Goal: Task Accomplishment & Management: Manage account settings

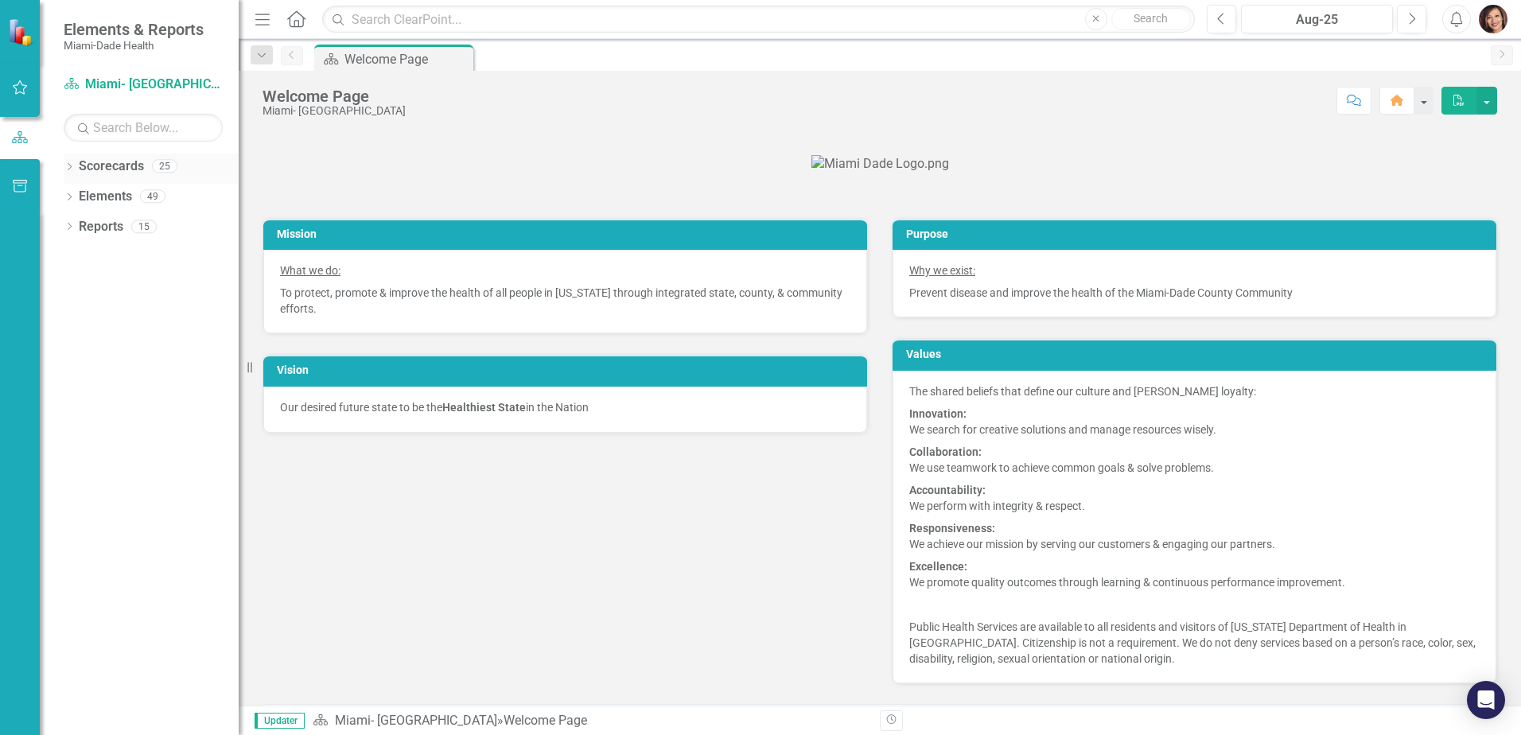
click at [70, 169] on icon "Dropdown" at bounding box center [69, 168] width 11 height 9
click at [80, 194] on icon "Dropdown" at bounding box center [78, 196] width 12 height 10
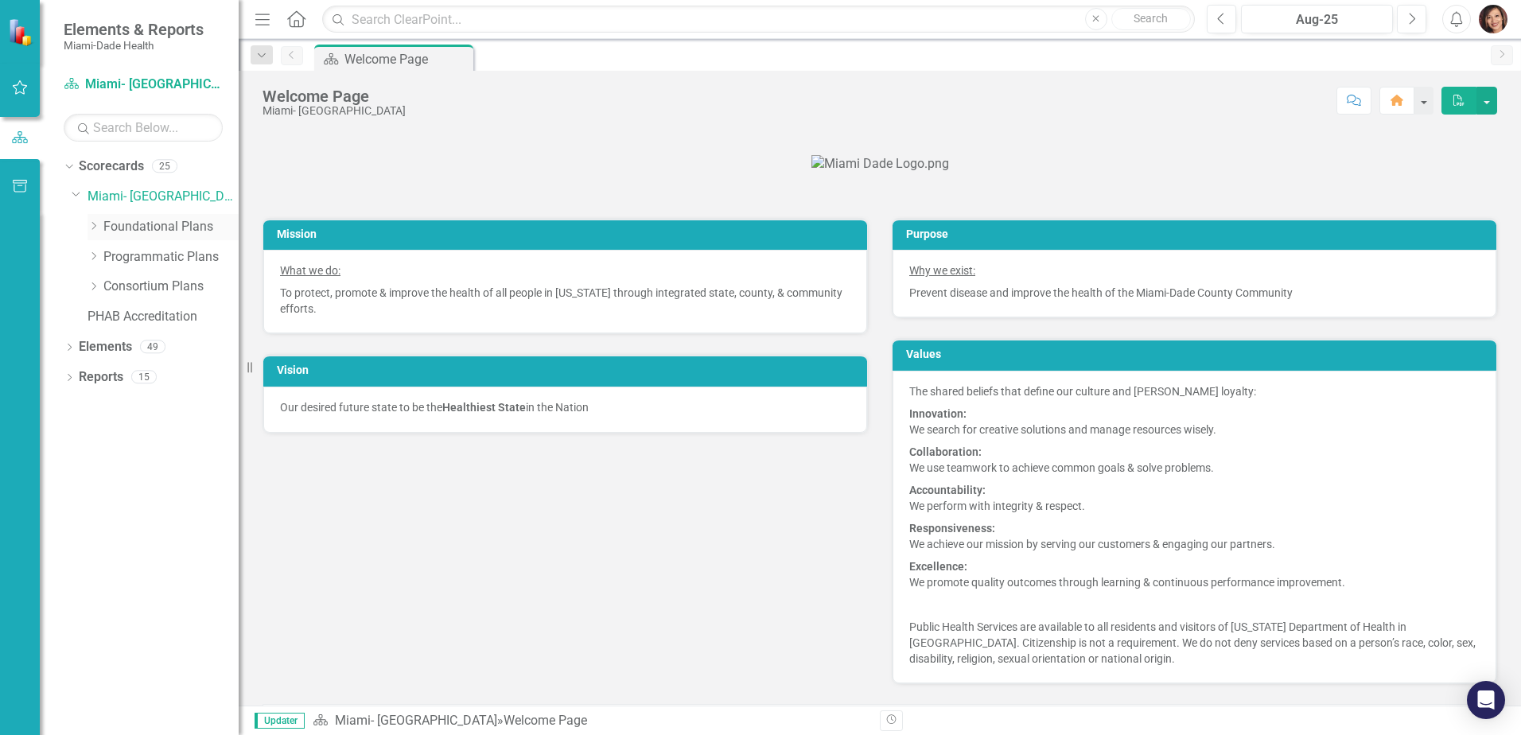
click at [160, 225] on link "Foundational Plans" at bounding box center [170, 227] width 135 height 18
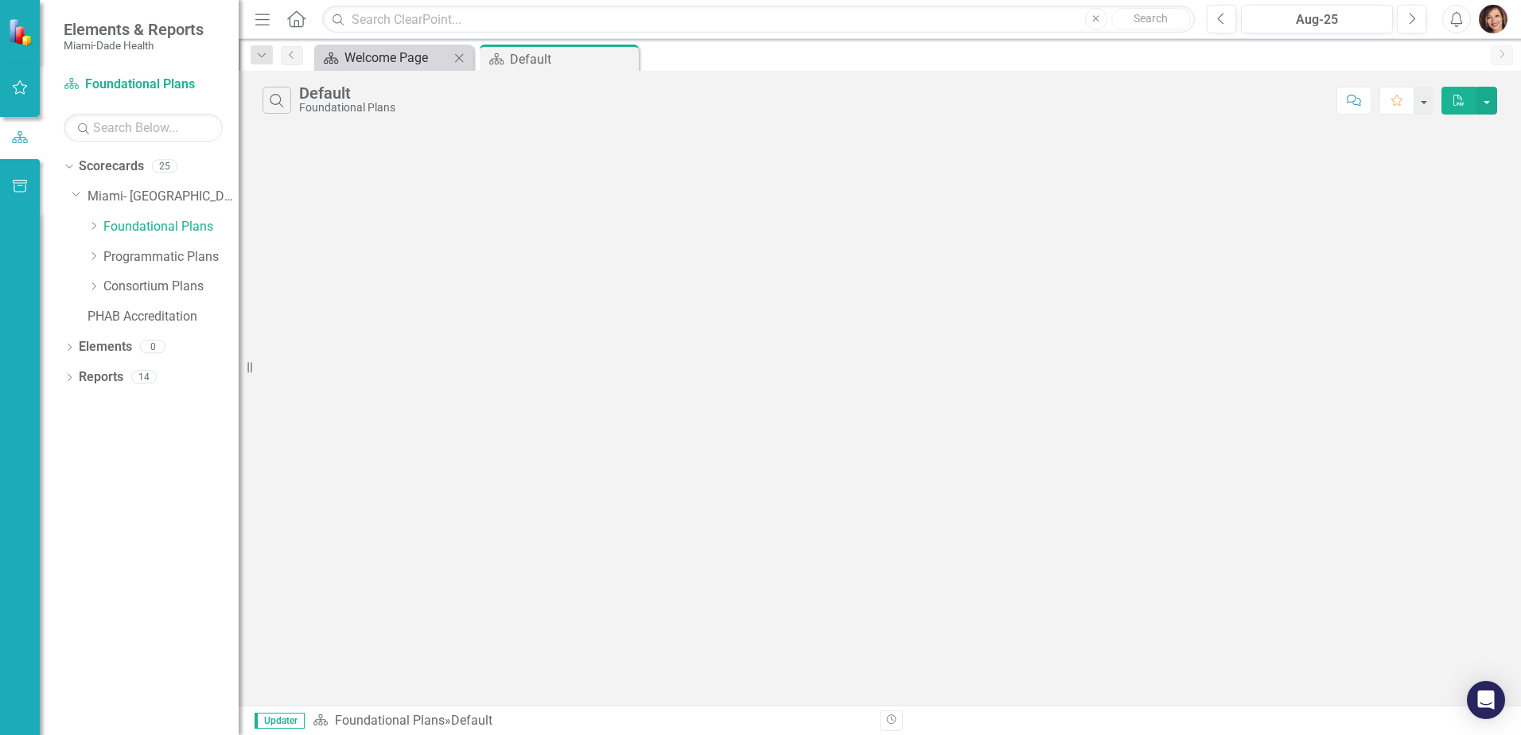
click at [370, 64] on div "Welcome Page" at bounding box center [396, 58] width 105 height 20
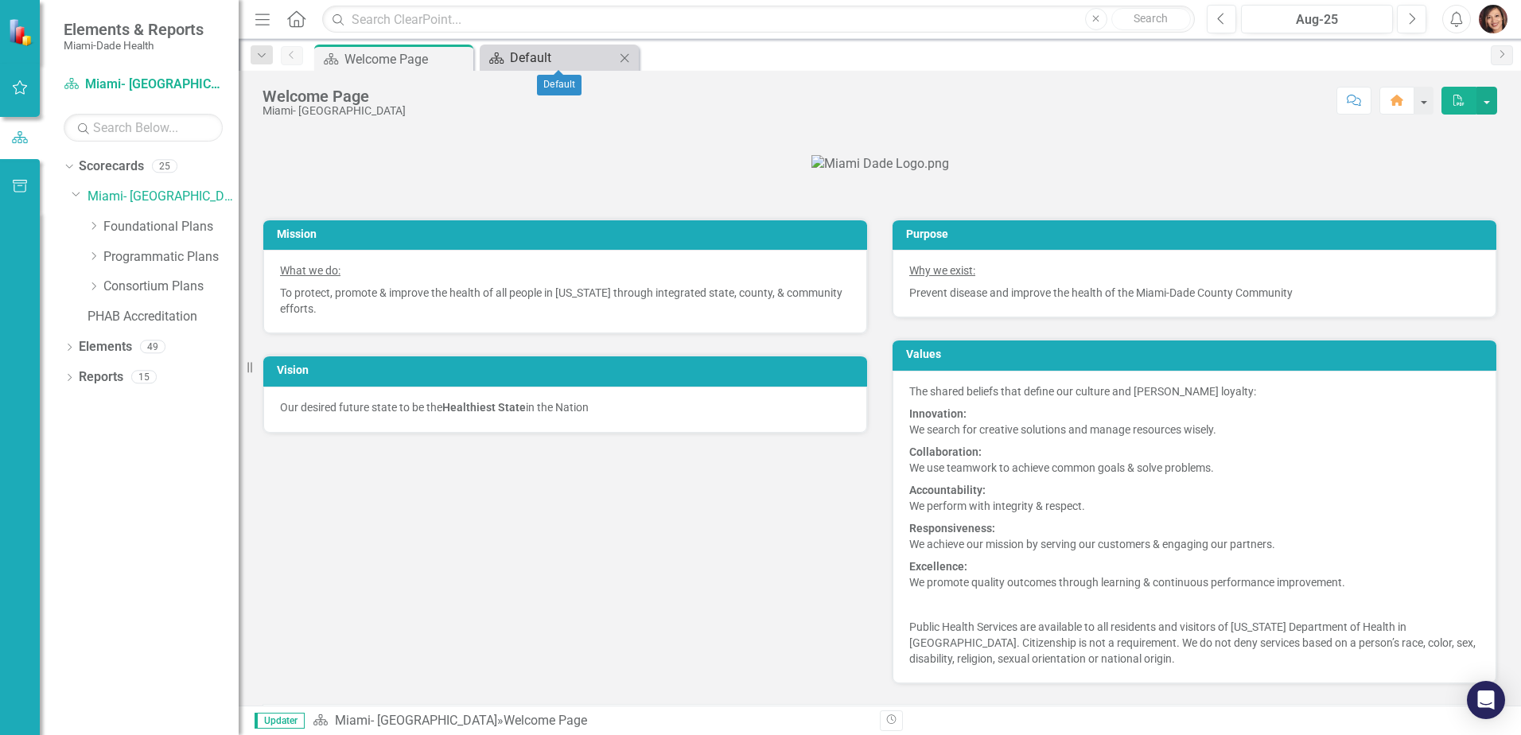
click at [519, 60] on div "Default" at bounding box center [562, 58] width 105 height 20
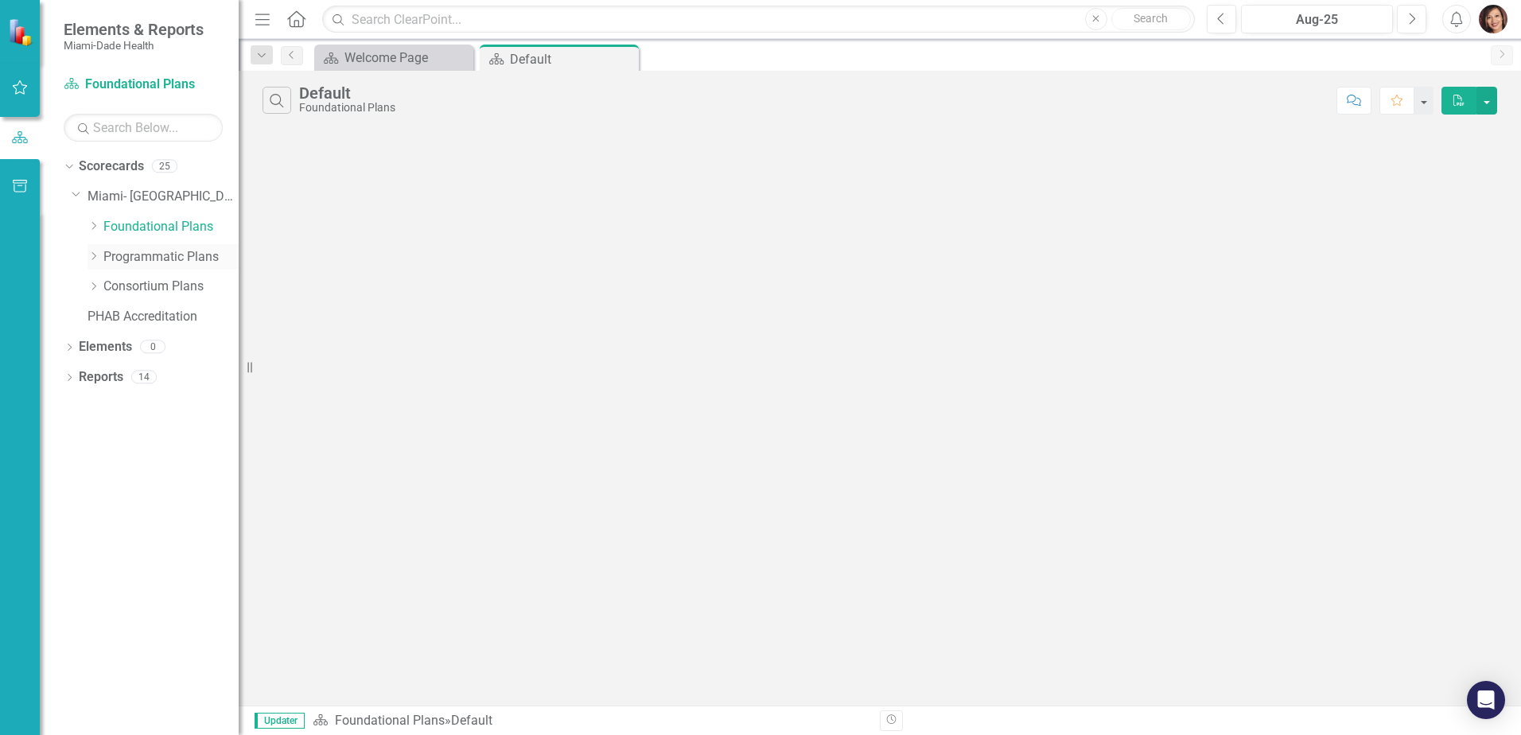
click at [119, 251] on link "Programmatic Plans" at bounding box center [170, 257] width 135 height 18
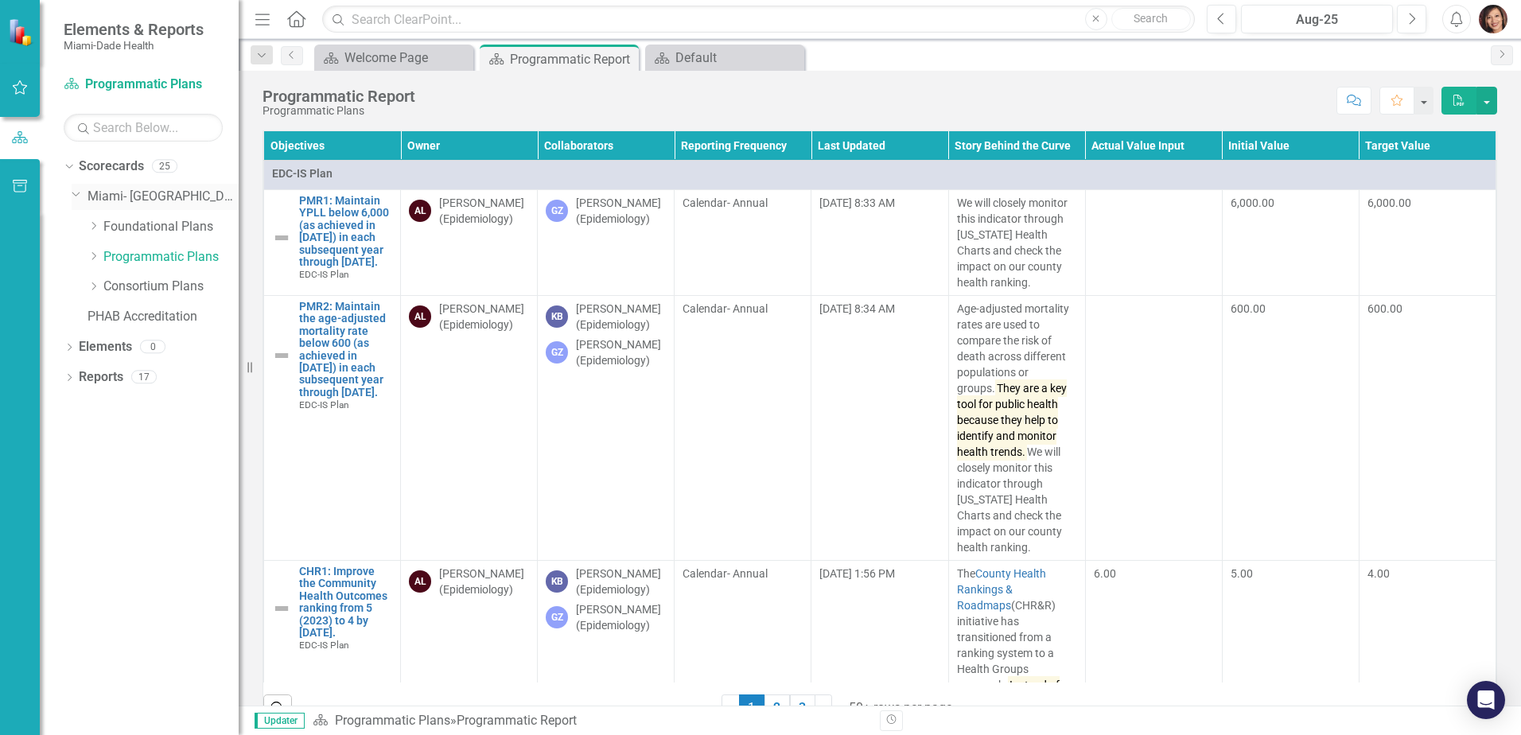
click at [76, 195] on icon "Dropdown" at bounding box center [77, 194] width 10 height 12
click at [76, 195] on icon "Dropdown" at bounding box center [78, 196] width 12 height 10
click at [92, 260] on icon "Dropdown" at bounding box center [93, 256] width 12 height 10
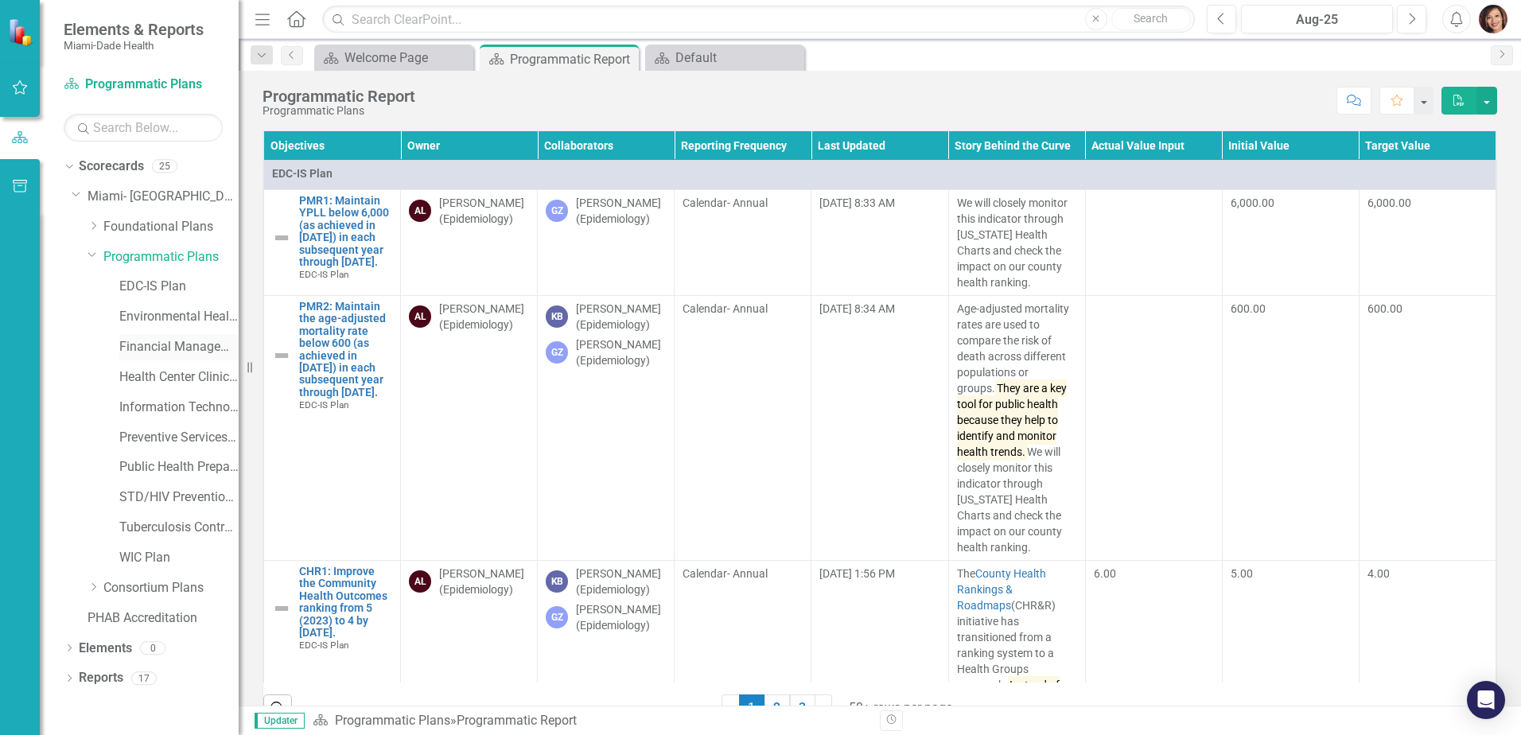
click at [174, 347] on link "Financial Management Plan" at bounding box center [178, 347] width 119 height 18
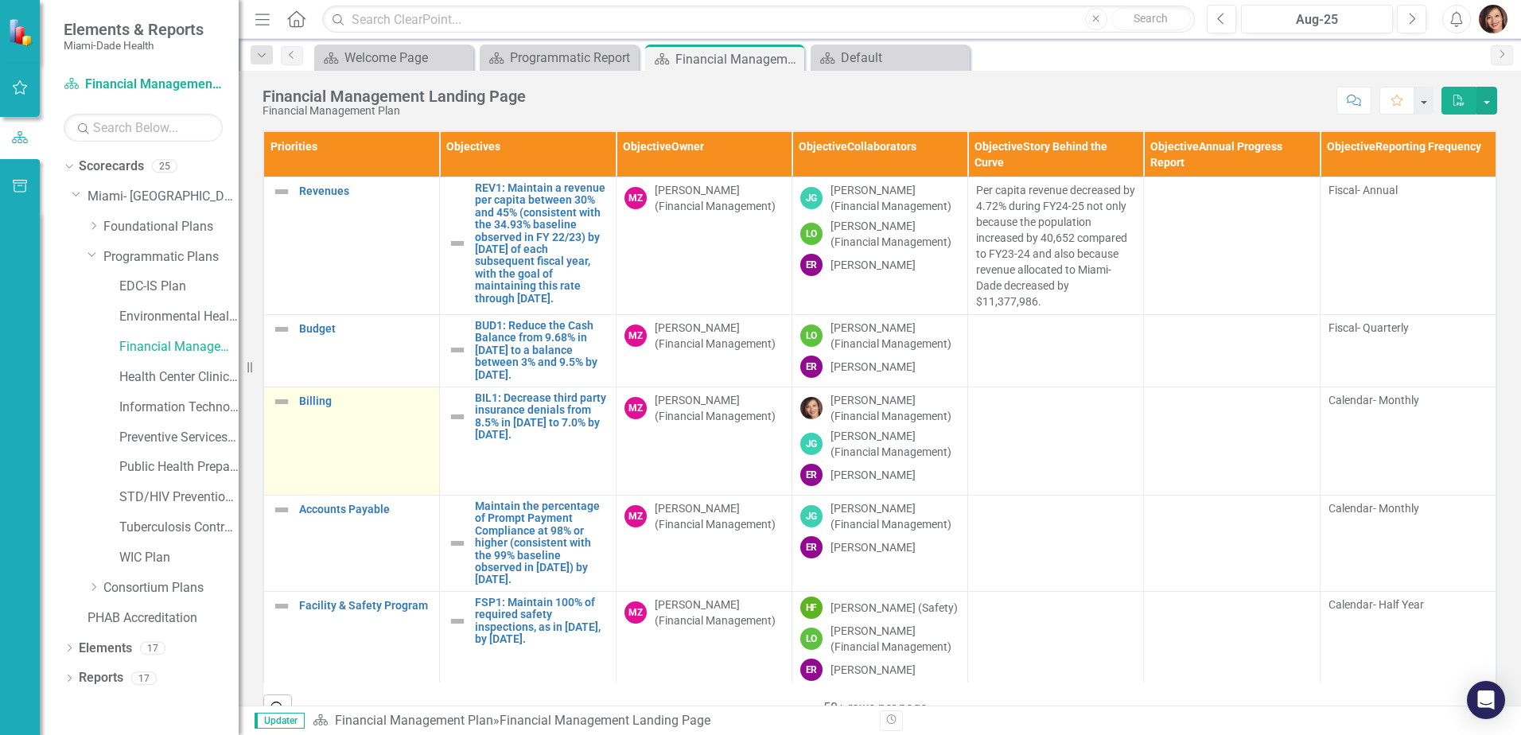
click at [356, 412] on td "Billing Link Open Element" at bounding box center [352, 441] width 176 height 108
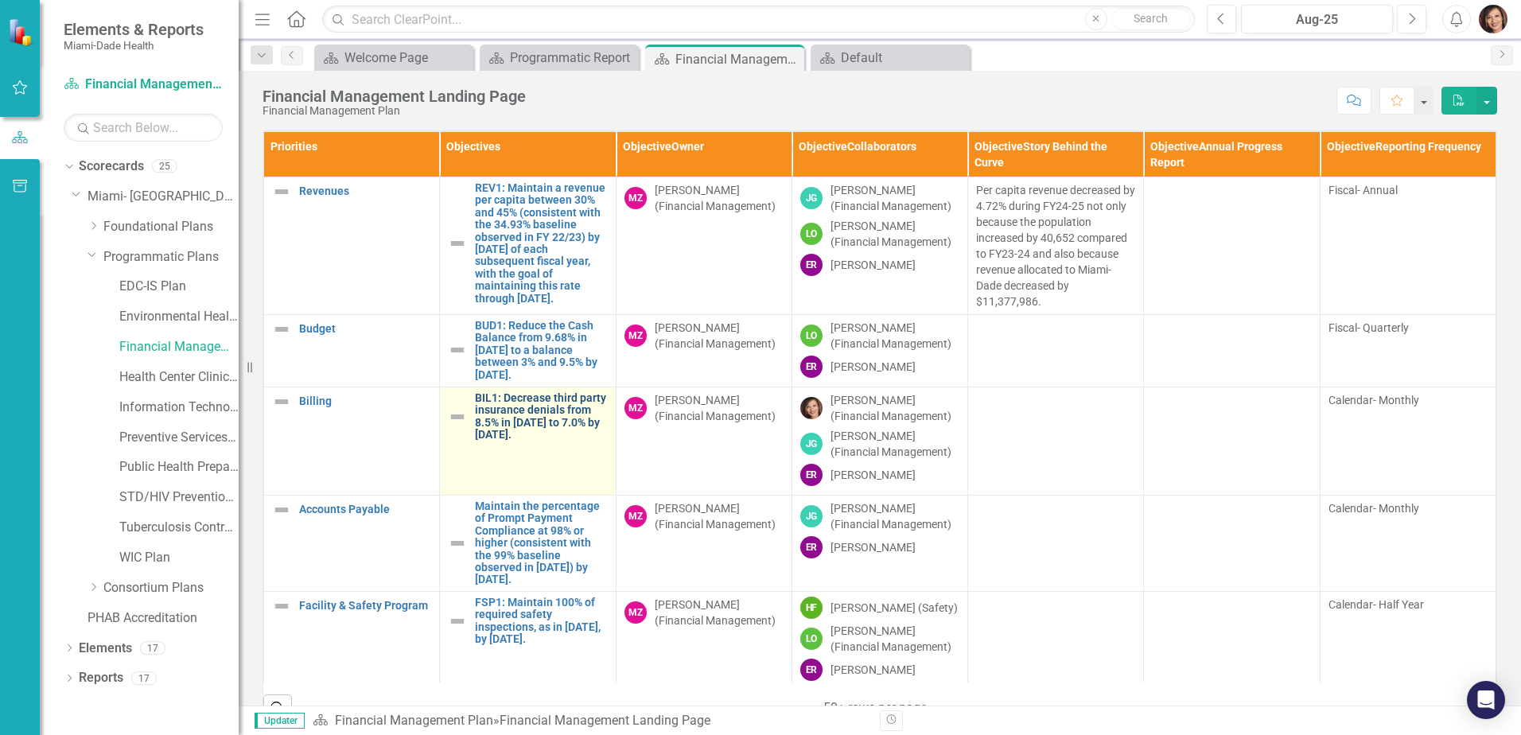
click at [487, 418] on link "BIL1: Decrease third party insurance denials from 8.5% in [DATE] to 7.0% by [DA…" at bounding box center [541, 416] width 132 height 49
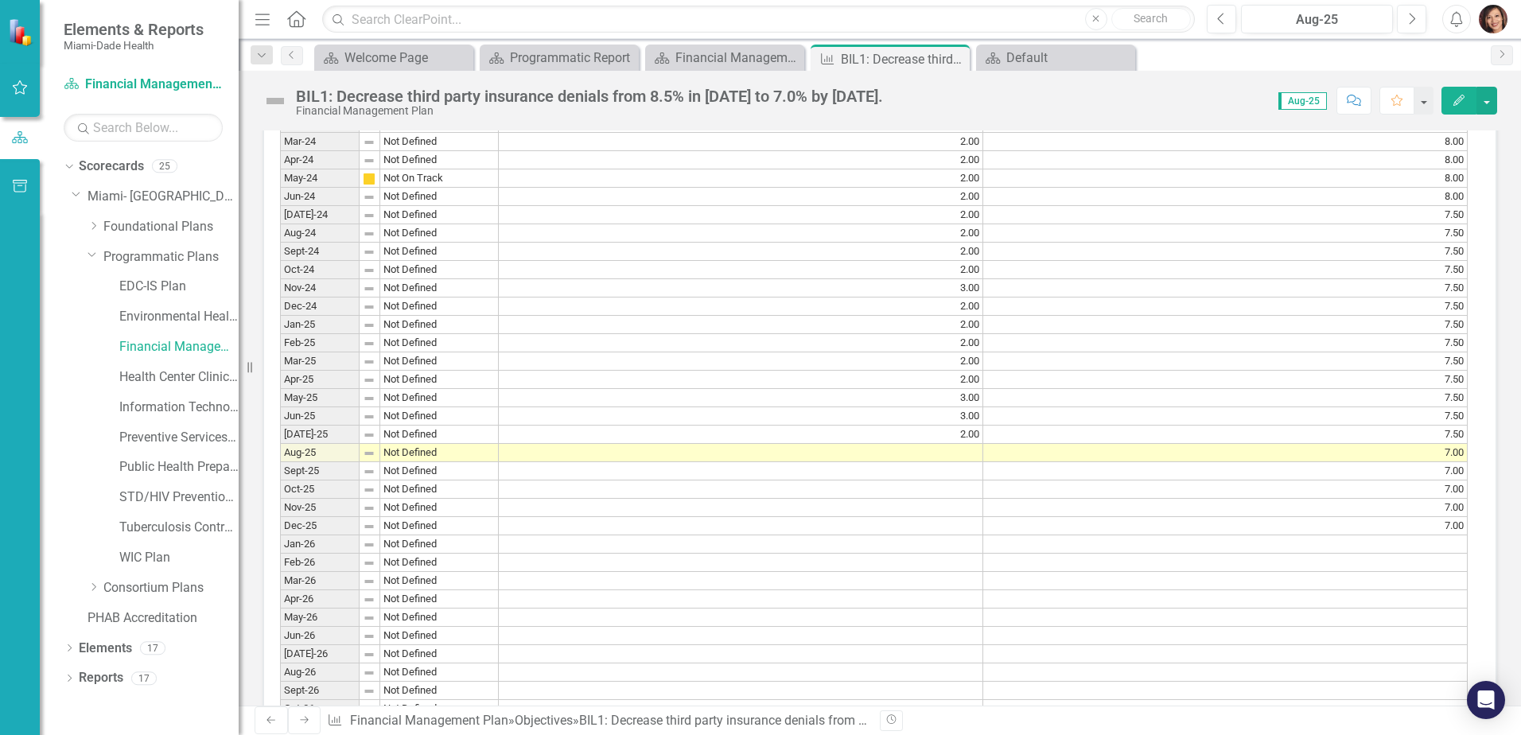
scroll to position [1432, 0]
click at [934, 448] on td at bounding box center [741, 452] width 484 height 18
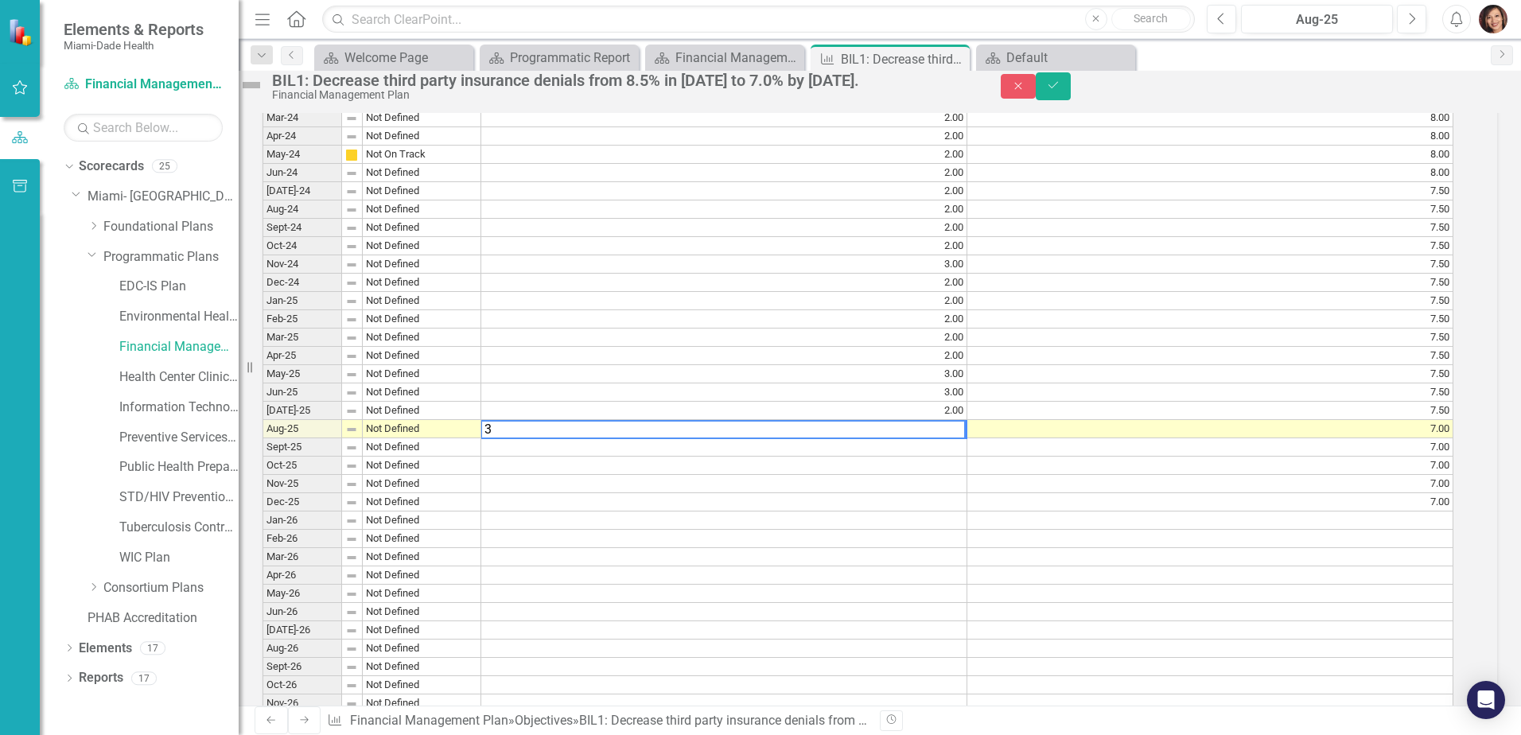
scroll to position [1438, 0]
type textarea "3"
click at [904, 505] on td at bounding box center [724, 496] width 486 height 18
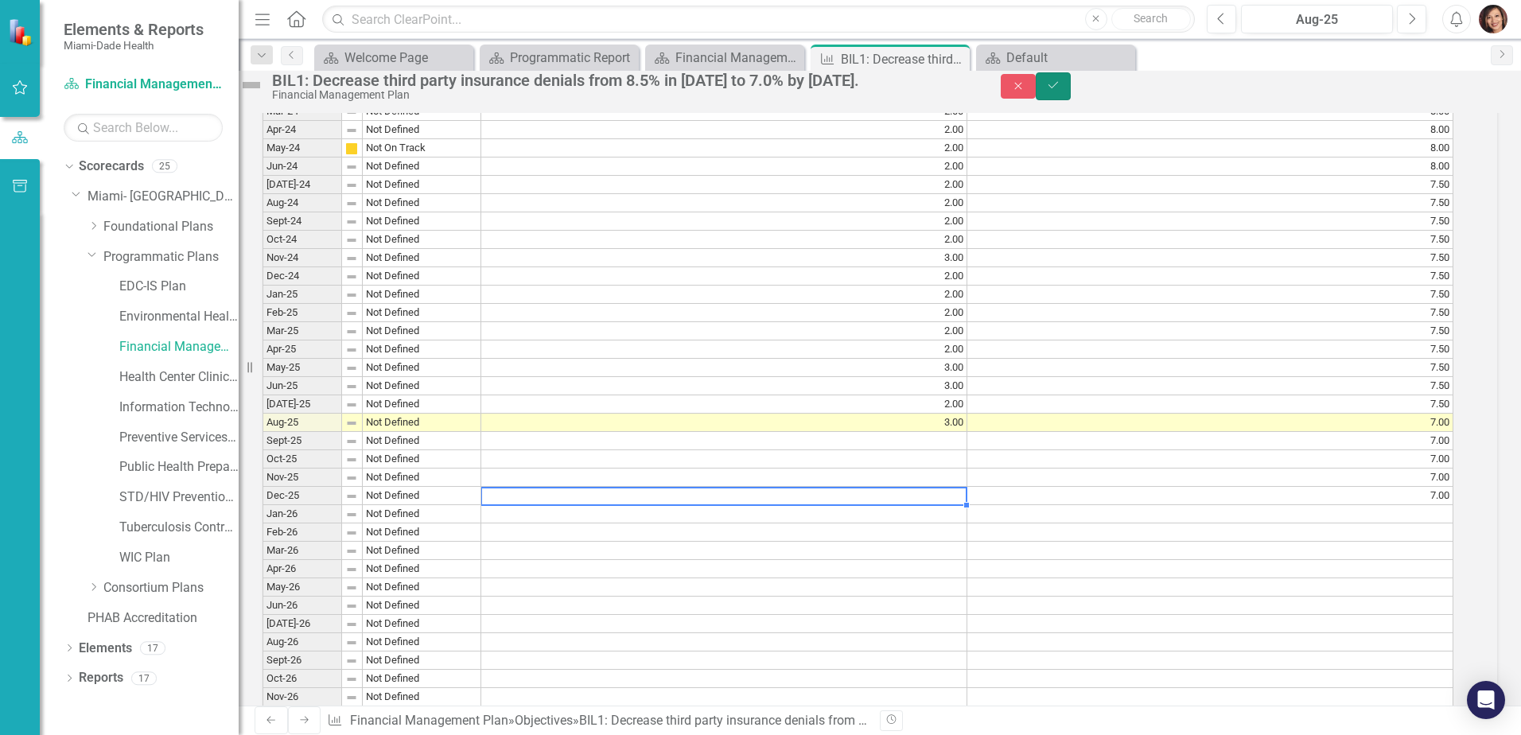
click at [1058, 88] on icon "submit" at bounding box center [1053, 85] width 10 height 6
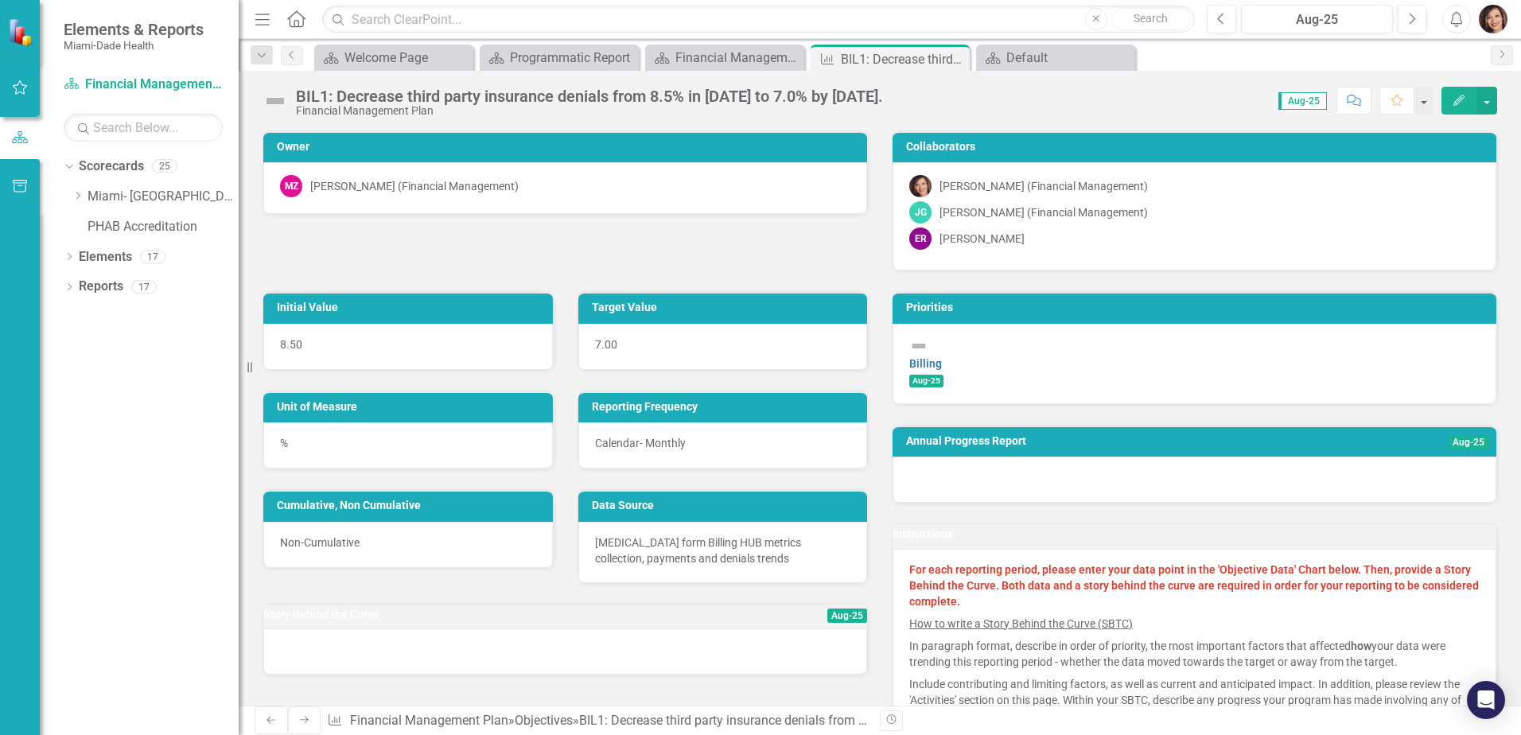
scroll to position [159, 0]
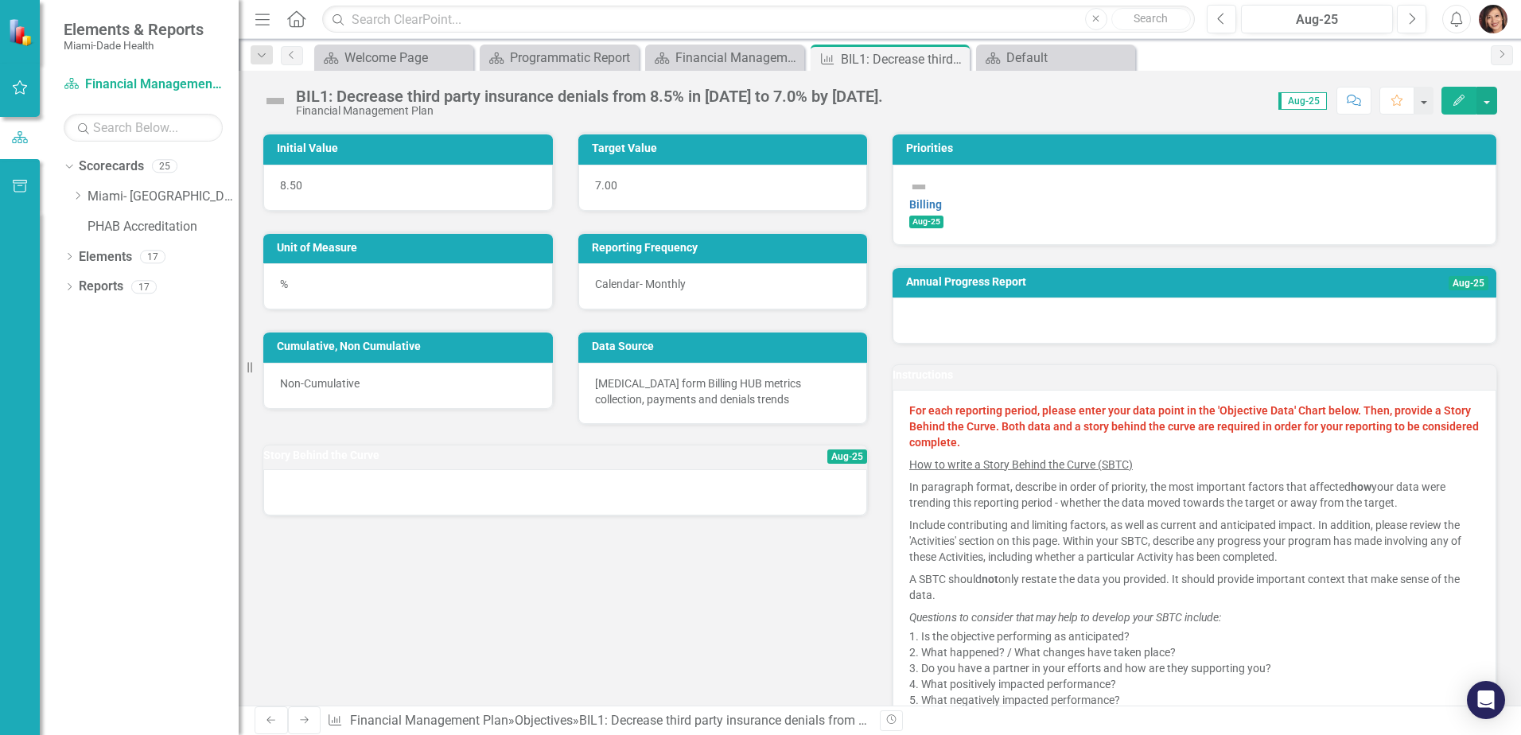
click at [1315, 101] on span "Aug-25" at bounding box center [1302, 100] width 49 height 17
click at [1424, 98] on button "button" at bounding box center [1422, 101] width 21 height 28
click at [1489, 96] on button "button" at bounding box center [1486, 101] width 21 height 28
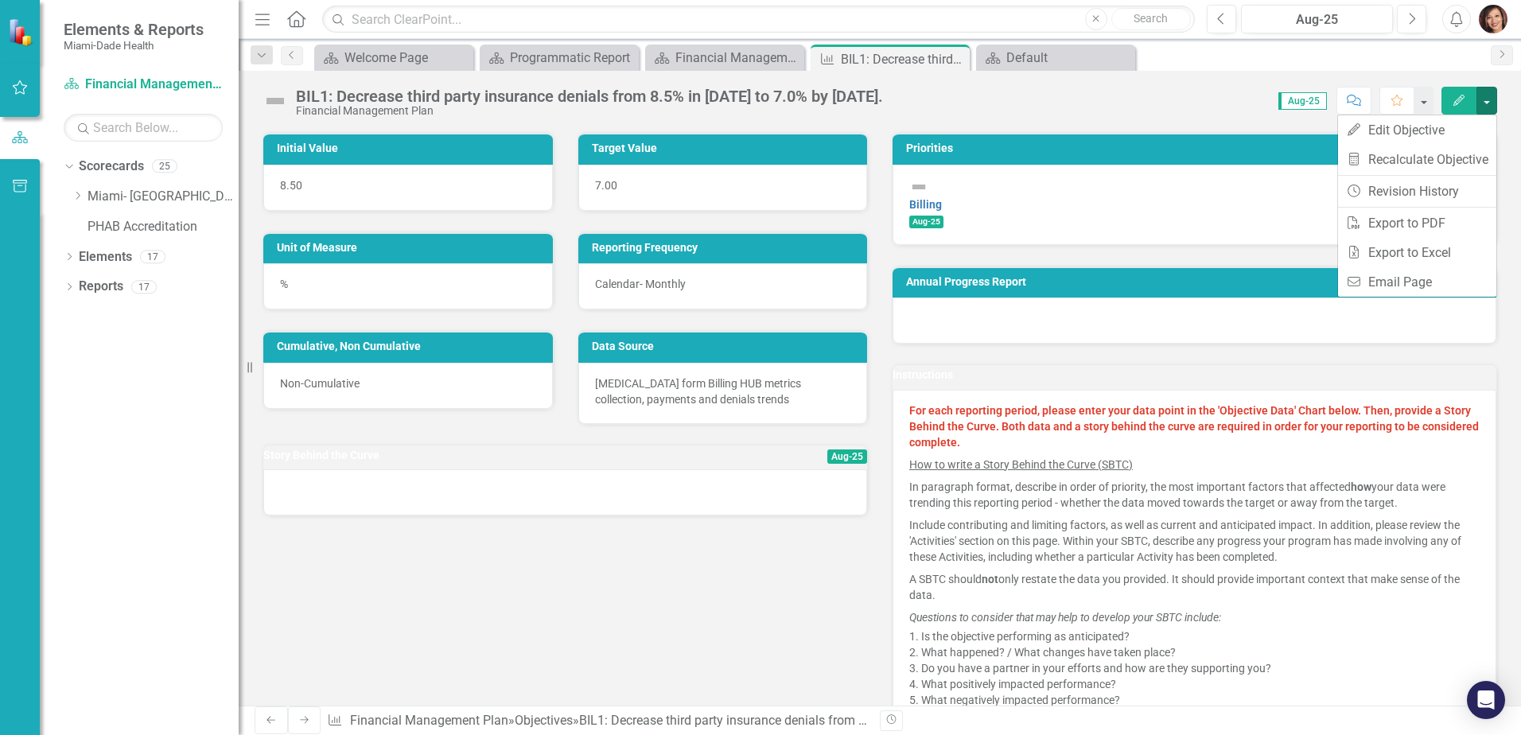
click at [1315, 122] on div "BIL1: Decrease third party insurance denials from 8.5% in [DATE] to 7.0% by [DA…" at bounding box center [880, 388] width 1282 height 635
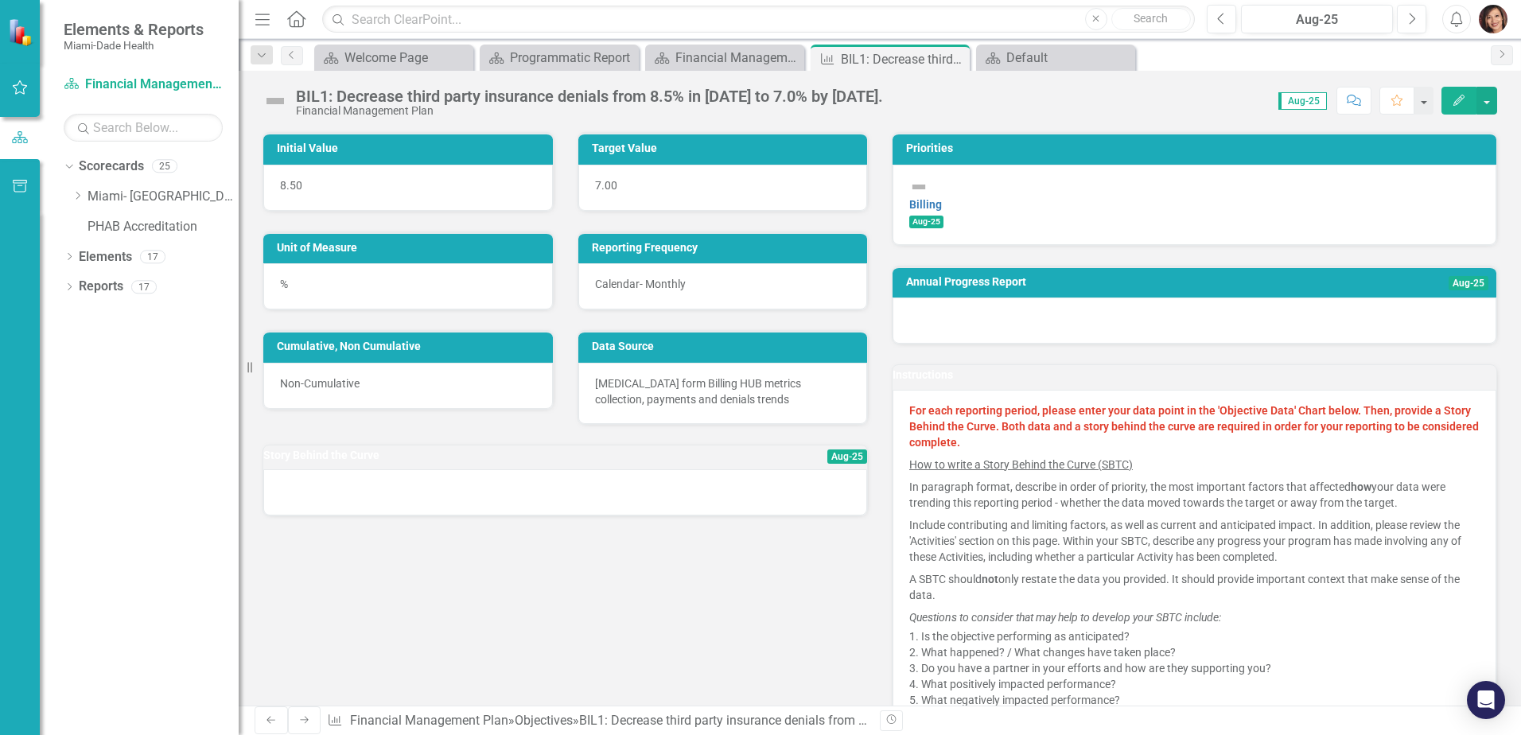
click at [1300, 103] on span "Aug-25" at bounding box center [1302, 100] width 49 height 17
click at [1293, 102] on span "Aug-25" at bounding box center [1302, 100] width 49 height 17
drag, startPoint x: 1293, startPoint y: 102, endPoint x: 1427, endPoint y: 193, distance: 161.9
click at [943, 216] on span "Aug-25" at bounding box center [926, 222] width 34 height 13
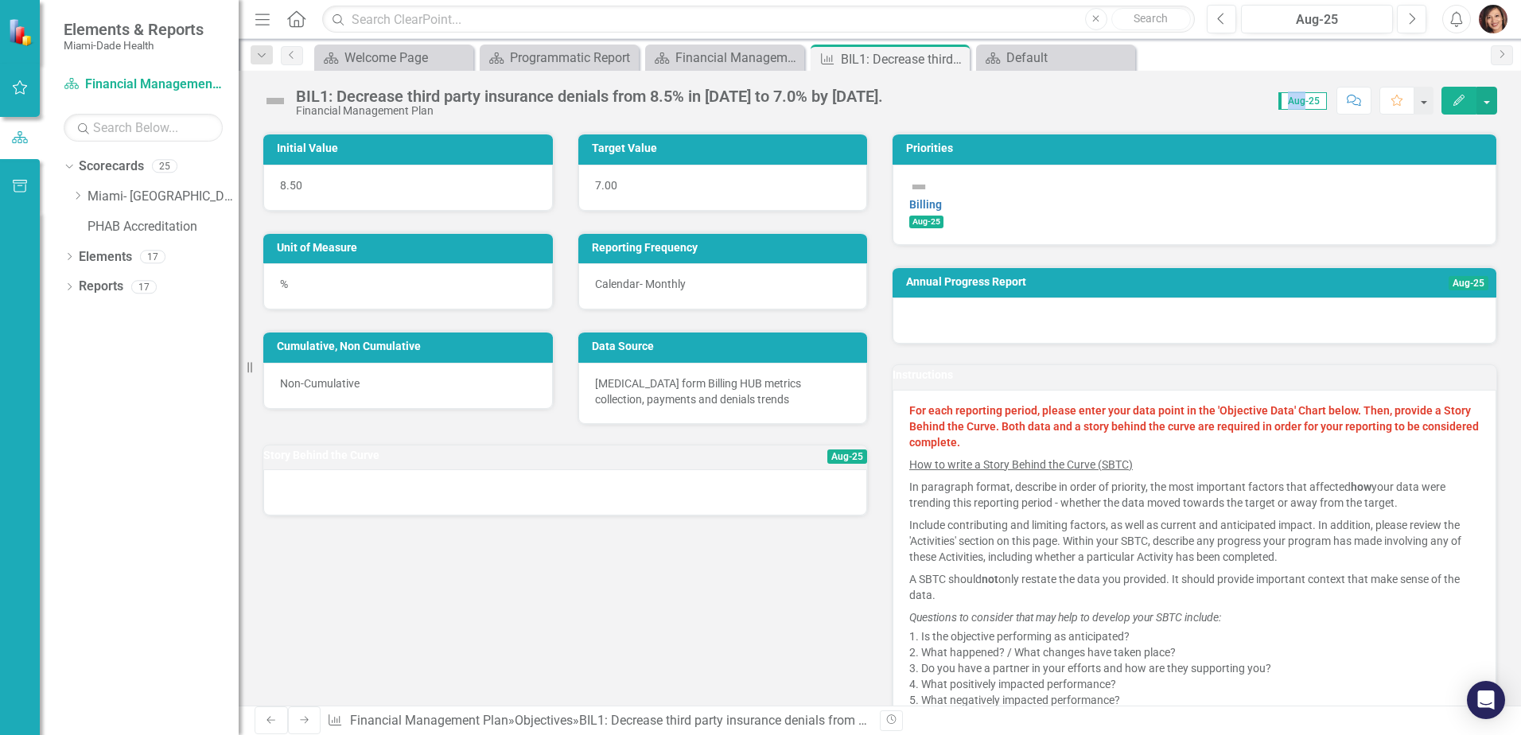
click at [1070, 113] on div "Score: 0.00 Aug-25 Completed Comment Favorite Edit" at bounding box center [1194, 100] width 606 height 27
click at [1297, 97] on span "Aug-25" at bounding box center [1302, 100] width 49 height 17
click at [1222, 18] on icon "Previous" at bounding box center [1221, 19] width 9 height 14
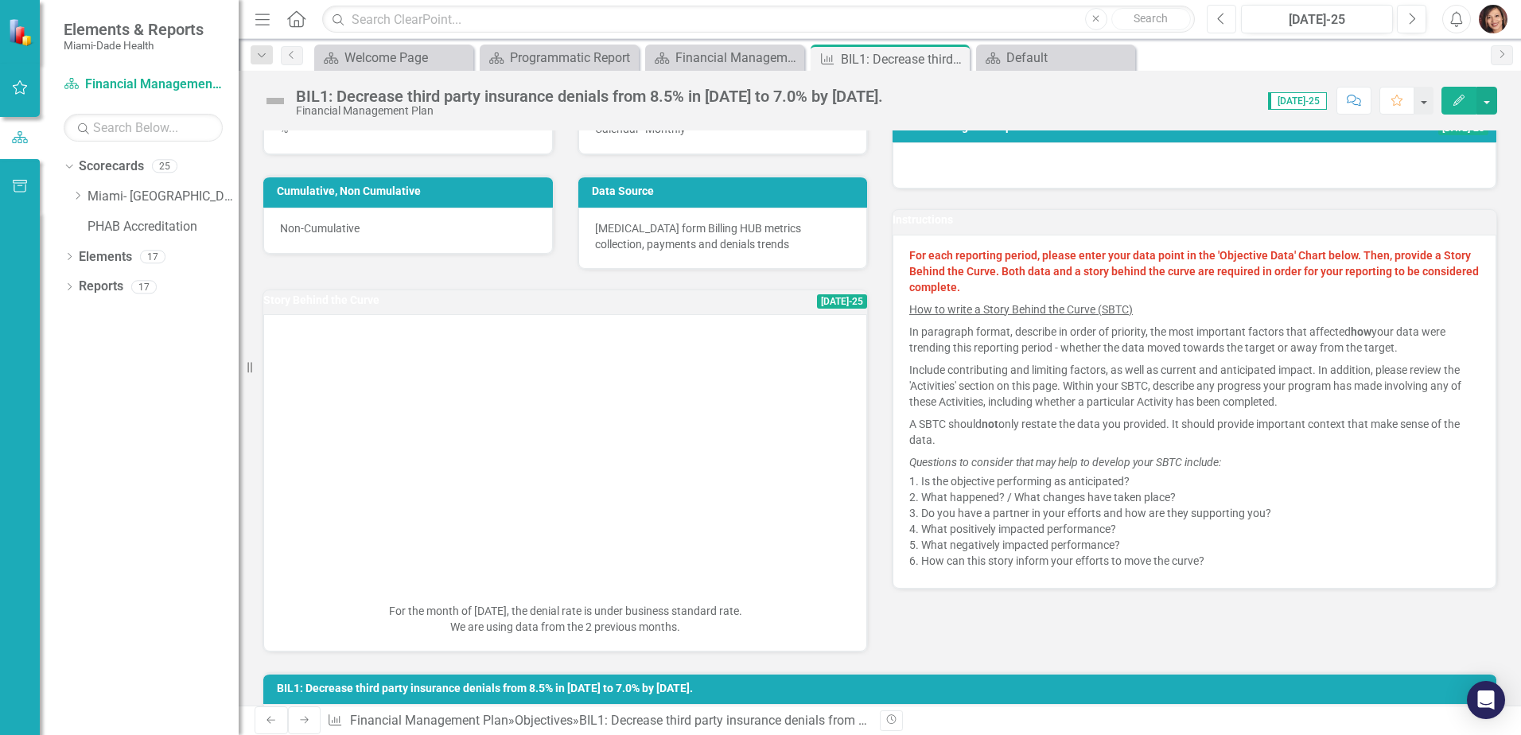
scroll to position [318, 0]
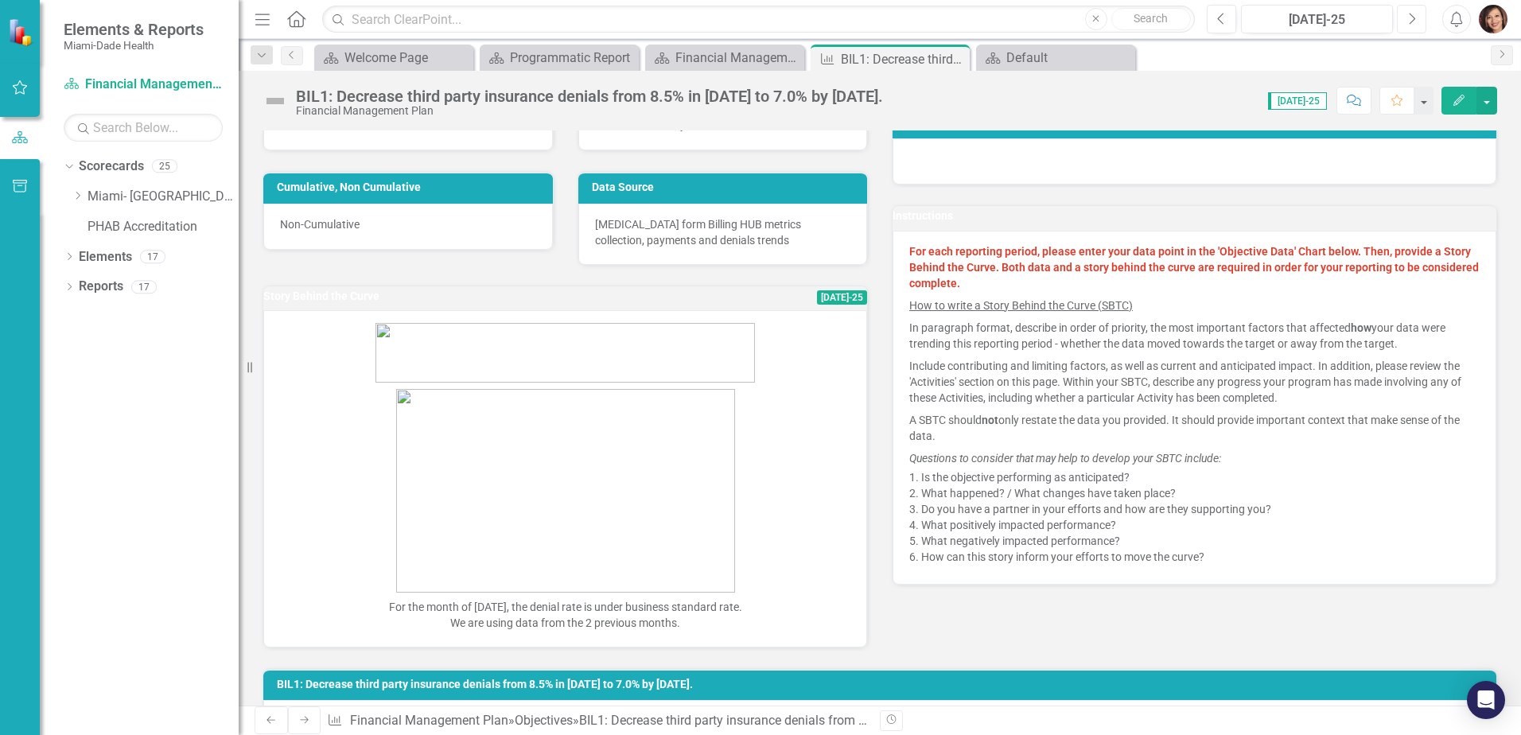
click at [1410, 21] on icon "Next" at bounding box center [1411, 19] width 9 height 14
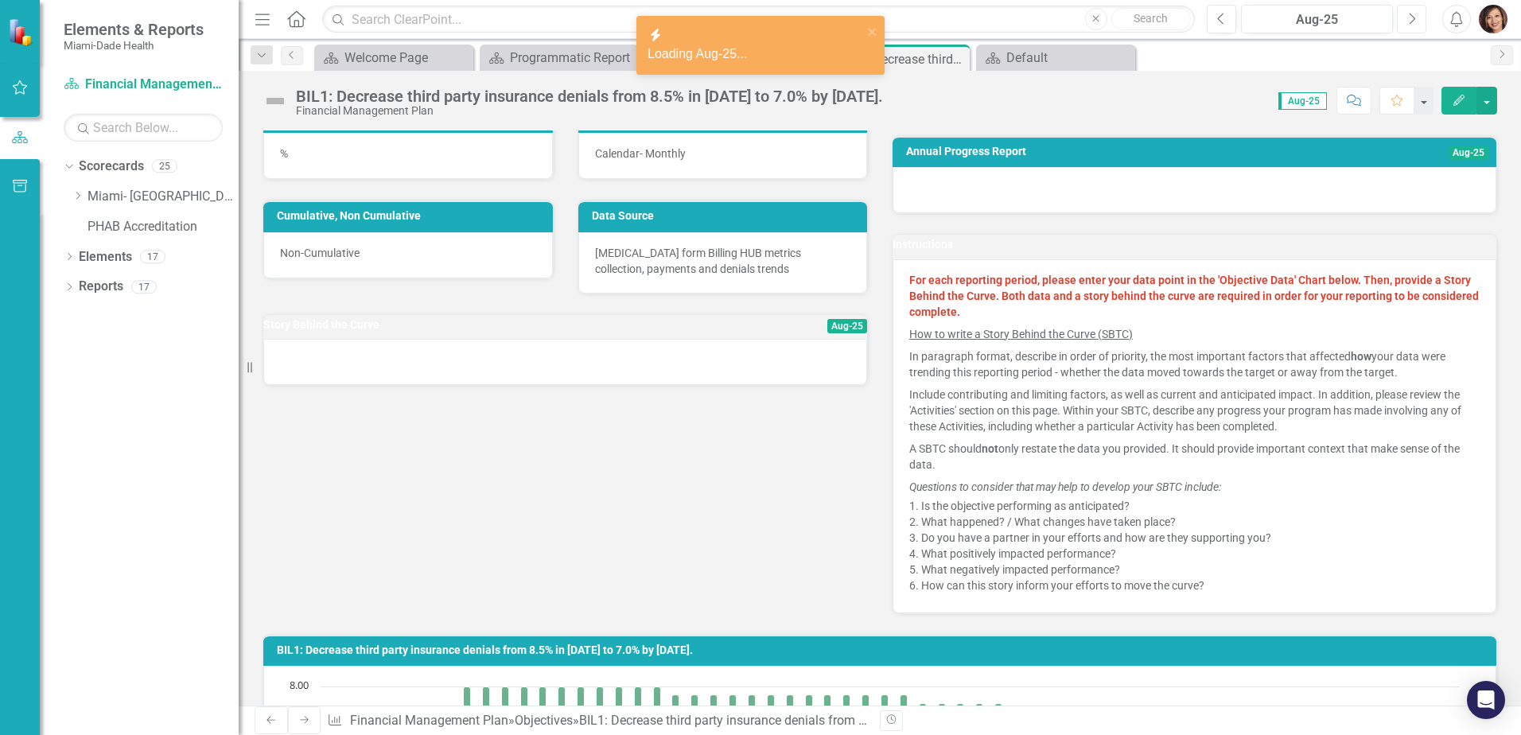
scroll to position [318, 0]
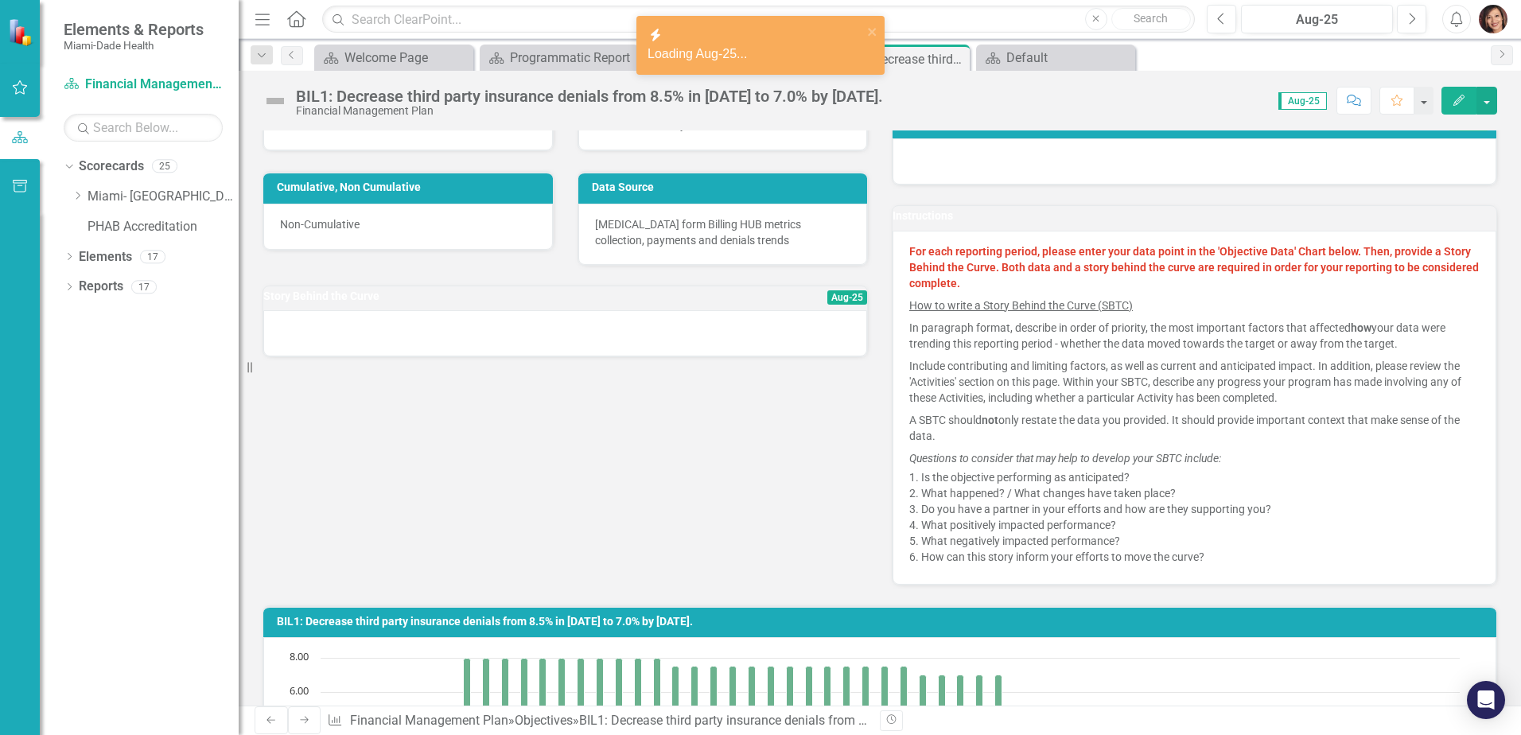
click at [555, 495] on div "Initial Value 8.50 Target Value 7.00 Unit of Measure % Reporting Frequency Cale…" at bounding box center [880, 268] width 1258 height 631
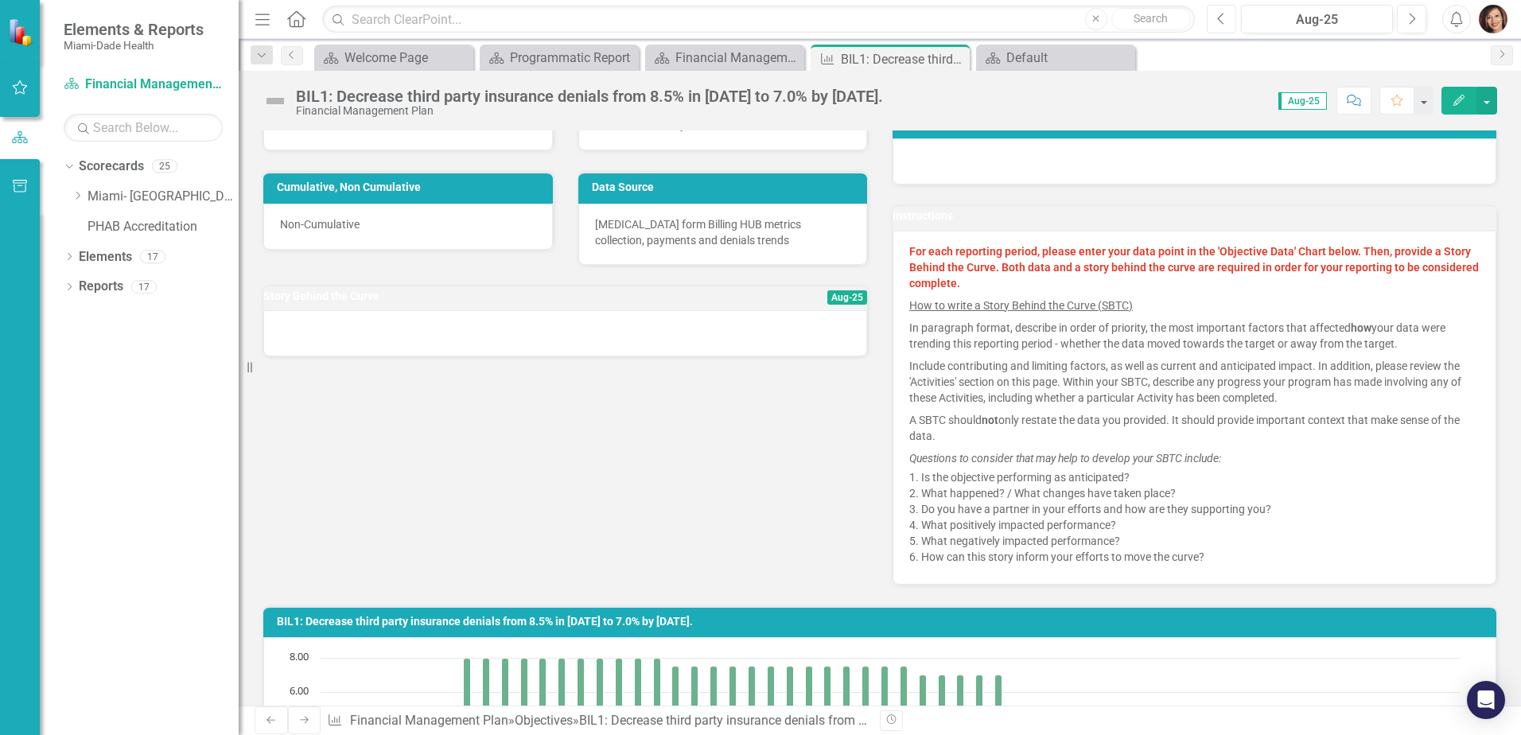
click at [1217, 20] on icon "Previous" at bounding box center [1221, 19] width 9 height 14
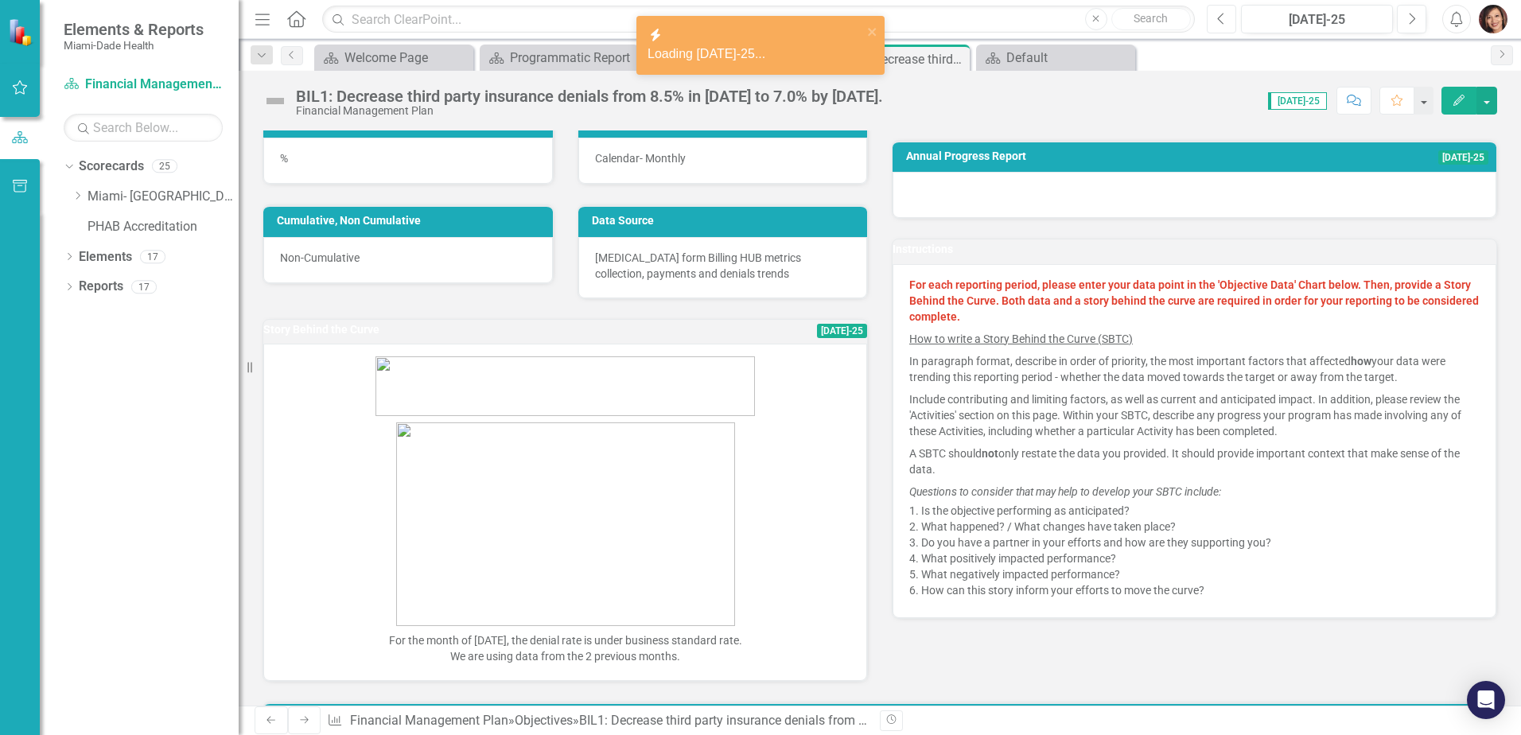
scroll to position [318, 0]
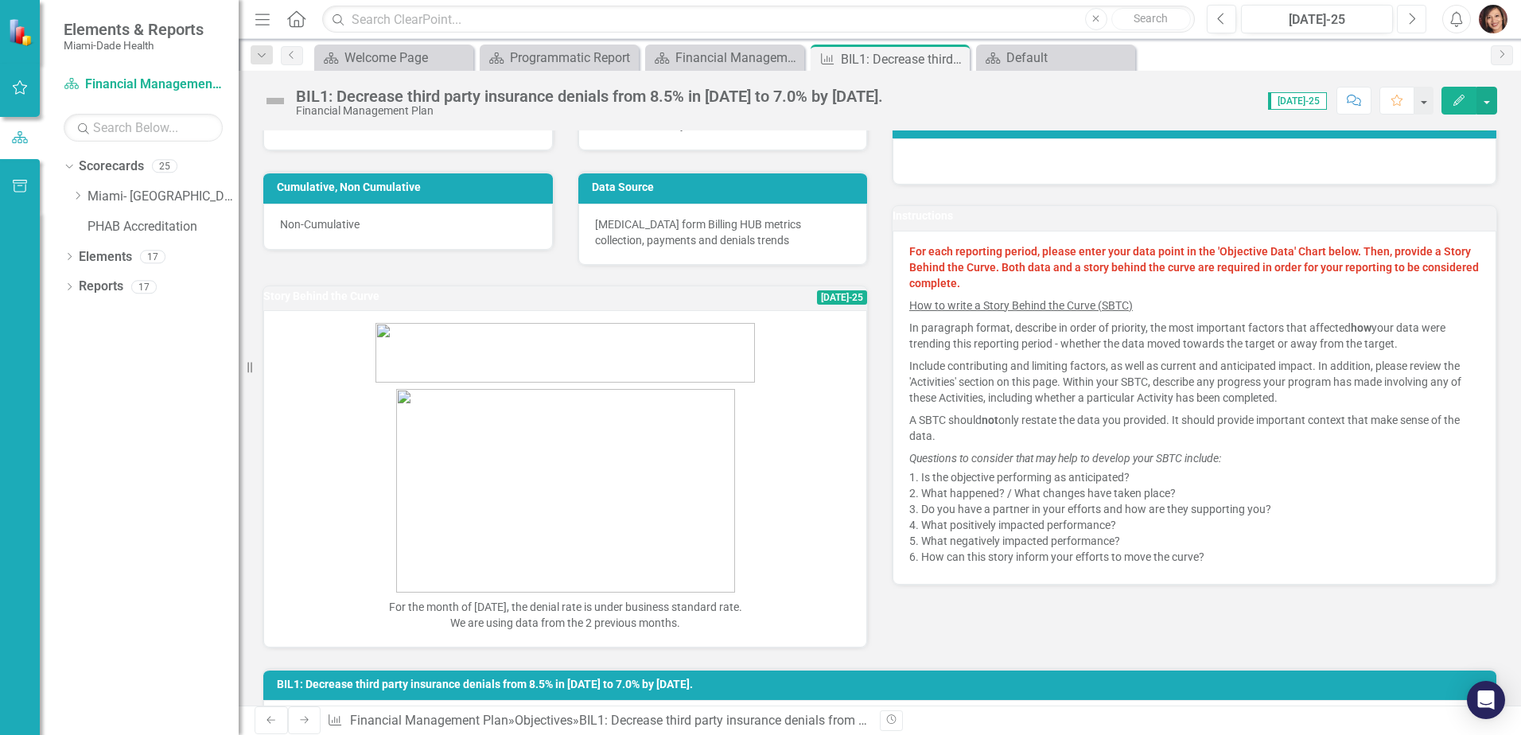
click at [1411, 18] on icon "Next" at bounding box center [1411, 19] width 9 height 14
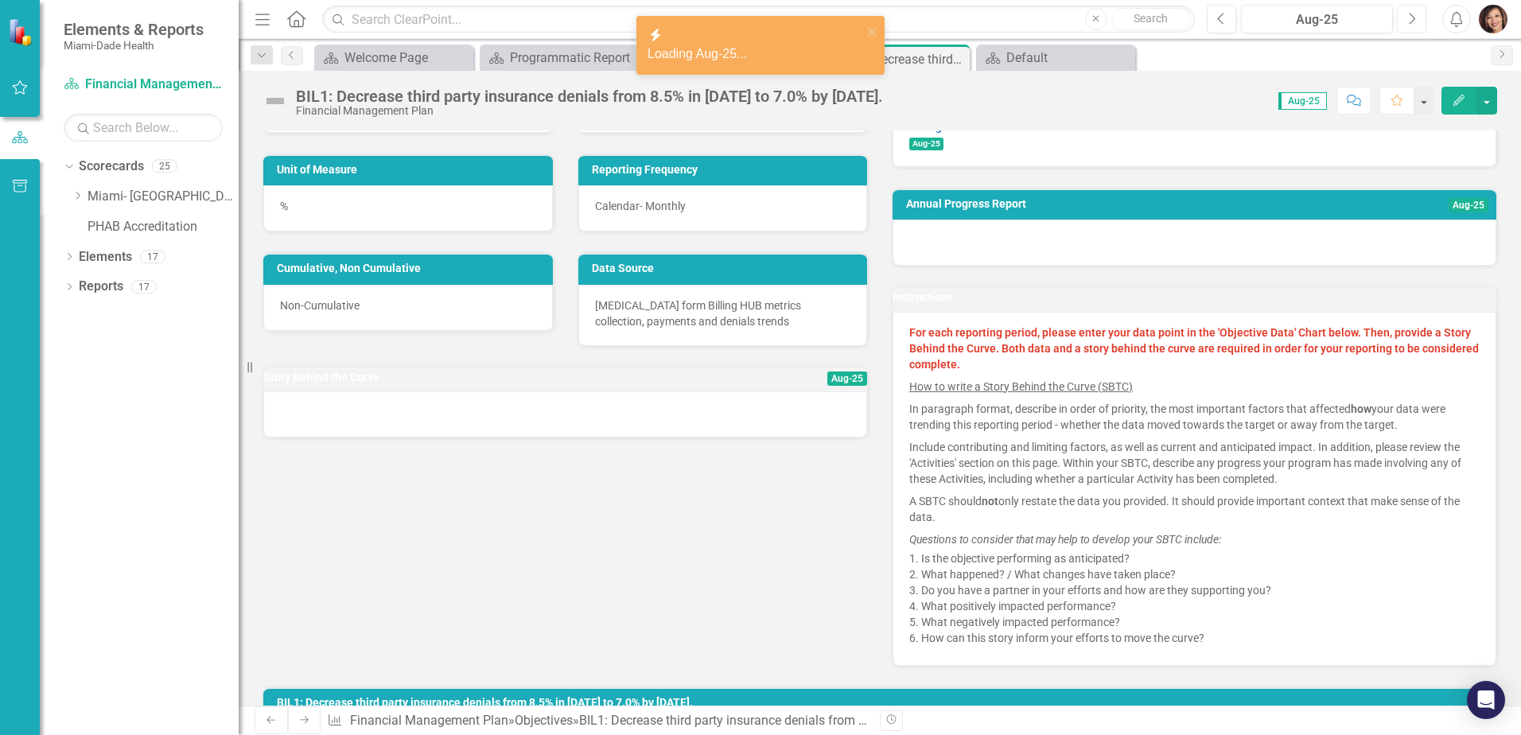
scroll to position [239, 0]
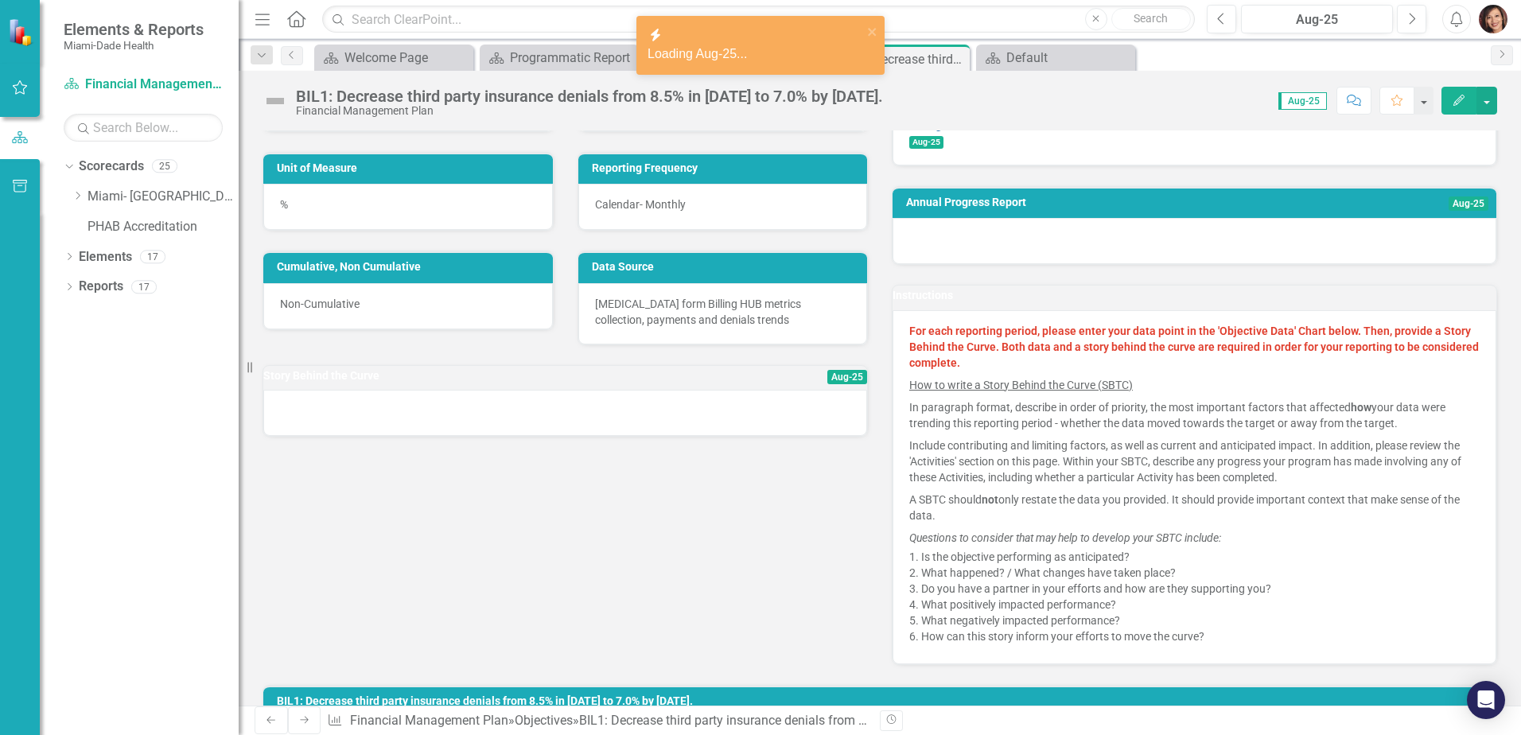
click at [483, 417] on div at bounding box center [565, 413] width 604 height 46
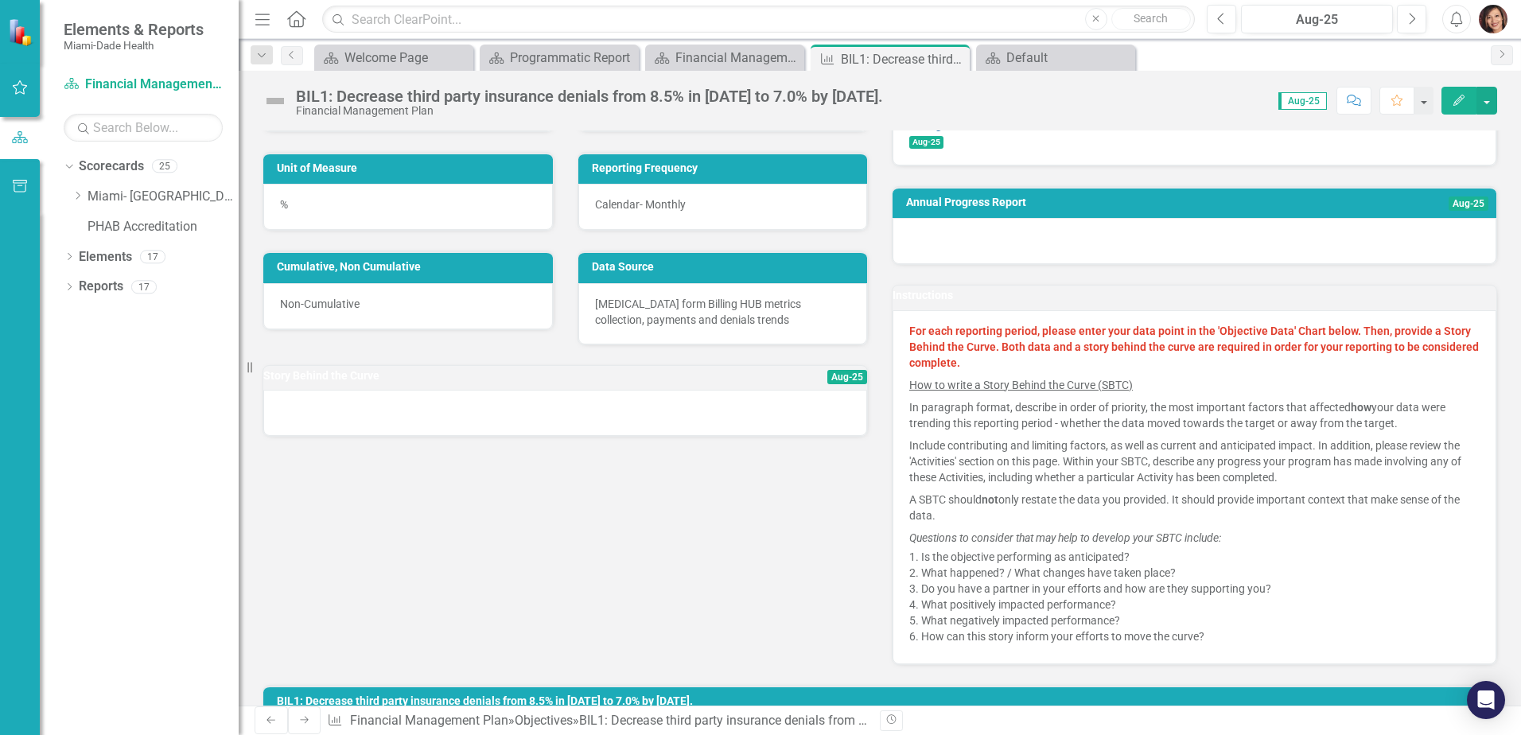
click at [478, 378] on h3 "Story Behind the Curve" at bounding box center [488, 376] width 451 height 12
click at [656, 381] on h3 "Story Behind the Curve" at bounding box center [488, 376] width 451 height 12
click at [584, 414] on div at bounding box center [565, 413] width 604 height 46
click at [545, 422] on div at bounding box center [565, 413] width 604 height 46
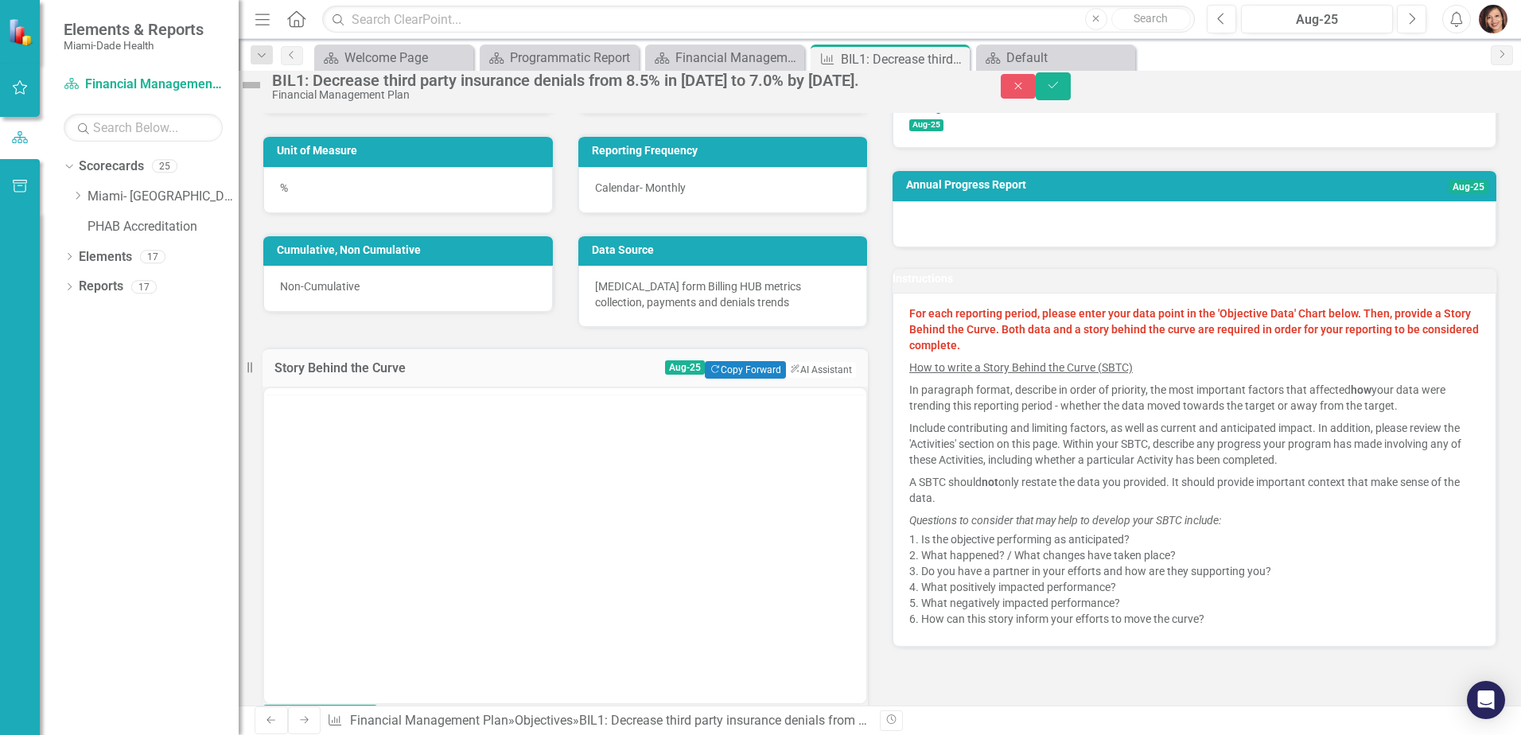
scroll to position [0, 0]
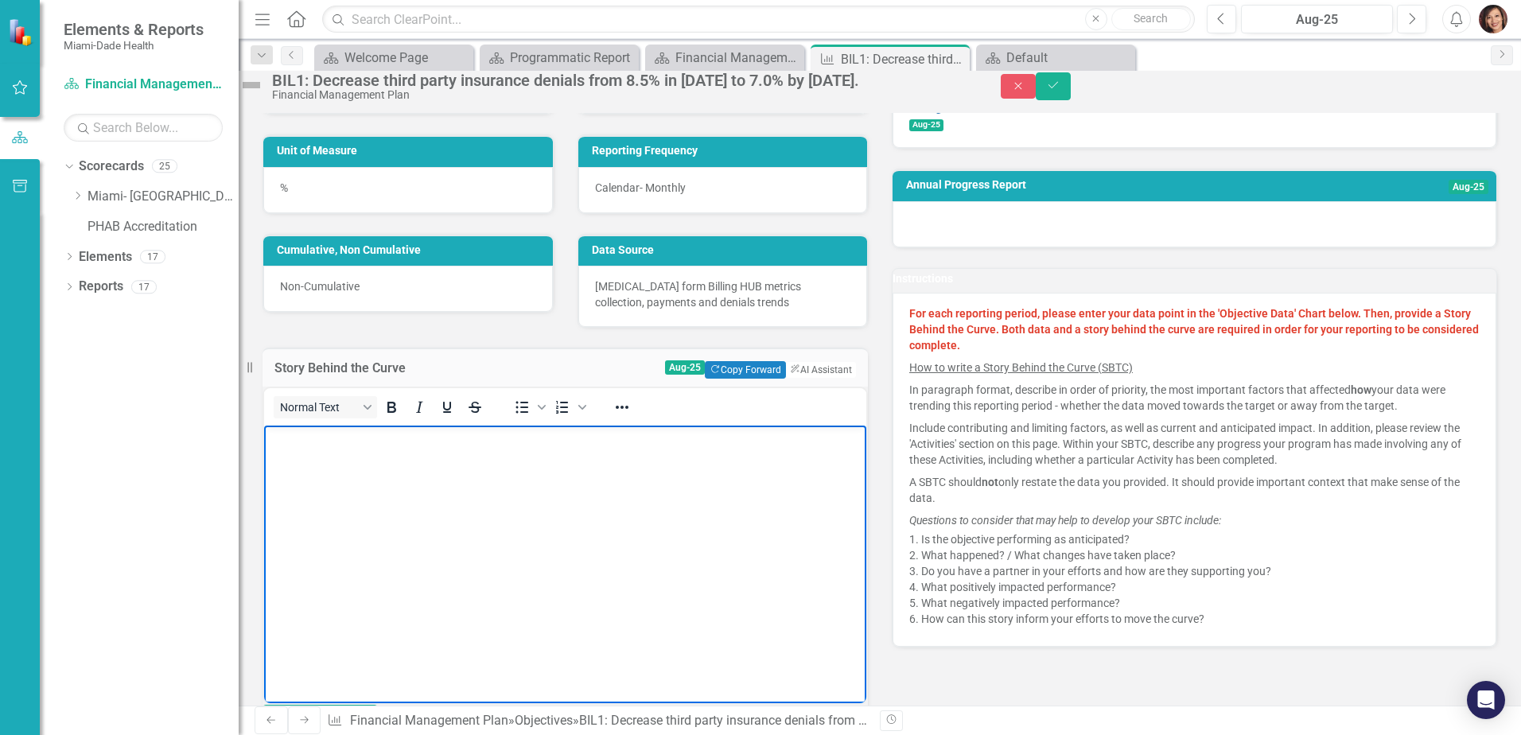
click at [355, 467] on body "Rich Text Area. Press ALT-0 for help." at bounding box center [565, 544] width 602 height 239
click at [422, 515] on body "Rich Text Area. Press ALT-0 for help." at bounding box center [565, 544] width 602 height 239
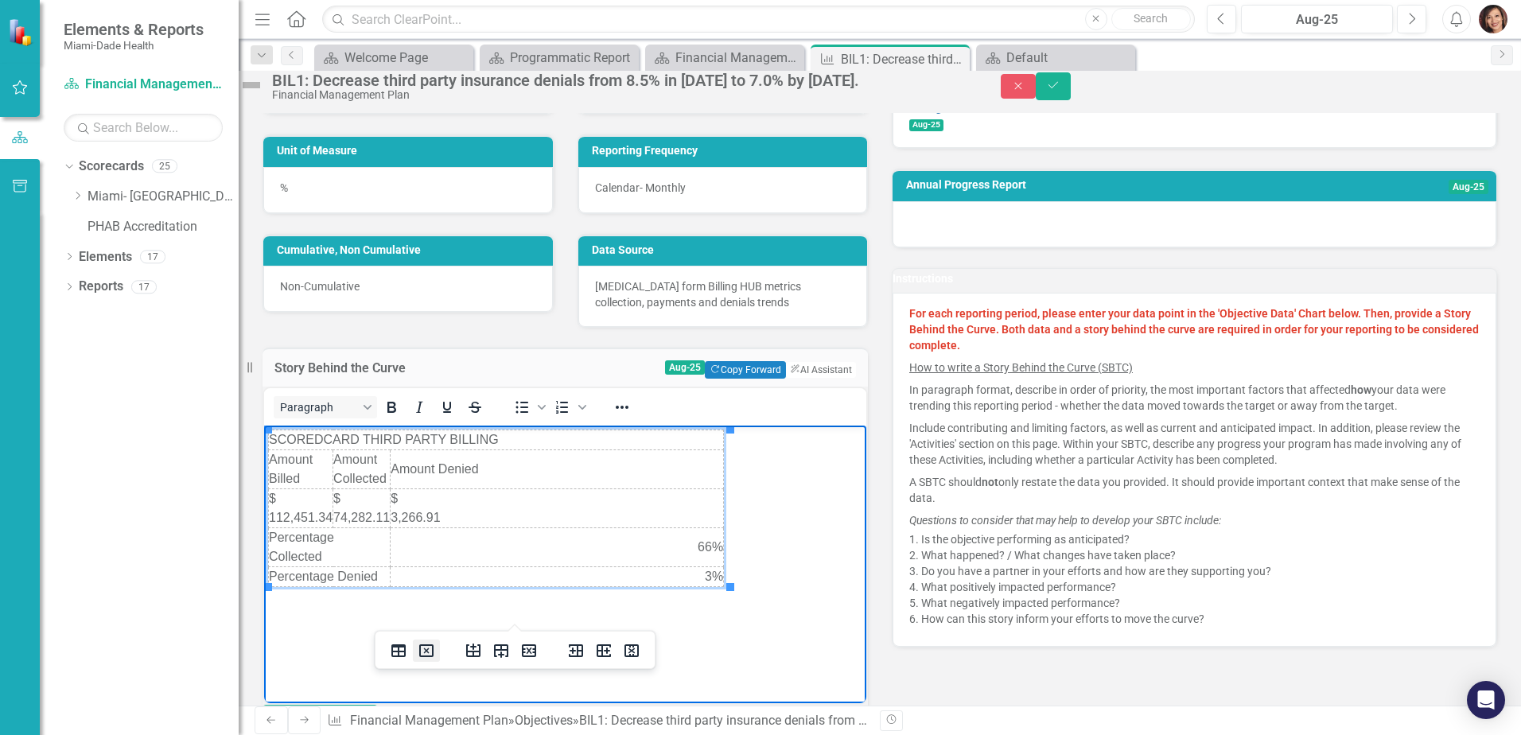
click at [423, 652] on icon "Delete table" at bounding box center [426, 650] width 19 height 19
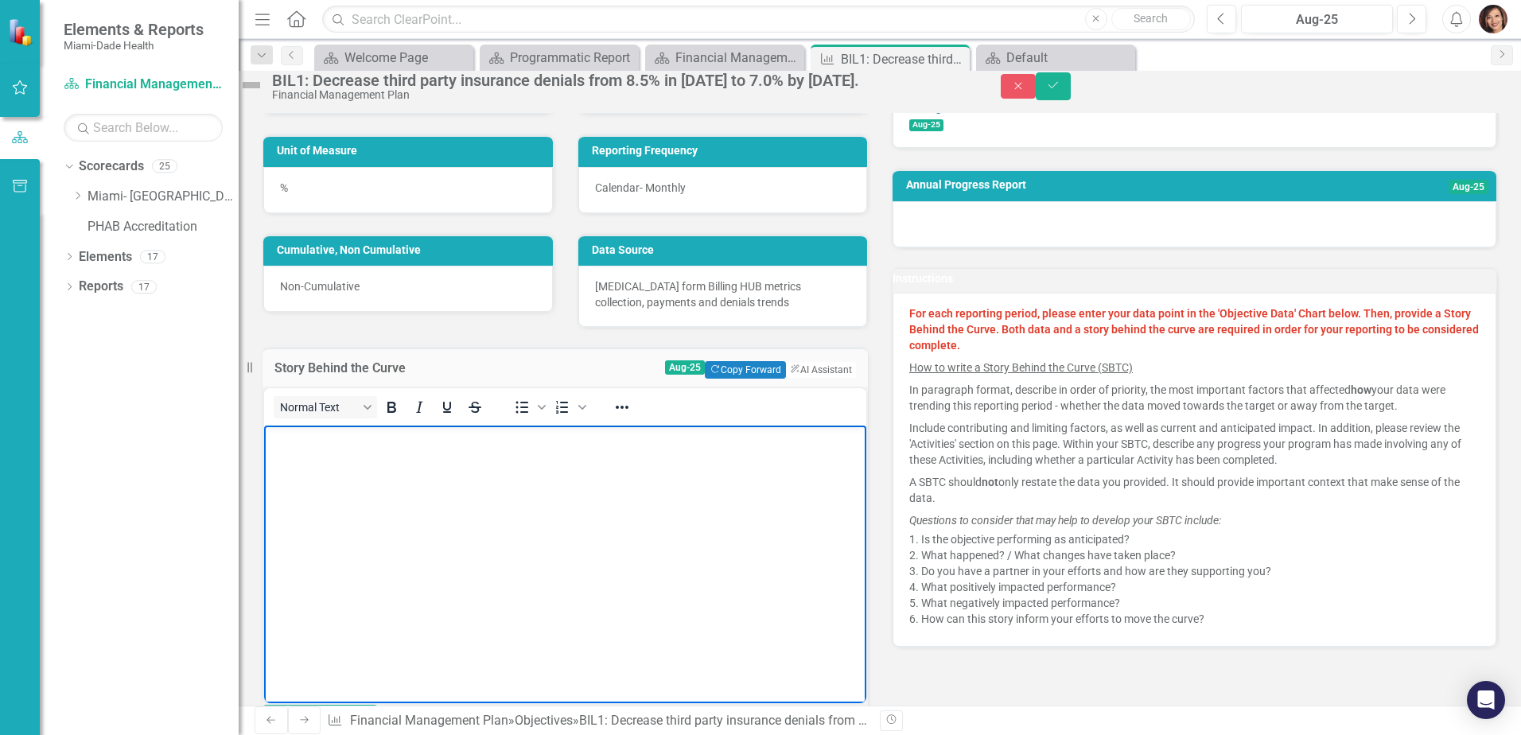
click at [390, 486] on body "Rich Text Area. Press ALT-0 for help." at bounding box center [565, 544] width 602 height 239
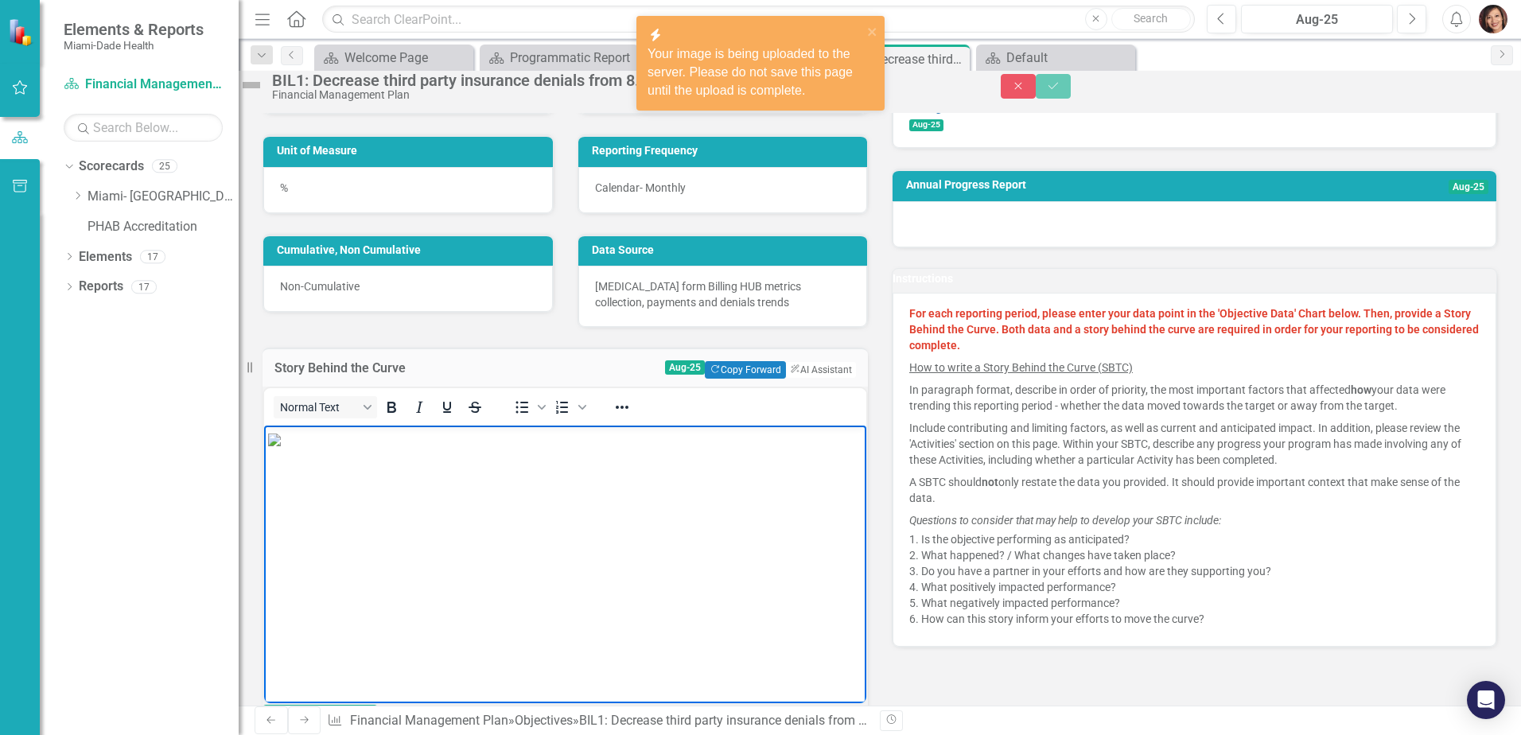
click at [281, 445] on img "Rich Text Area. Press ALT-0 for help." at bounding box center [274, 439] width 13 height 13
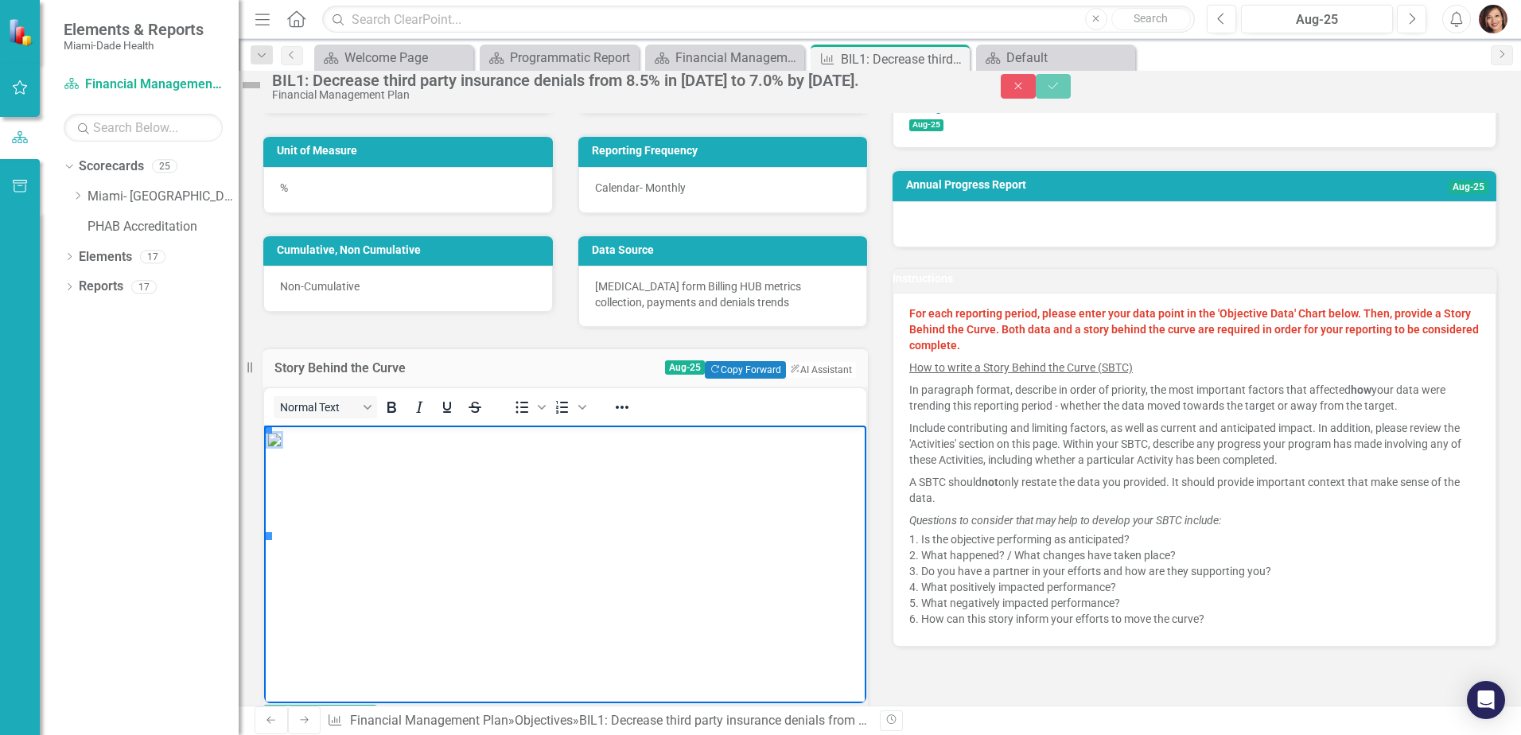
click at [281, 445] on img "Rich Text Area. Press ALT-0 for help." at bounding box center [274, 439] width 13 height 13
drag, startPoint x: 269, startPoint y: 434, endPoint x: 315, endPoint y: 457, distance: 51.6
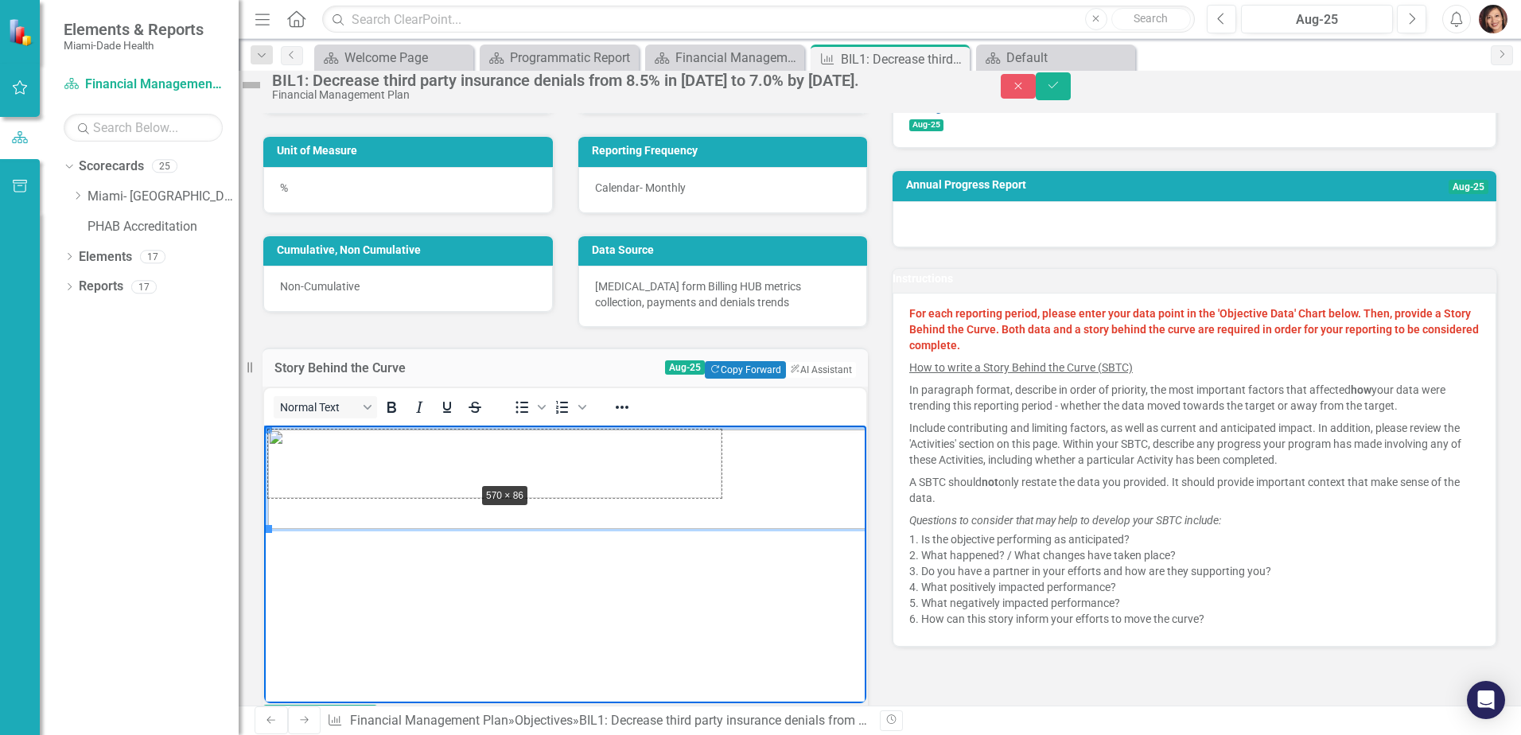
drag, startPoint x: 270, startPoint y: 431, endPoint x: 483, endPoint y: 485, distance: 219.9
click at [544, 491] on img "Rich Text Area. Press ALT-0 for help." at bounding box center [492, 463] width 448 height 68
click at [488, 463] on img "Rich Text Area. Press ALT-0 for help." at bounding box center [492, 463] width 448 height 68
click at [612, 546] on body "Rich Text Area. Press ALT-0 for help." at bounding box center [565, 544] width 602 height 239
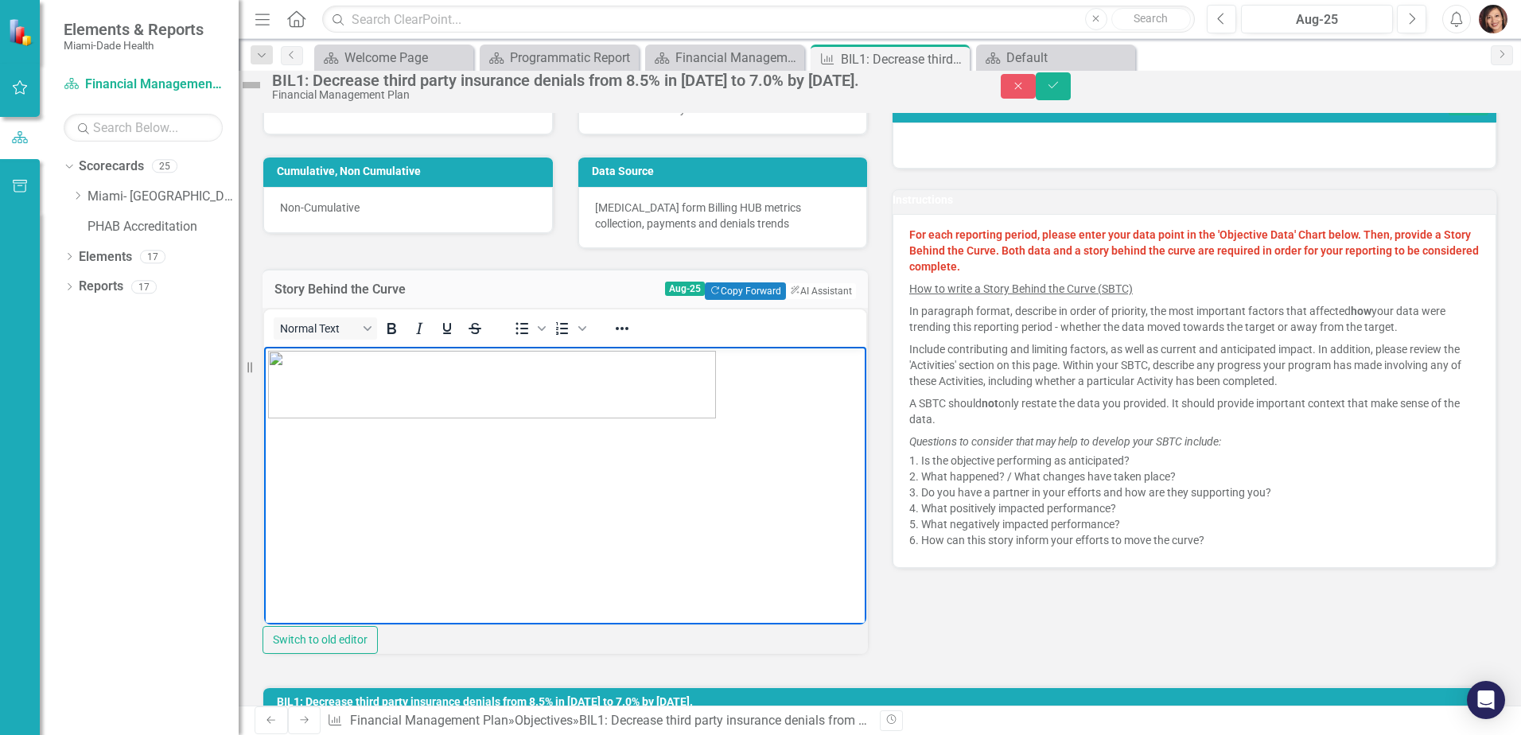
scroll to position [318, 0]
click at [366, 381] on img "Rich Text Area. Press ALT-0 for help." at bounding box center [492, 383] width 448 height 68
drag, startPoint x: 332, startPoint y: 403, endPoint x: 486, endPoint y: 528, distance: 197.9
click at [486, 528] on body "Rich Text Area. Press ALT-0 for help." at bounding box center [565, 464] width 602 height 239
click at [504, 436] on body "Rich Text Area. Press ALT-0 for help." at bounding box center [565, 464] width 602 height 239
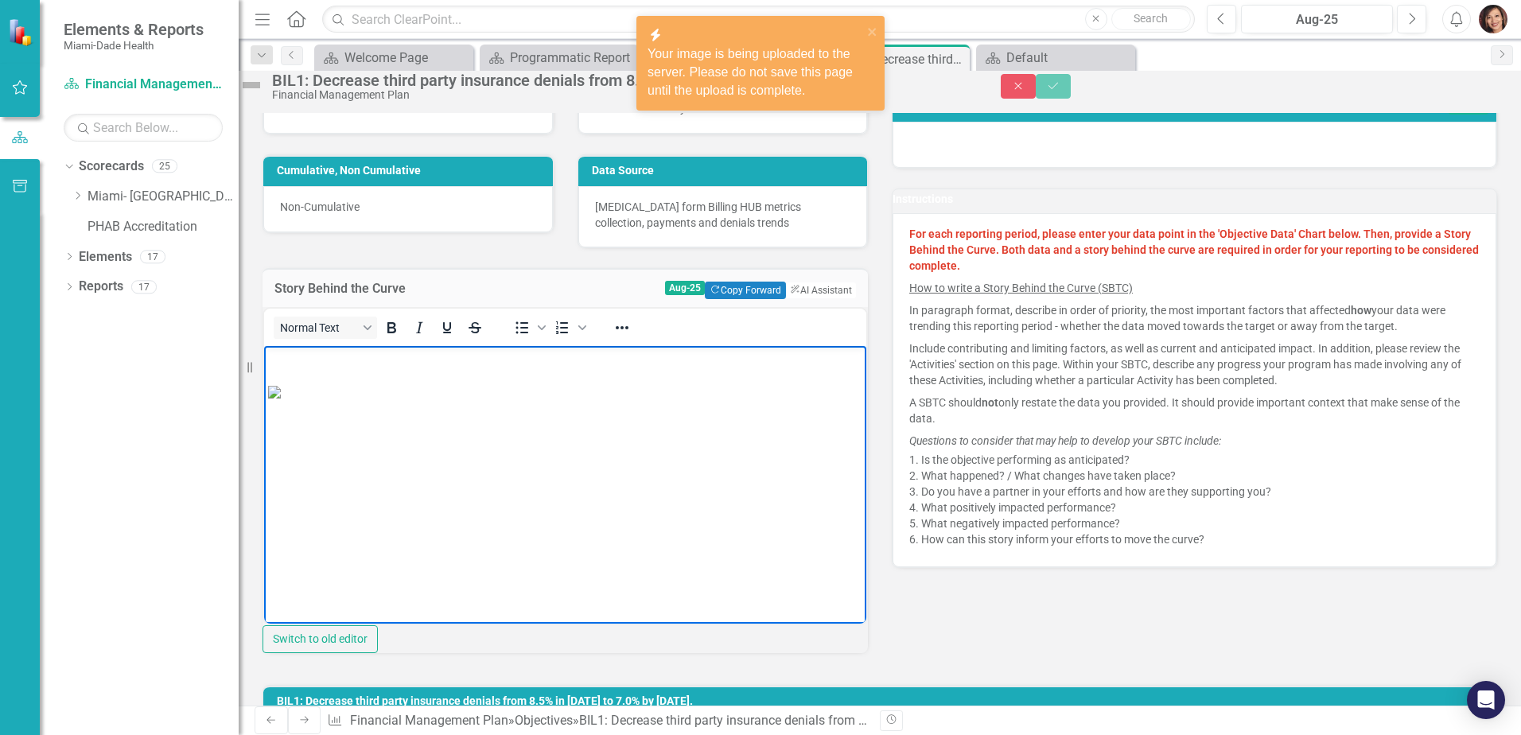
click at [281, 398] on img "Rich Text Area. Press ALT-0 for help." at bounding box center [274, 391] width 13 height 13
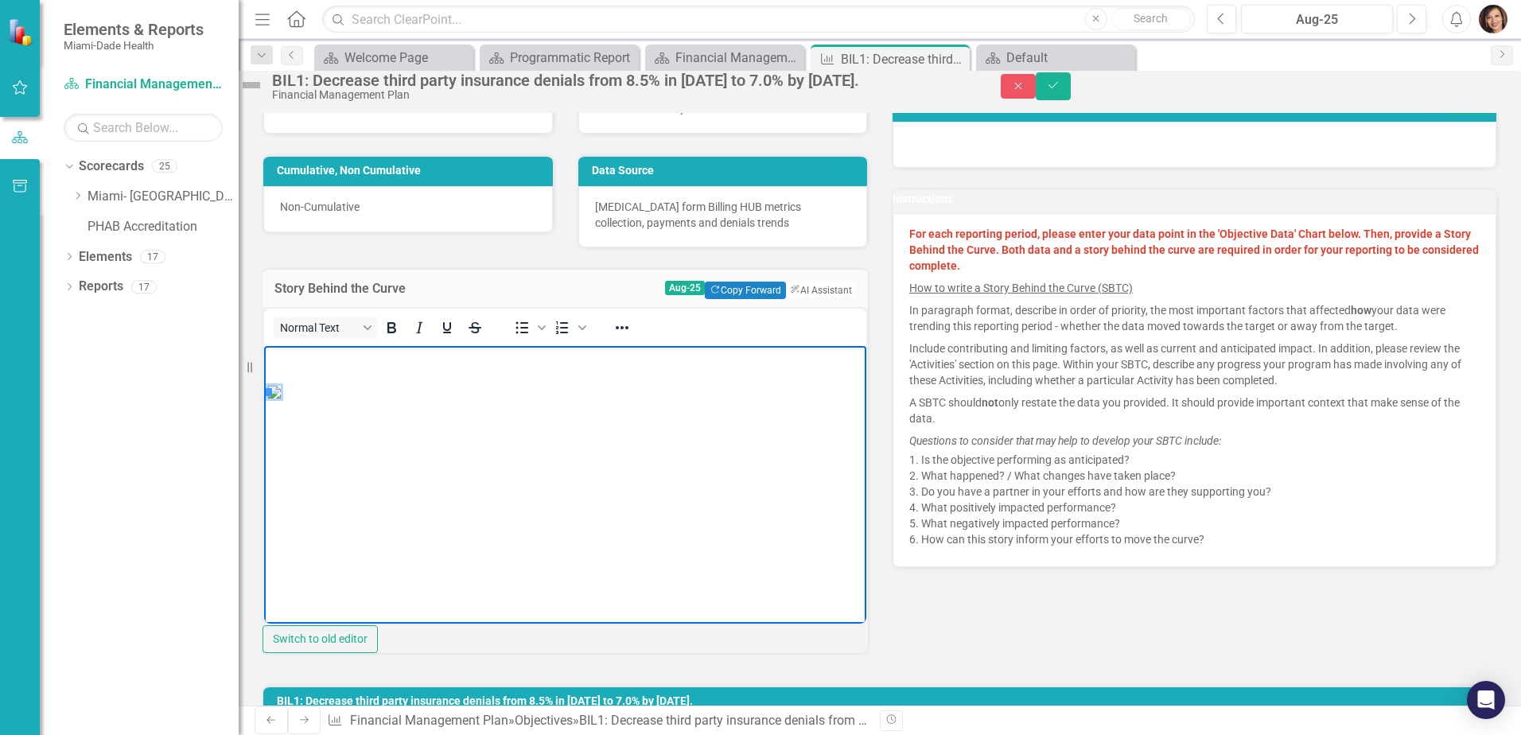
click at [281, 398] on img "Rich Text Area. Press ALT-0 for help." at bounding box center [274, 391] width 13 height 13
drag, startPoint x: 266, startPoint y: 380, endPoint x: 518, endPoint y: 419, distance: 254.3
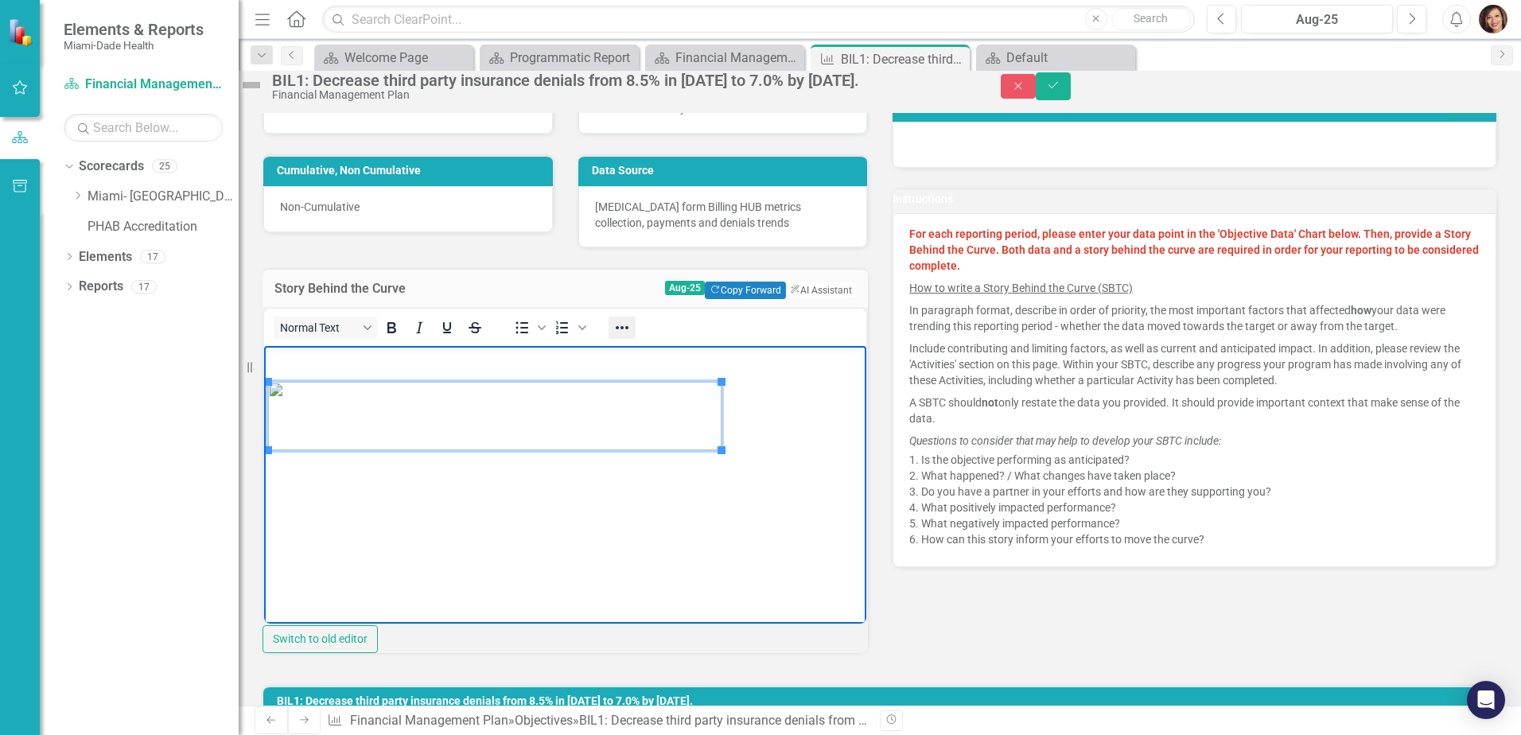
click at [628, 329] on icon "Reveal or hide additional toolbar items" at bounding box center [622, 327] width 13 height 3
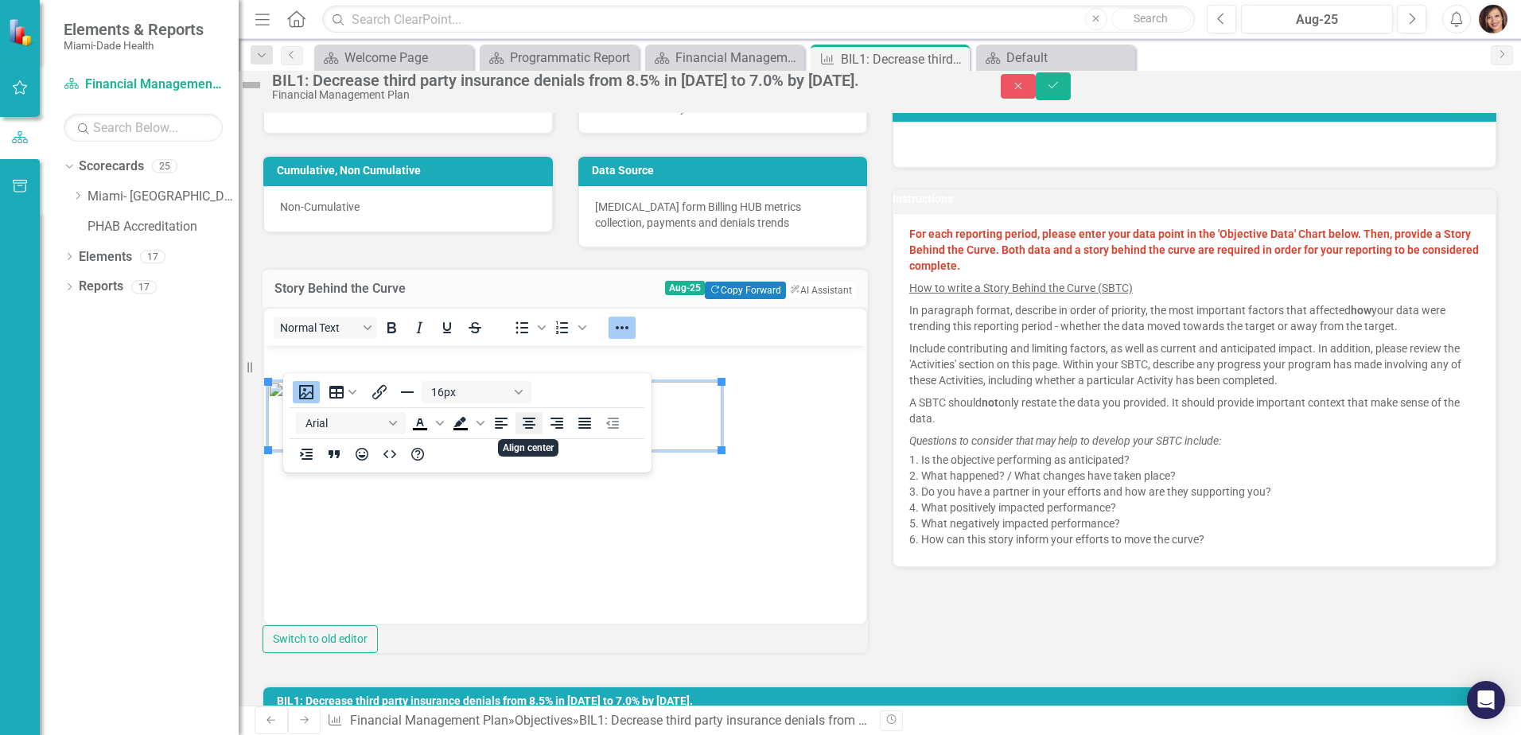
click at [531, 421] on icon "Align center" at bounding box center [528, 423] width 19 height 19
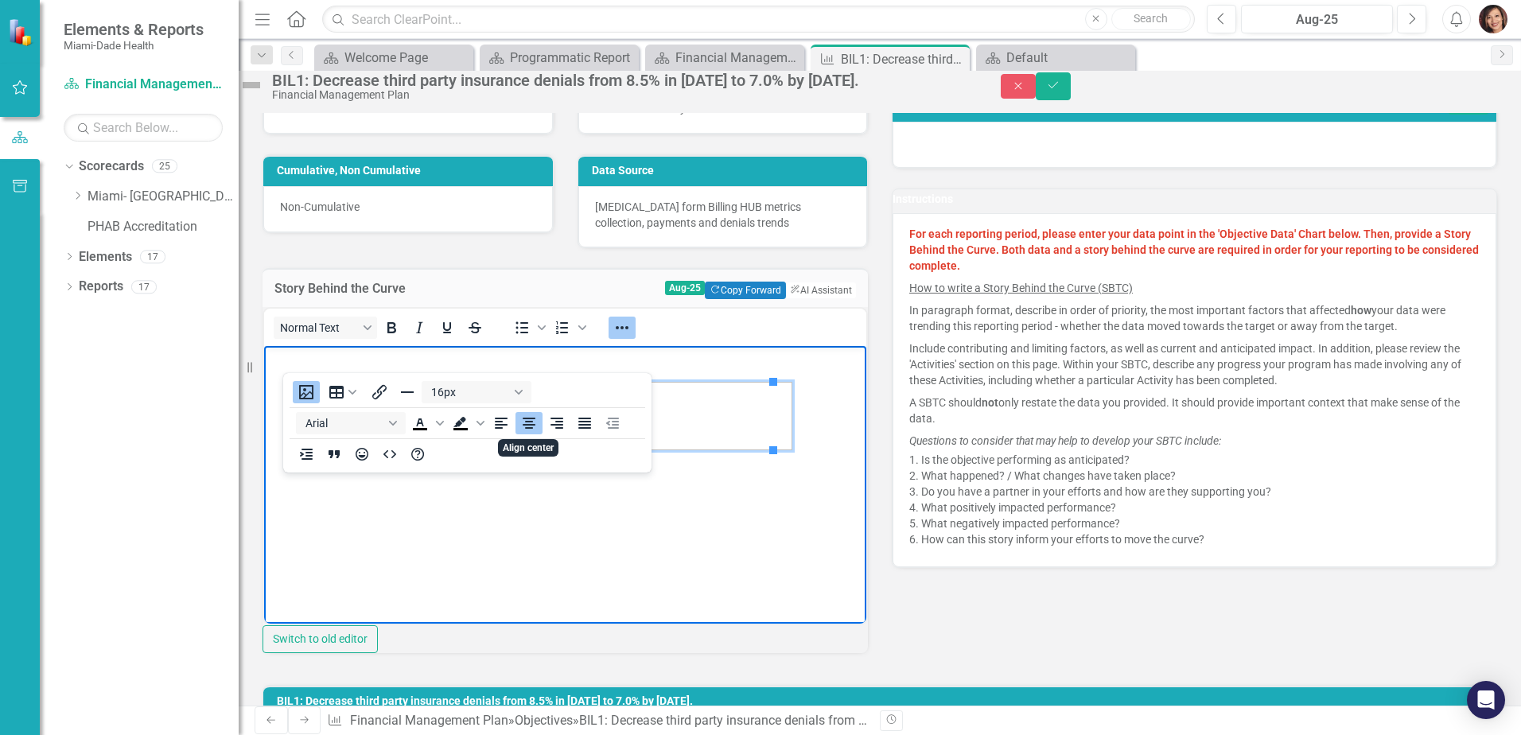
click at [555, 491] on body "Rich Text Area. Press ALT-0 for help." at bounding box center [565, 464] width 602 height 239
click at [608, 513] on body "Rich Text Area. Press ALT-0 for help." at bounding box center [565, 464] width 602 height 239
click at [789, 366] on p "Rich Text Area. Press ALT-0 for help." at bounding box center [565, 358] width 594 height 19
click at [630, 337] on icon "Reveal or hide additional toolbar items" at bounding box center [621, 327] width 19 height 19
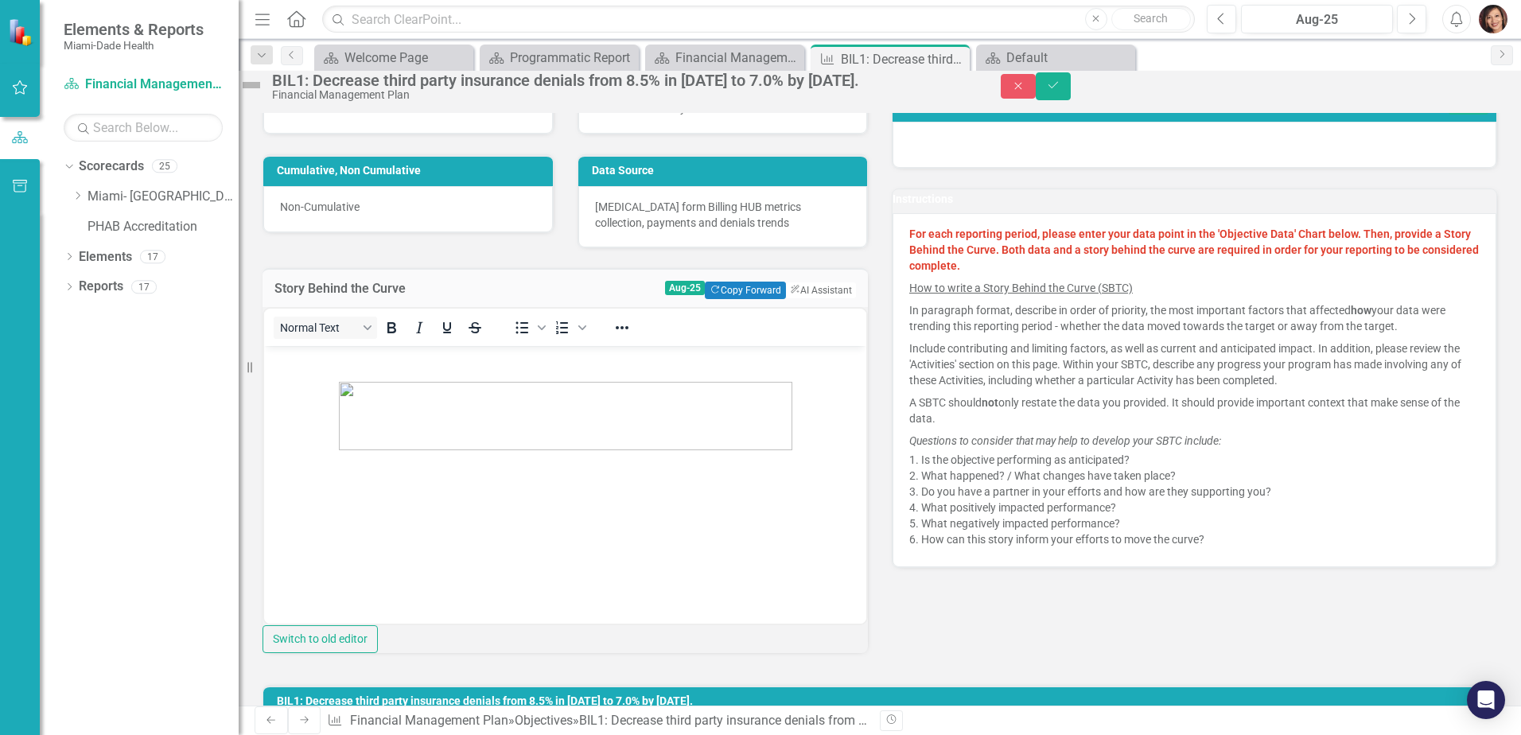
click at [392, 515] on body "Rich Text Area. Press ALT-0 for help." at bounding box center [565, 464] width 602 height 239
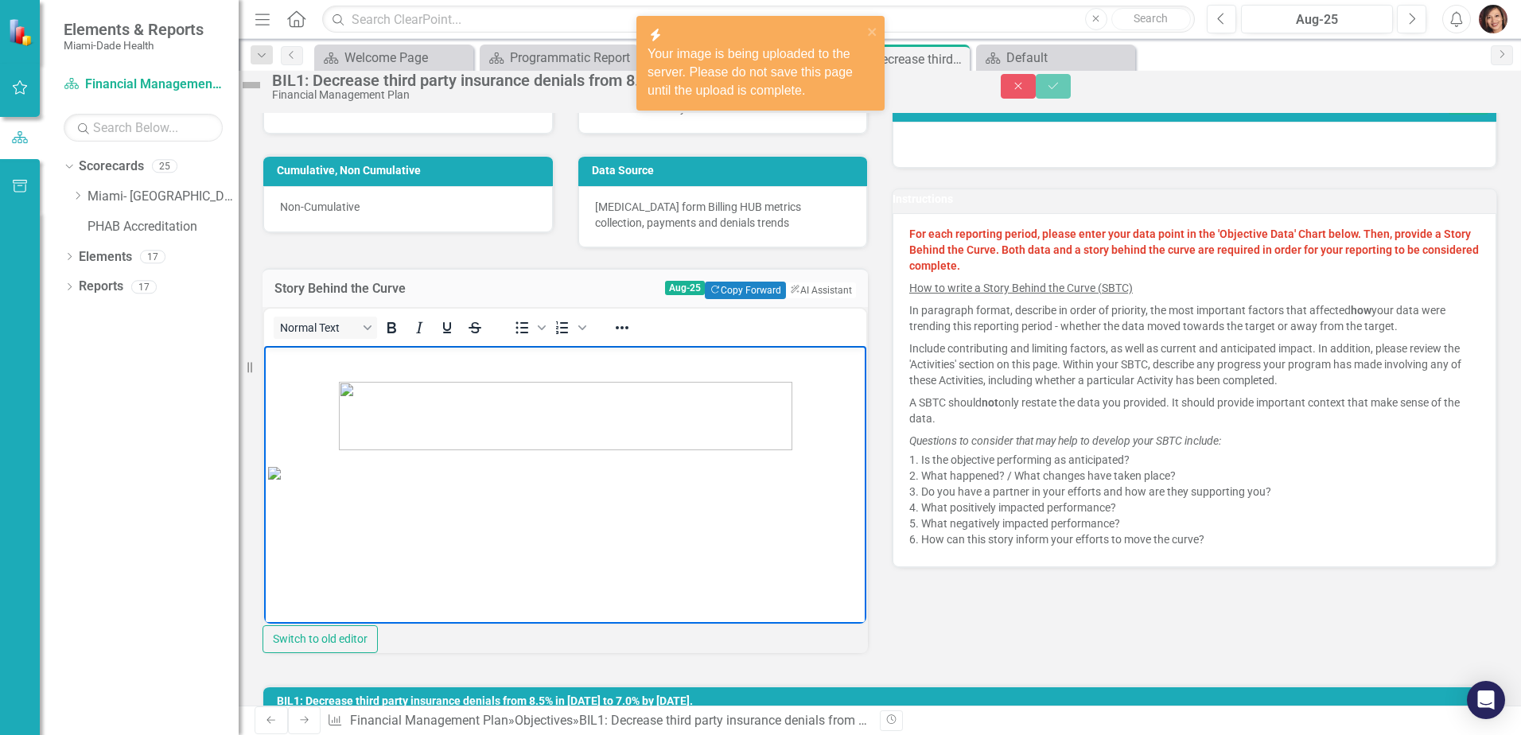
click at [281, 479] on img "Rich Text Area. Press ALT-0 for help." at bounding box center [274, 472] width 13 height 13
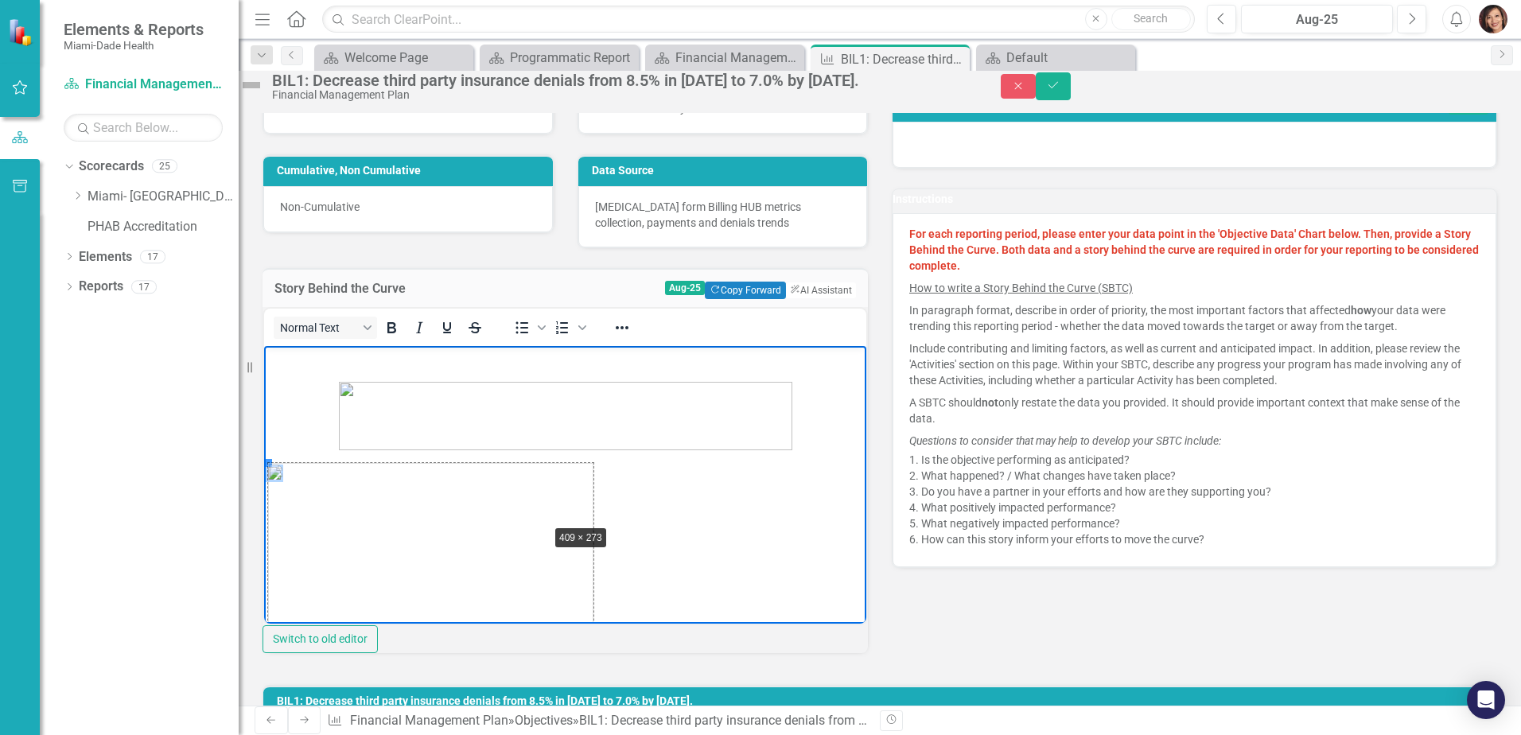
drag, startPoint x: 266, startPoint y: 463, endPoint x: 546, endPoint y: 524, distance: 285.8
click at [564, 472] on img "Rich Text Area. Press ALT-0 for help." at bounding box center [430, 570] width 325 height 217
click at [645, 505] on p "Rich Text Area. Press ALT-0 for help." at bounding box center [565, 570] width 594 height 217
click at [558, 505] on img "Rich Text Area. Press ALT-0 for help." at bounding box center [430, 570] width 325 height 217
click at [628, 329] on icon "Reveal or hide additional toolbar items" at bounding box center [622, 327] width 13 height 3
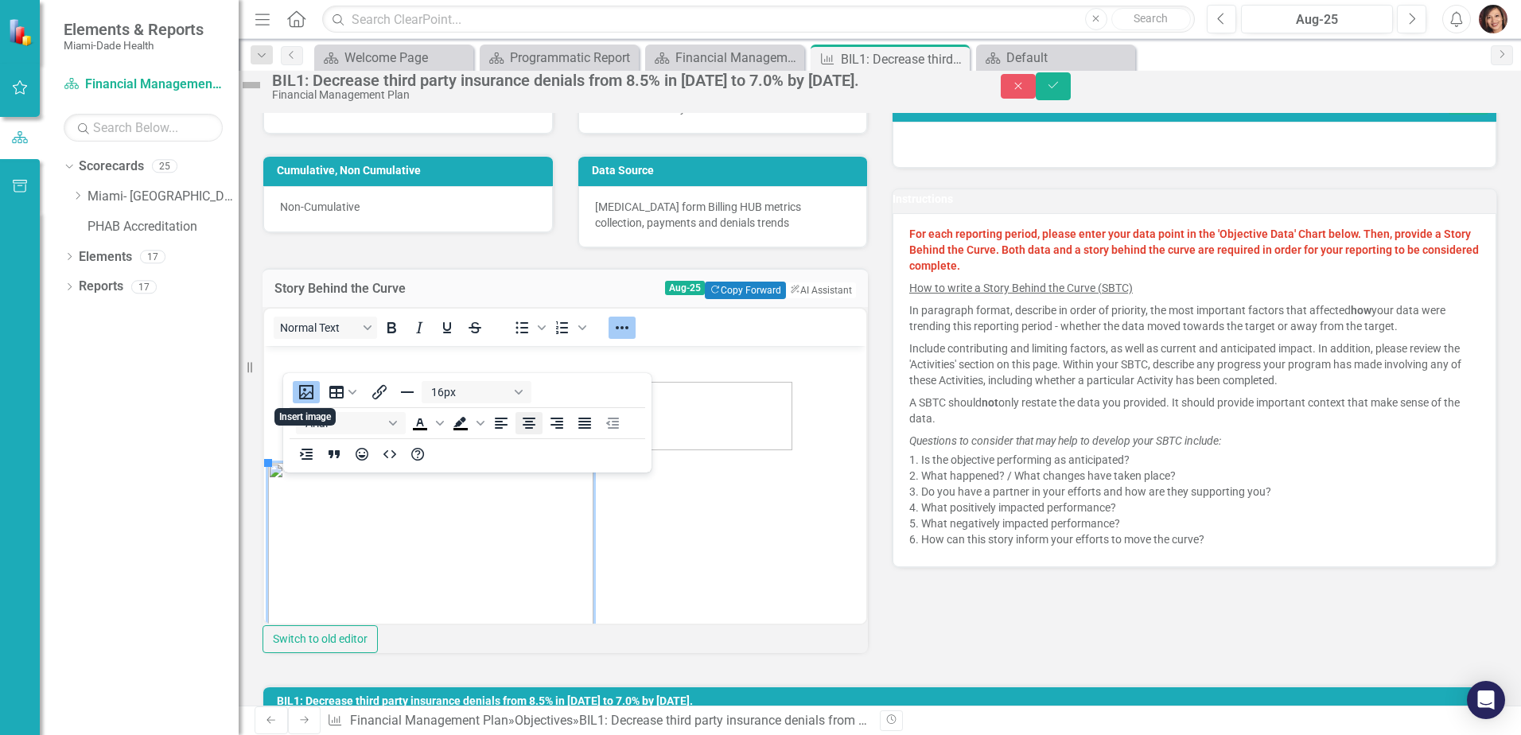
click at [534, 422] on icon "Align center" at bounding box center [528, 423] width 19 height 19
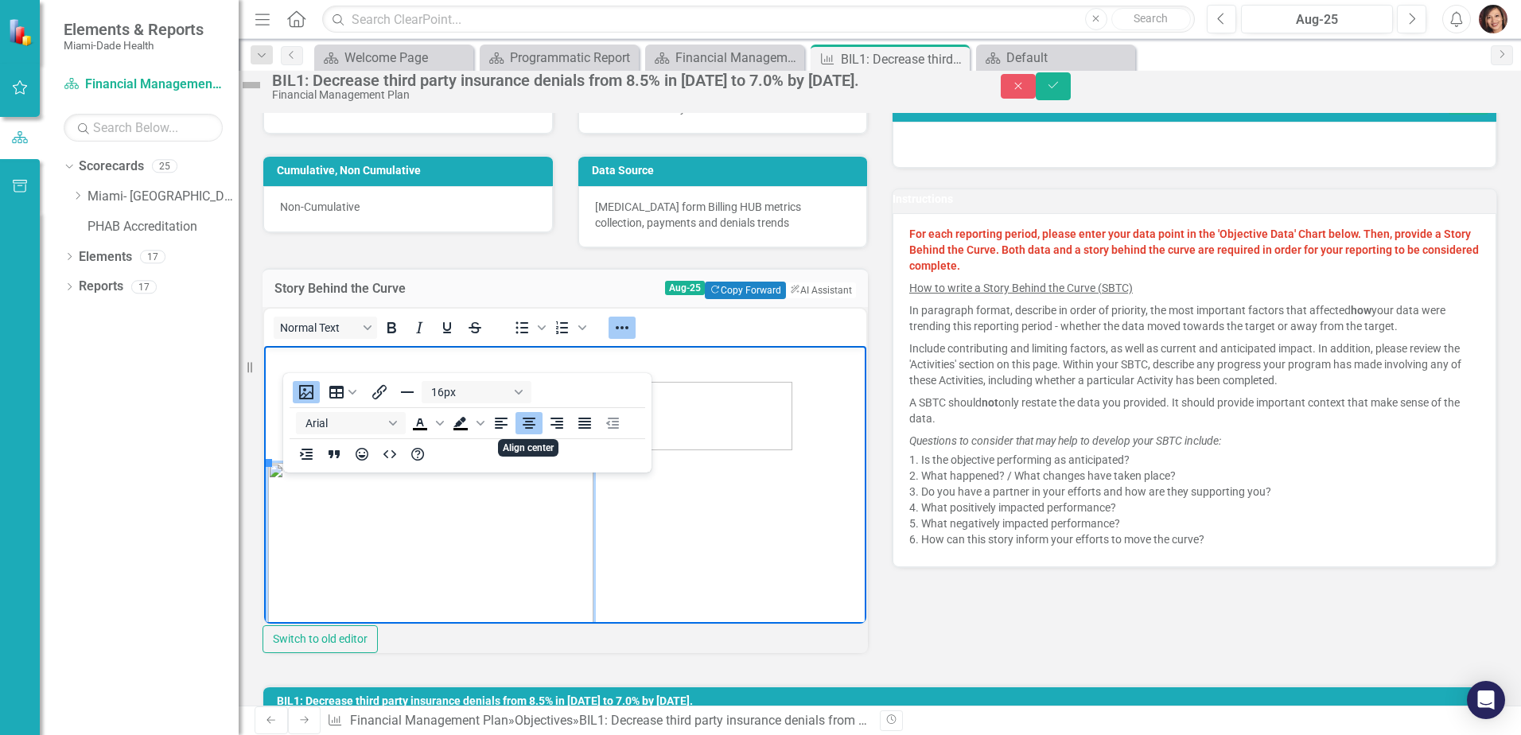
scroll to position [56, 0]
click at [750, 437] on p "Rich Text Area. Press ALT-0 for help." at bounding box center [565, 514] width 594 height 217
click at [662, 484] on img "Rich Text Area. Press ALT-0 for help." at bounding box center [564, 514] width 325 height 217
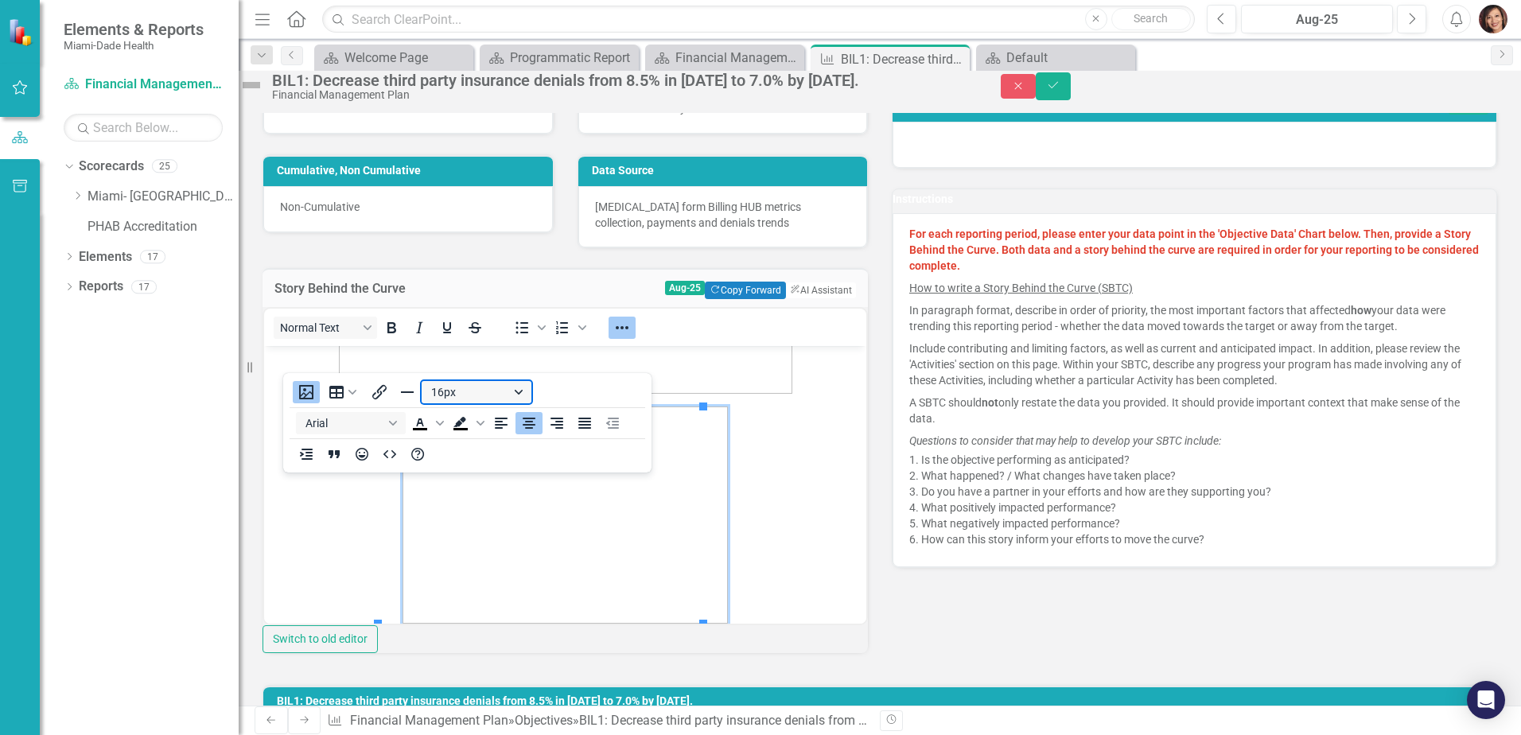
click at [517, 394] on button "16px" at bounding box center [477, 392] width 110 height 22
click at [490, 453] on div "10px" at bounding box center [469, 445] width 68 height 19
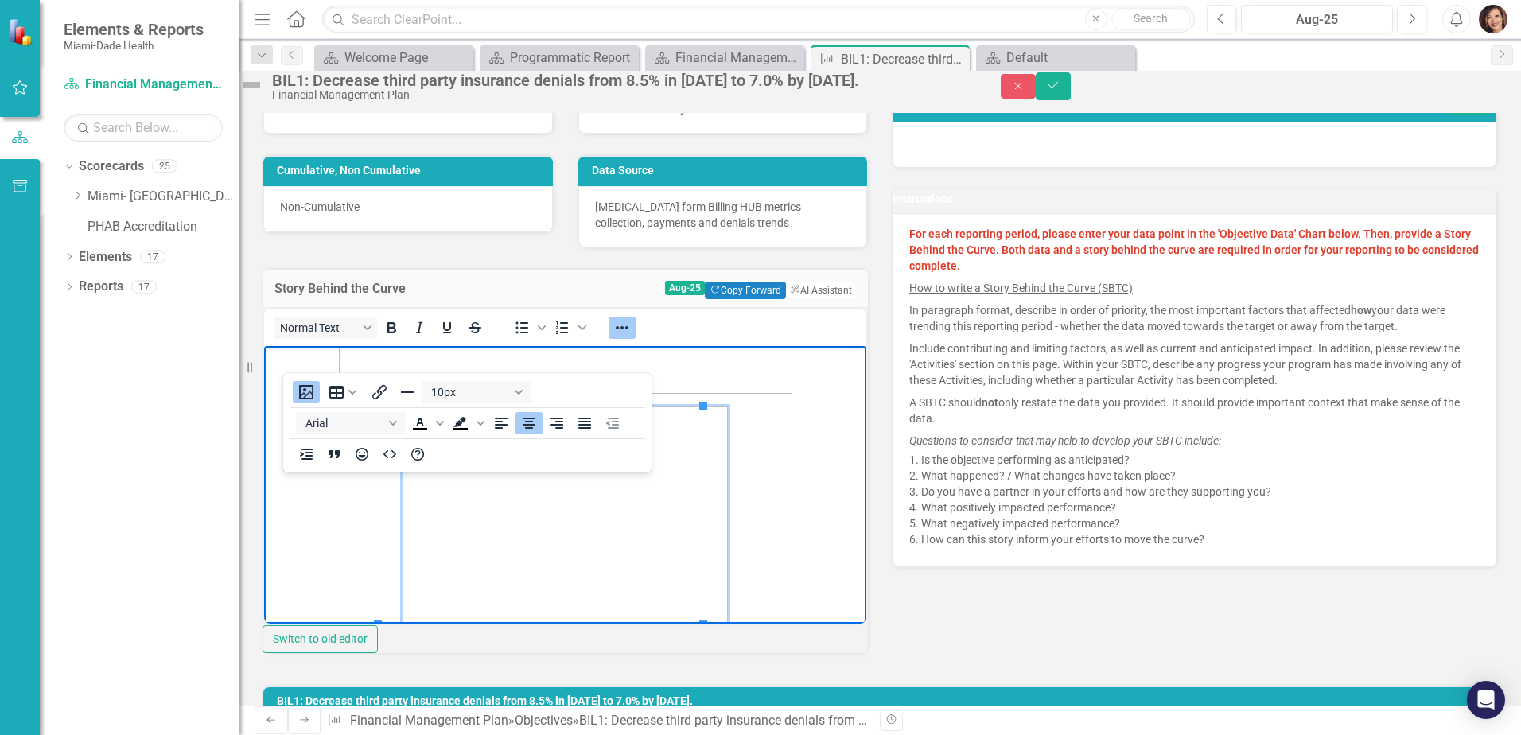
click at [785, 429] on span "Rich Text Area. Press ALT-0 for help." at bounding box center [565, 514] width 594 height 217
click at [631, 337] on icon "Reveal or hide additional toolbar items" at bounding box center [621, 327] width 19 height 19
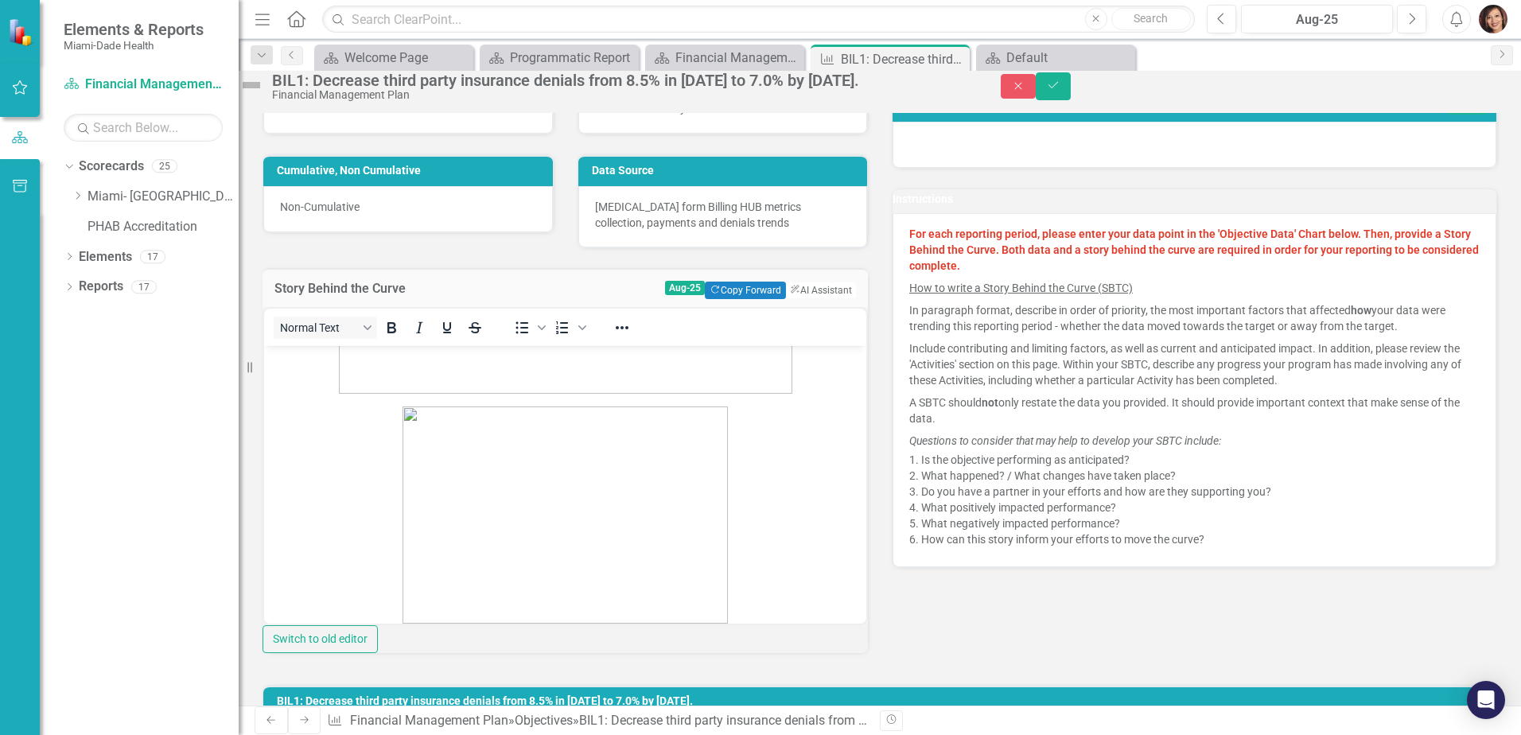
click at [737, 454] on span "Rich Text Area. Press ALT-0 for help." at bounding box center [565, 514] width 594 height 217
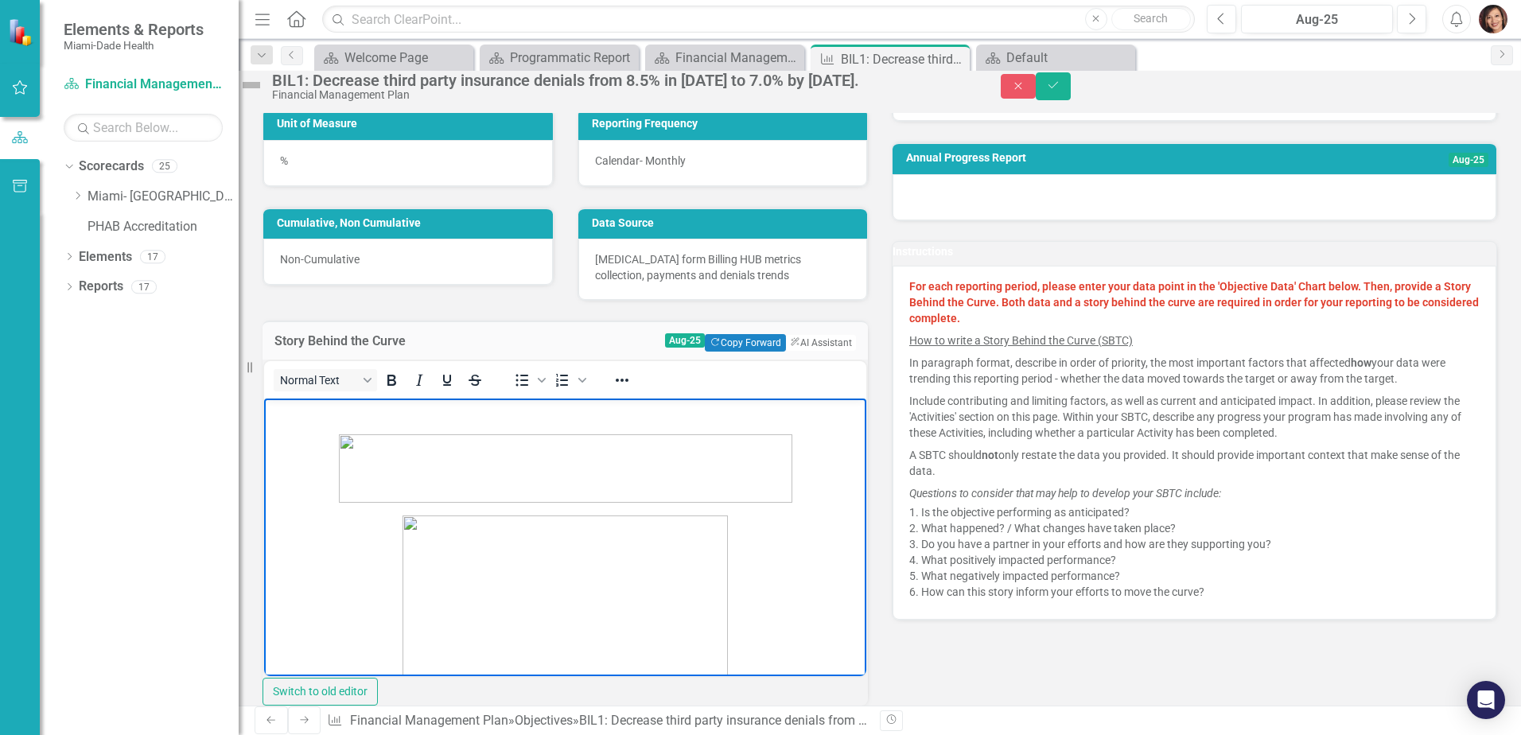
scroll to position [239, 0]
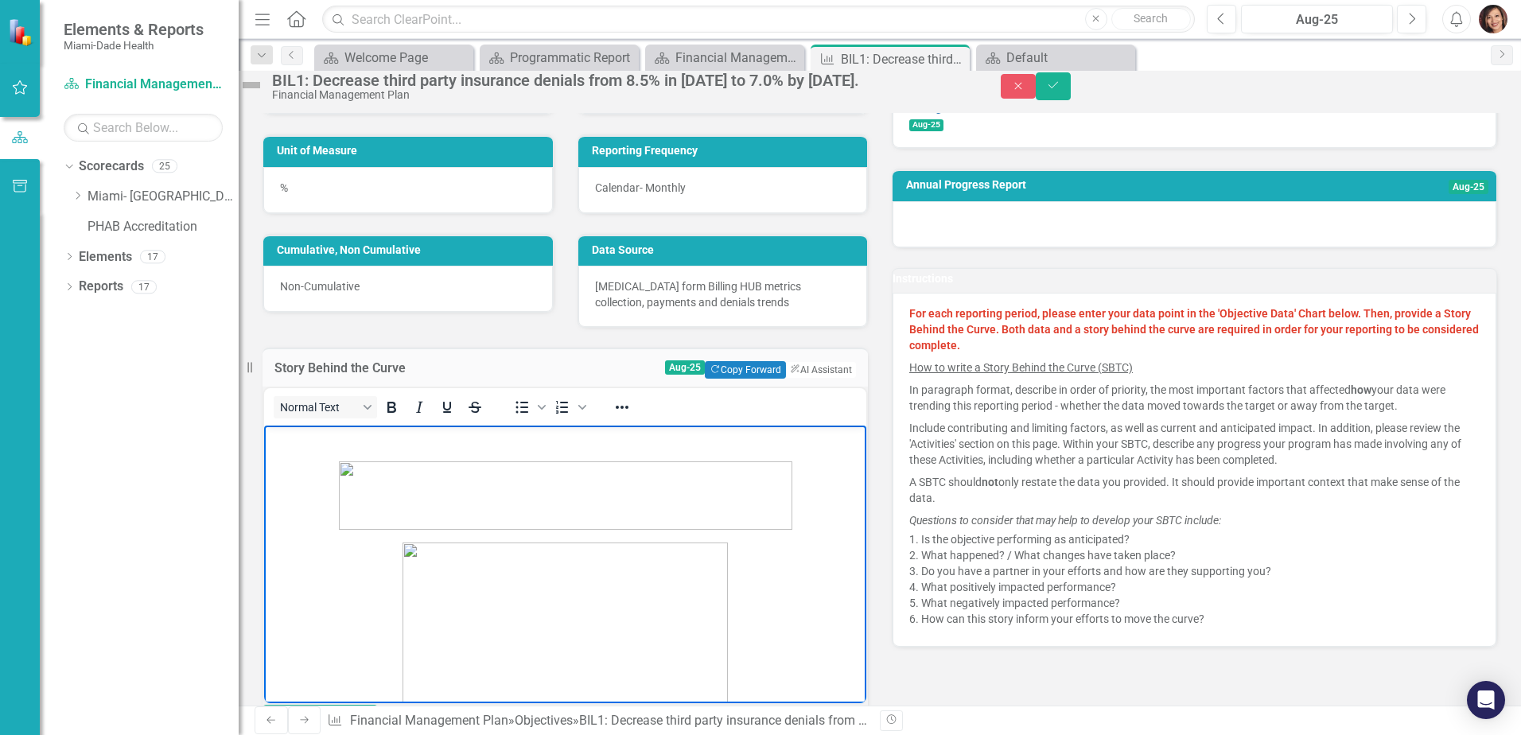
click at [676, 471] on img "Rich Text Area. Press ALT-0 for help." at bounding box center [565, 494] width 453 height 68
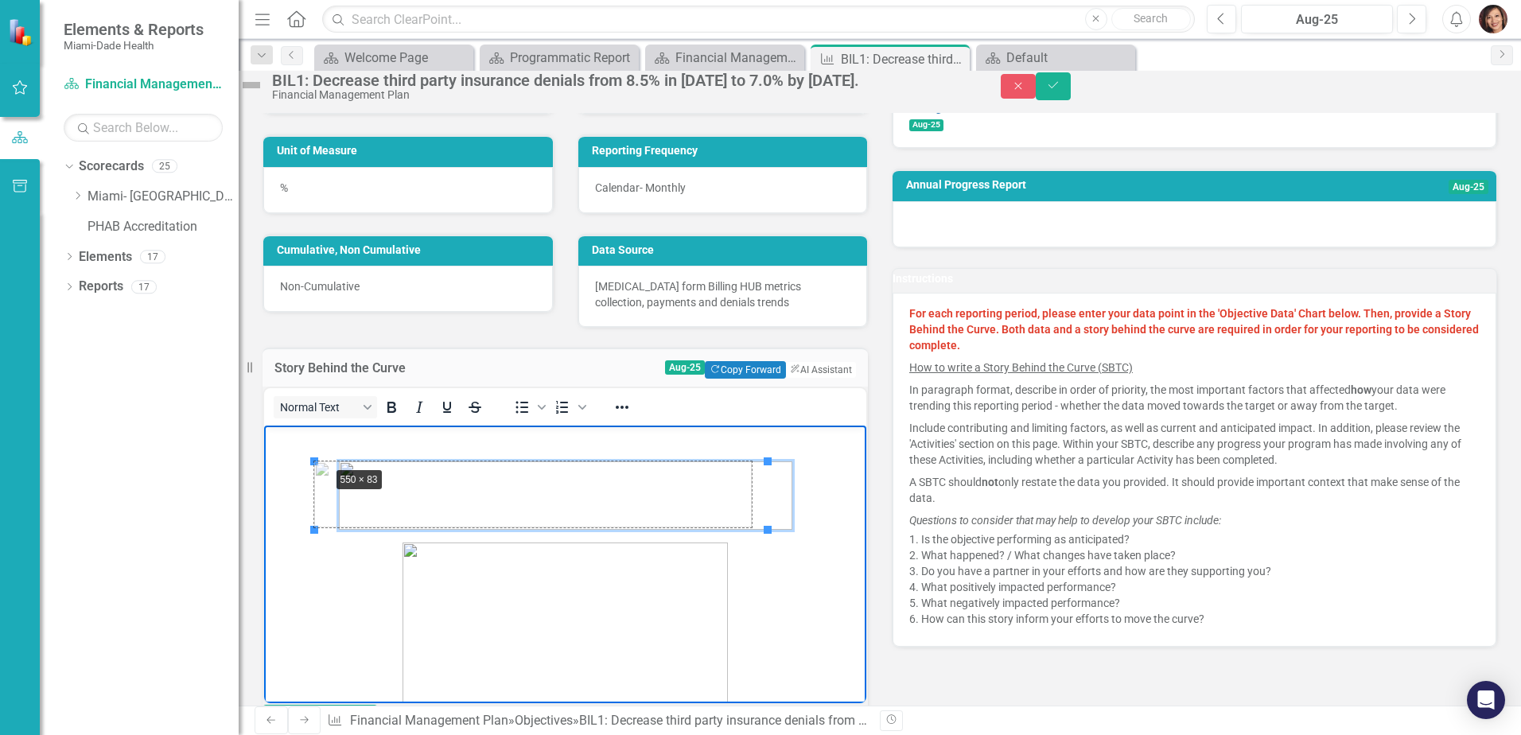
drag, startPoint x: 316, startPoint y: 457, endPoint x: 333, endPoint y: 463, distance: 18.4
click at [402, 577] on img "Rich Text Area. Press ALT-0 for help." at bounding box center [564, 647] width 325 height 217
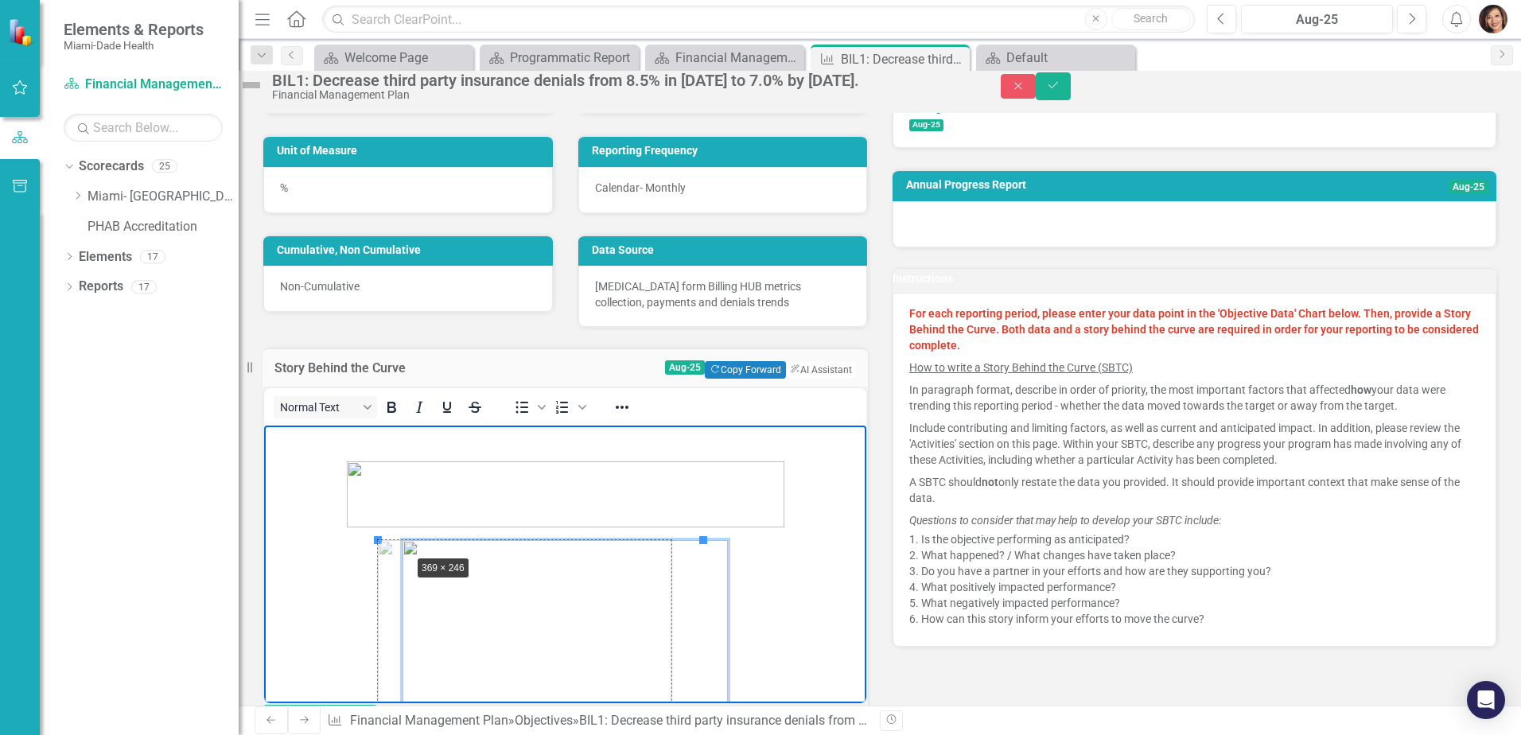
drag, startPoint x: 377, startPoint y: 536, endPoint x: 409, endPoint y: 551, distance: 35.2
click at [736, 581] on span "Rich Text Area. Press ALT-0 for help." at bounding box center [565, 637] width 594 height 196
click at [379, 448] on body "Rich Text Area. Press ALT-0 for help." at bounding box center [565, 588] width 602 height 327
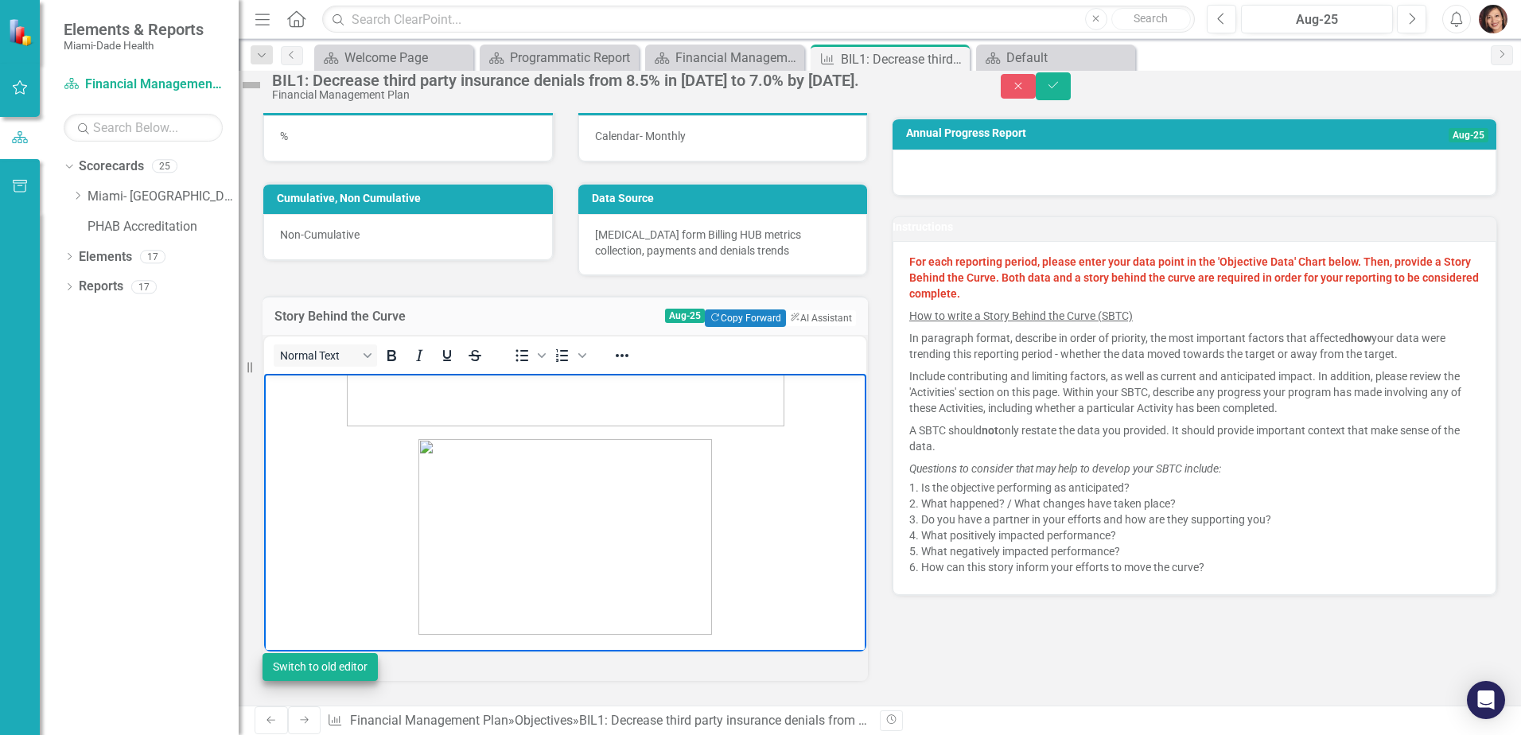
scroll to position [318, 0]
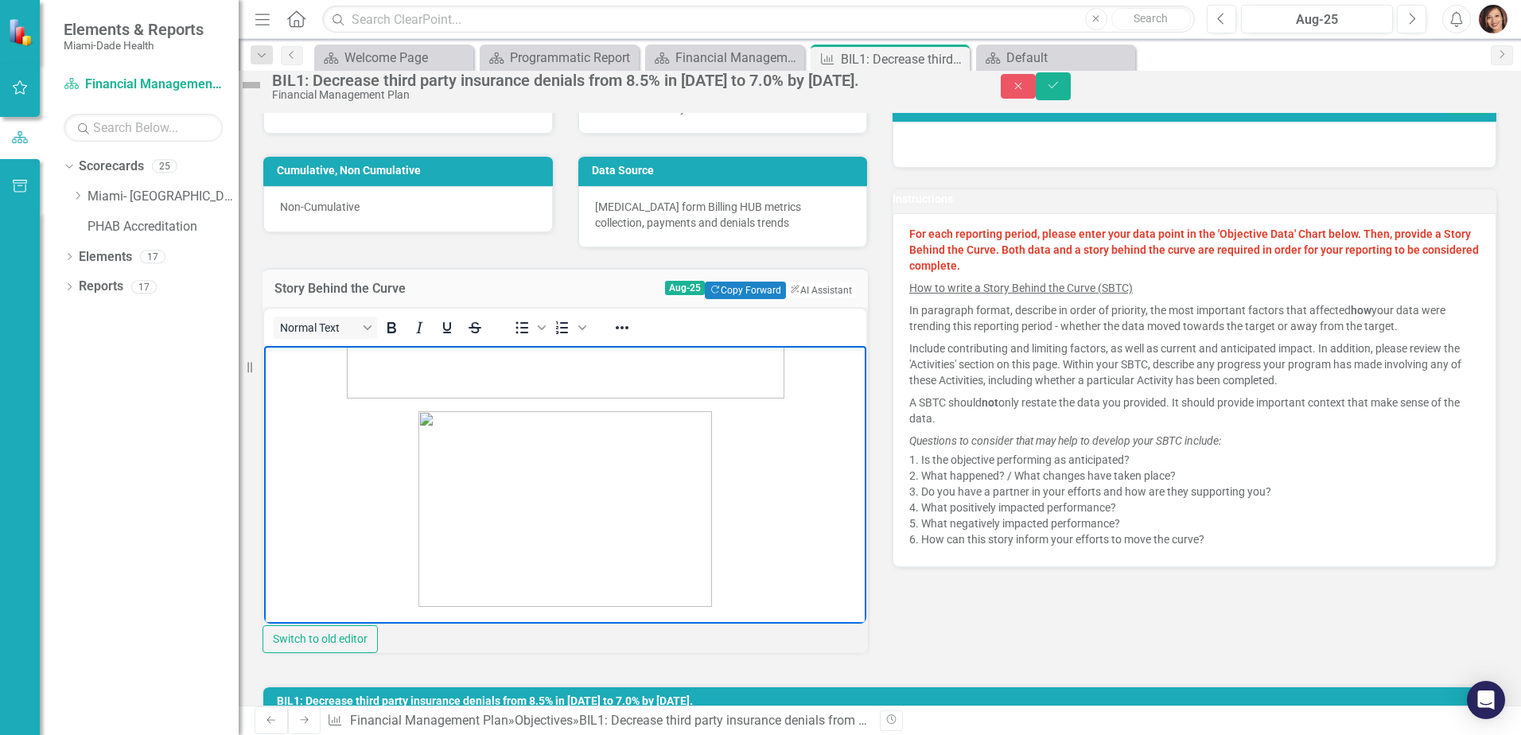
click at [705, 602] on span "Rich Text Area. Press ALT-0 for help." at bounding box center [565, 508] width 594 height 196
drag, startPoint x: 526, startPoint y: 676, endPoint x: 547, endPoint y: 676, distance: 20.7
click at [526, 653] on div "Switch to old editor" at bounding box center [564, 639] width 605 height 28
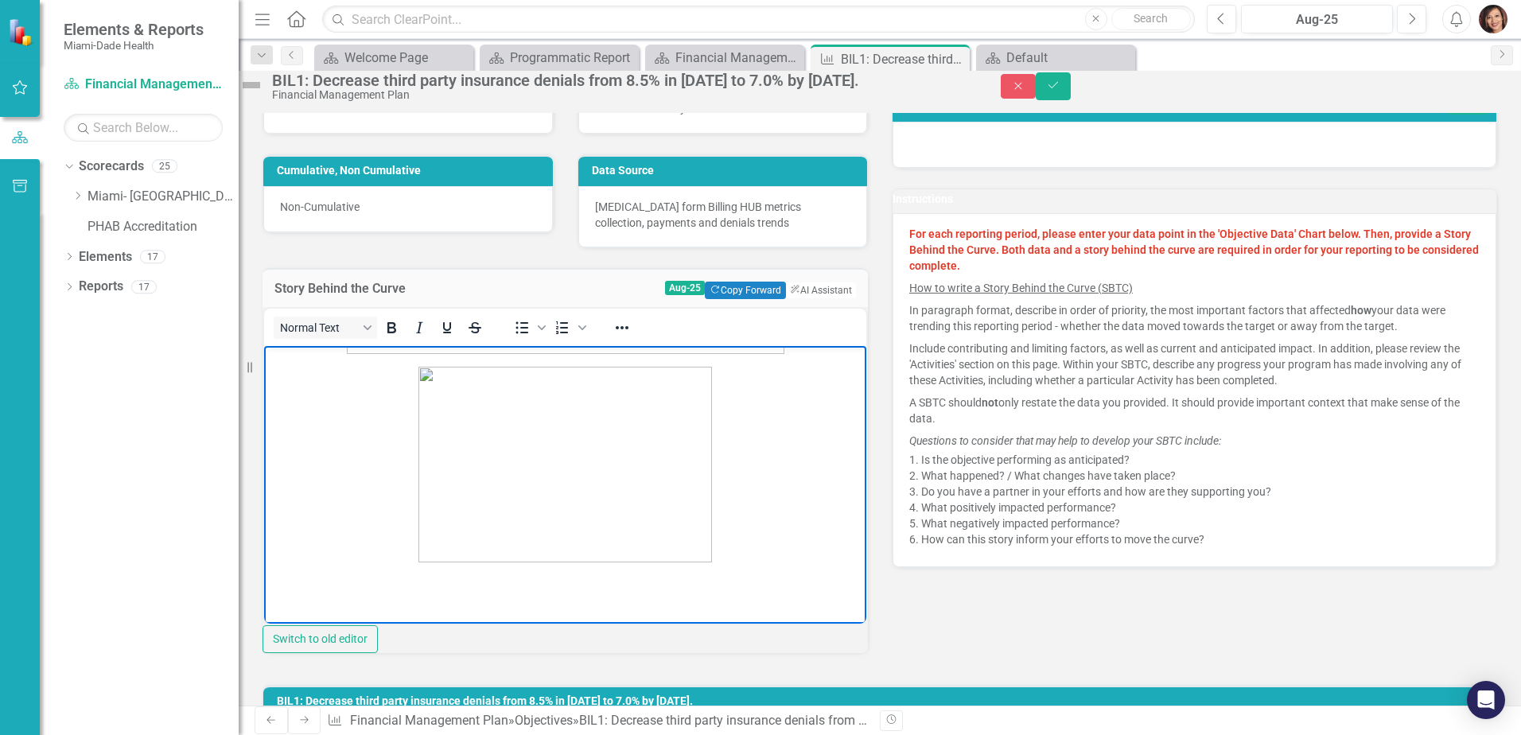
click at [460, 602] on body "Rich Text Area. Press ALT-0 for help." at bounding box center [565, 446] width 602 height 390
click at [418, 577] on p "Rich Text Area. Press ALT-0 for help." at bounding box center [565, 583] width 594 height 19
paste body "Rich Text Area. Press ALT-0 for help."
click at [658, 584] on span "For the month of [DATE], the denial rate is under business standard. We are usi…" at bounding box center [463, 585] width 390 height 9
click at [687, 604] on body "For the month of [DATE], the denial rate is under business standard. We are usi…" at bounding box center [565, 446] width 602 height 390
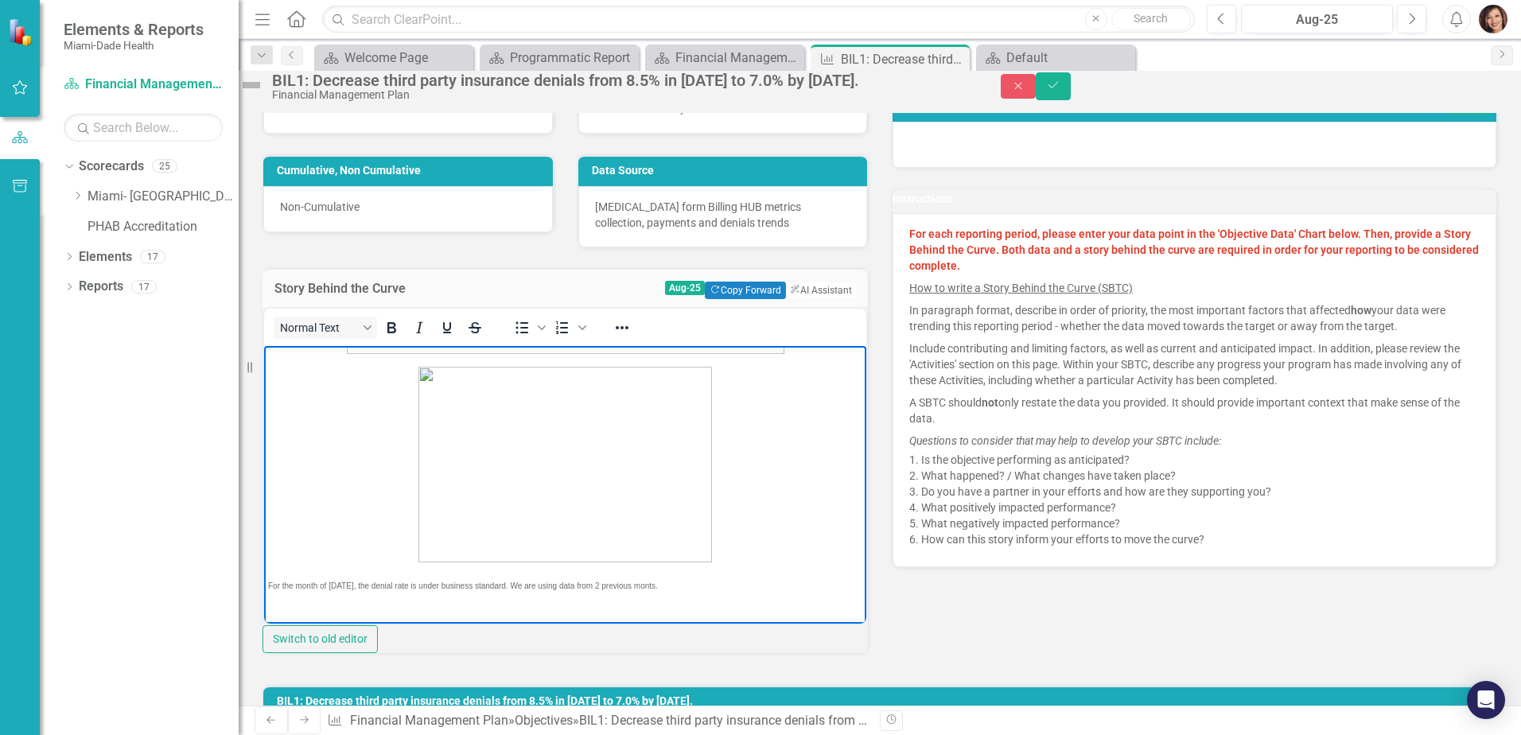
click at [658, 585] on span "For the month of [DATE], the denial rate is under business standard. We are usi…" at bounding box center [463, 585] width 390 height 9
click at [726, 592] on p "For the month of [DATE], the denial rate is under business standard. We are usi…" at bounding box center [565, 583] width 594 height 19
click at [733, 569] on body "For the month of [DATE], the denial rate is under business standard. We are usi…" at bounding box center [565, 446] width 602 height 390
drag, startPoint x: 270, startPoint y: 582, endPoint x: 682, endPoint y: 586, distance: 412.8
click at [682, 586] on p "For the month of [DATE], the denial rate is under business standard. We are usi…" at bounding box center [565, 583] width 594 height 19
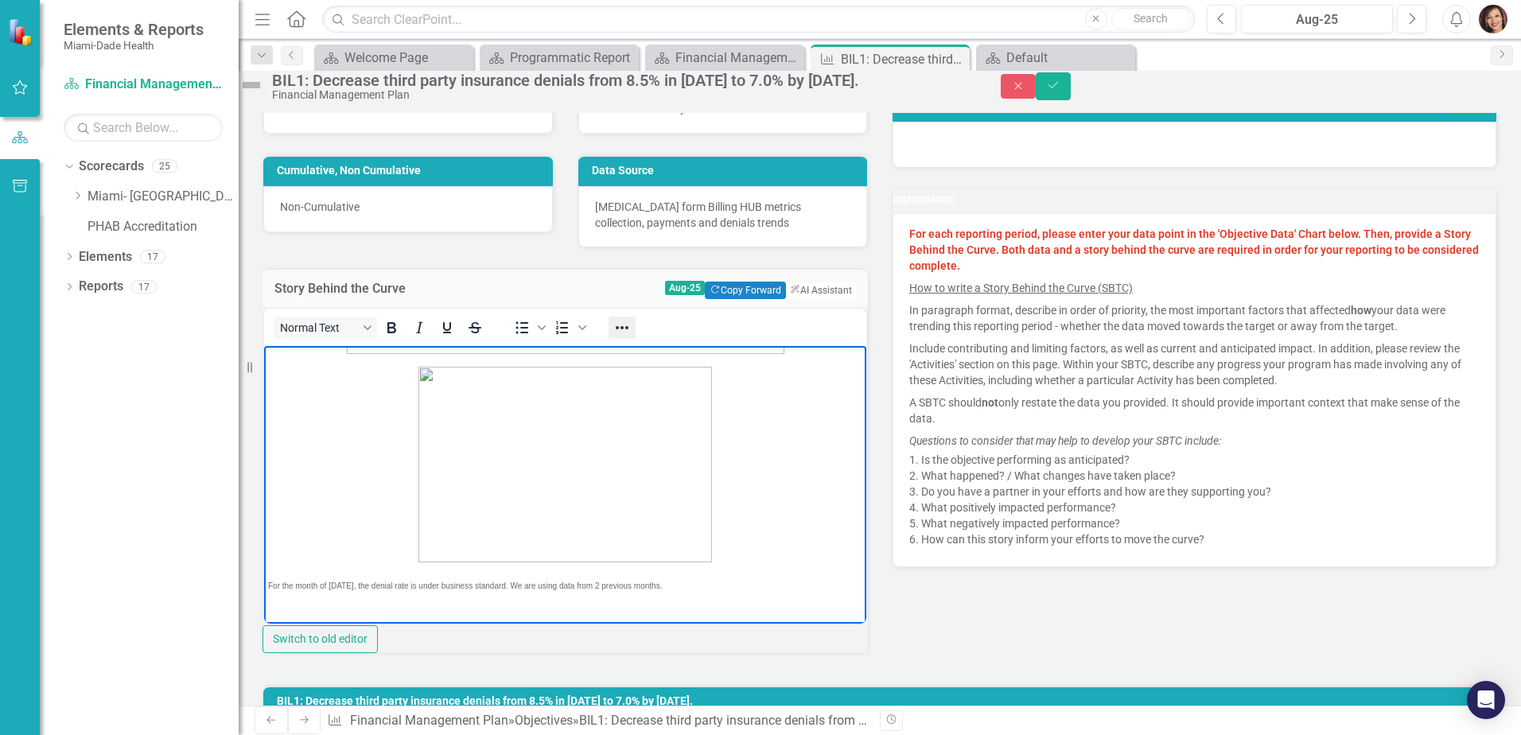
click at [631, 337] on icon "Reveal or hide additional toolbar items" at bounding box center [621, 327] width 19 height 19
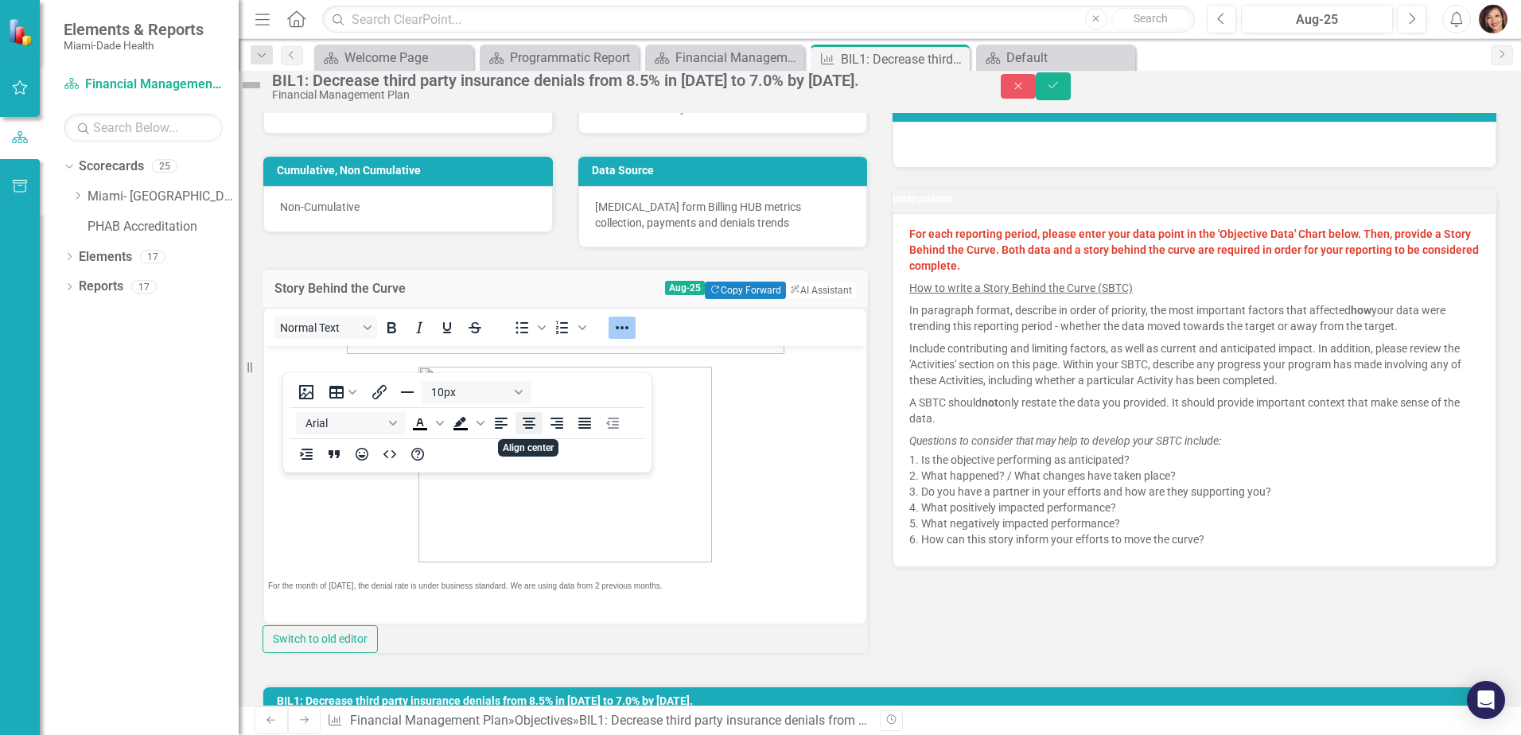
click at [532, 422] on icon "Align center" at bounding box center [529, 423] width 13 height 11
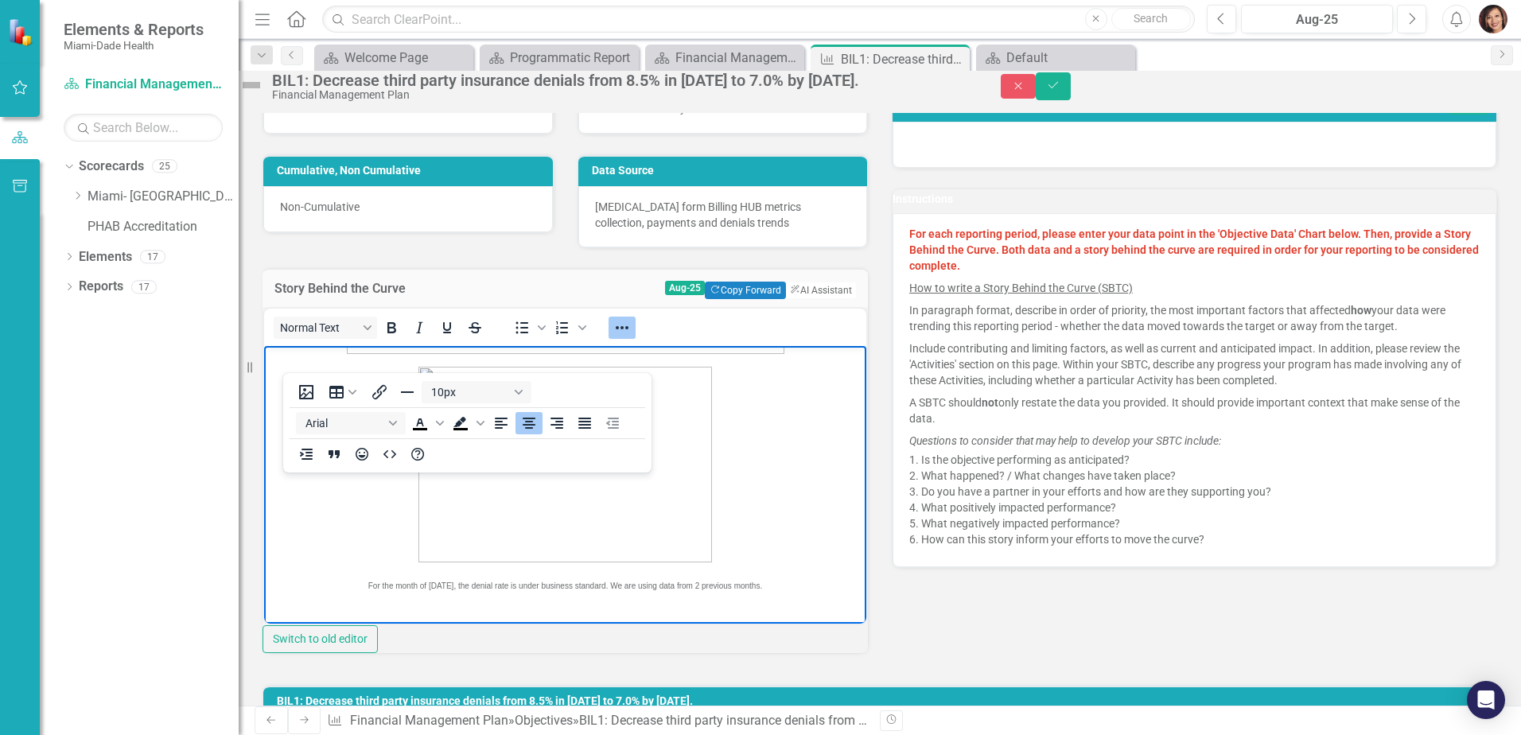
click at [598, 585] on span "For the month of [DATE], the denial rate is under business standard. We are usi…" at bounding box center [565, 585] width 394 height 9
click at [593, 581] on span "For the month of [DATE], the denial rate is under business standard. We are usi…" at bounding box center [565, 585] width 394 height 9
click at [596, 585] on span "For the month of [DATE], the denial rate is under business standard. We are usi…" at bounding box center [565, 585] width 394 height 9
drag, startPoint x: 624, startPoint y: 610, endPoint x: 429, endPoint y: 574, distance: 198.9
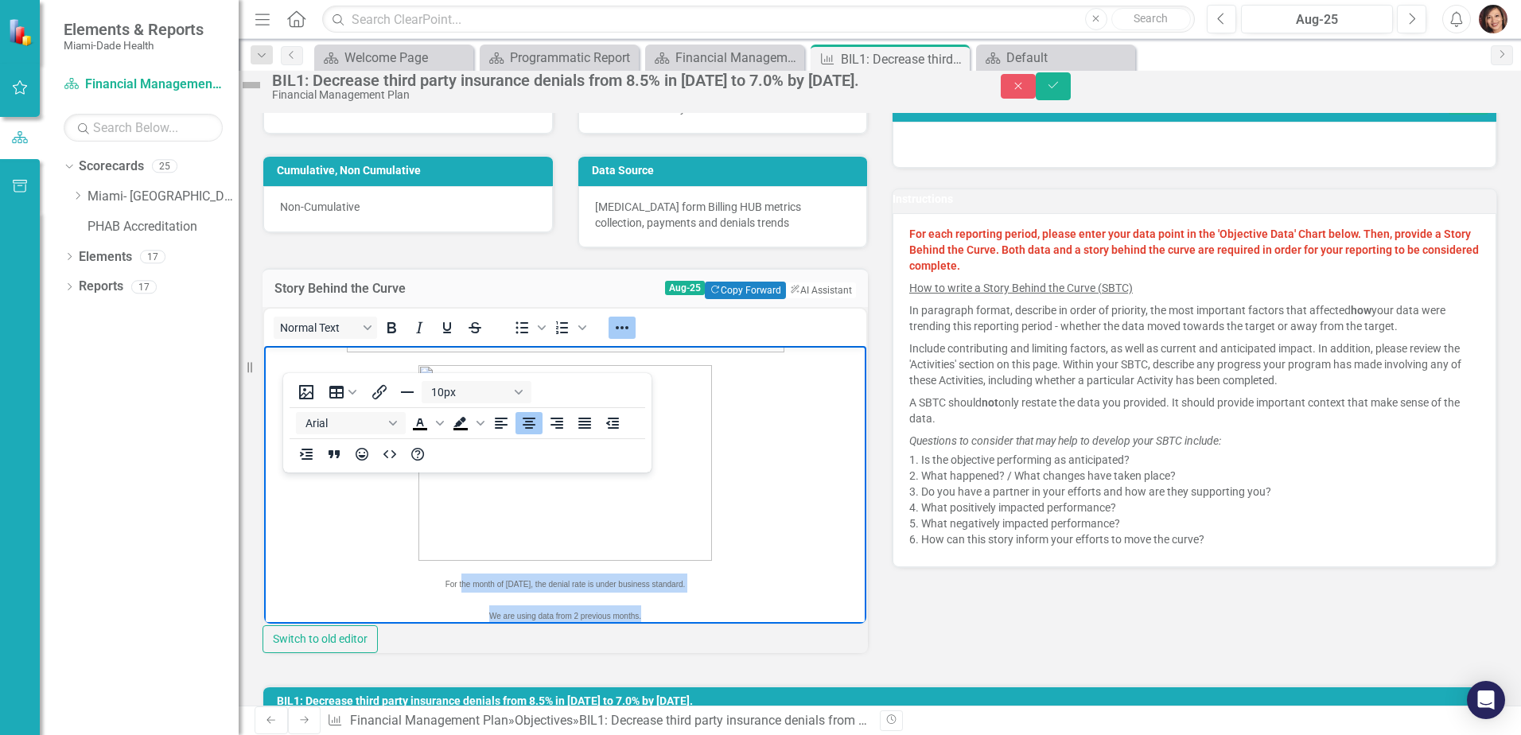
click at [429, 574] on body "For the month of [DATE], the denial rate is under business standard. We are usi…" at bounding box center [565, 461] width 602 height 422
click at [473, 601] on body "For the month of [DATE], the denial rate is under business standard. We are usi…" at bounding box center [565, 461] width 602 height 422
click at [489, 612] on span "We are using data from 2 previous months." at bounding box center [565, 615] width 152 height 9
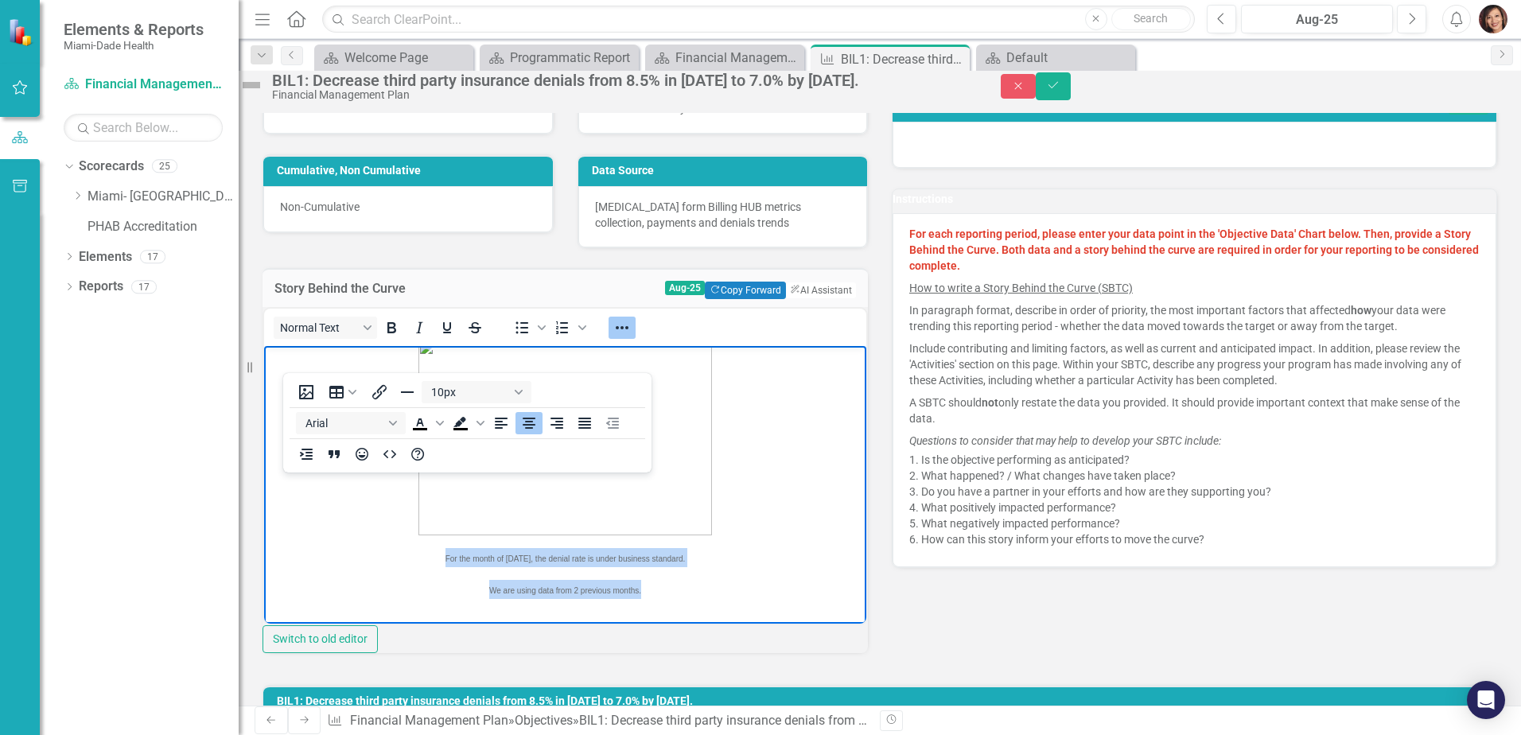
scroll to position [145, 0]
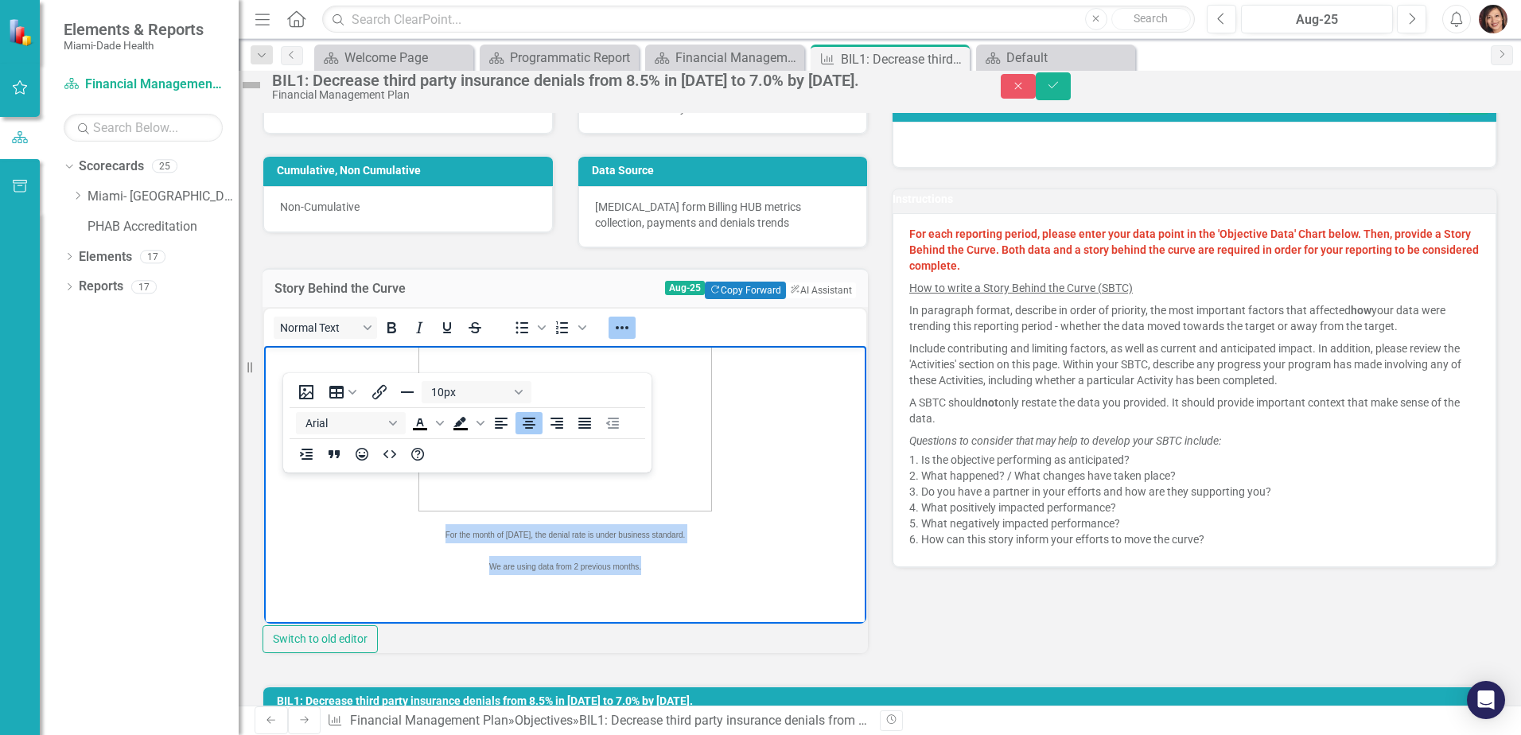
drag, startPoint x: 410, startPoint y: 582, endPoint x: 622, endPoint y: 612, distance: 213.7
click at [622, 612] on body "For the month of [DATE], the denial rate is under business standard. We are usi…" at bounding box center [565, 411] width 602 height 422
click at [546, 330] on icon "Bullet list" at bounding box center [542, 327] width 8 height 5
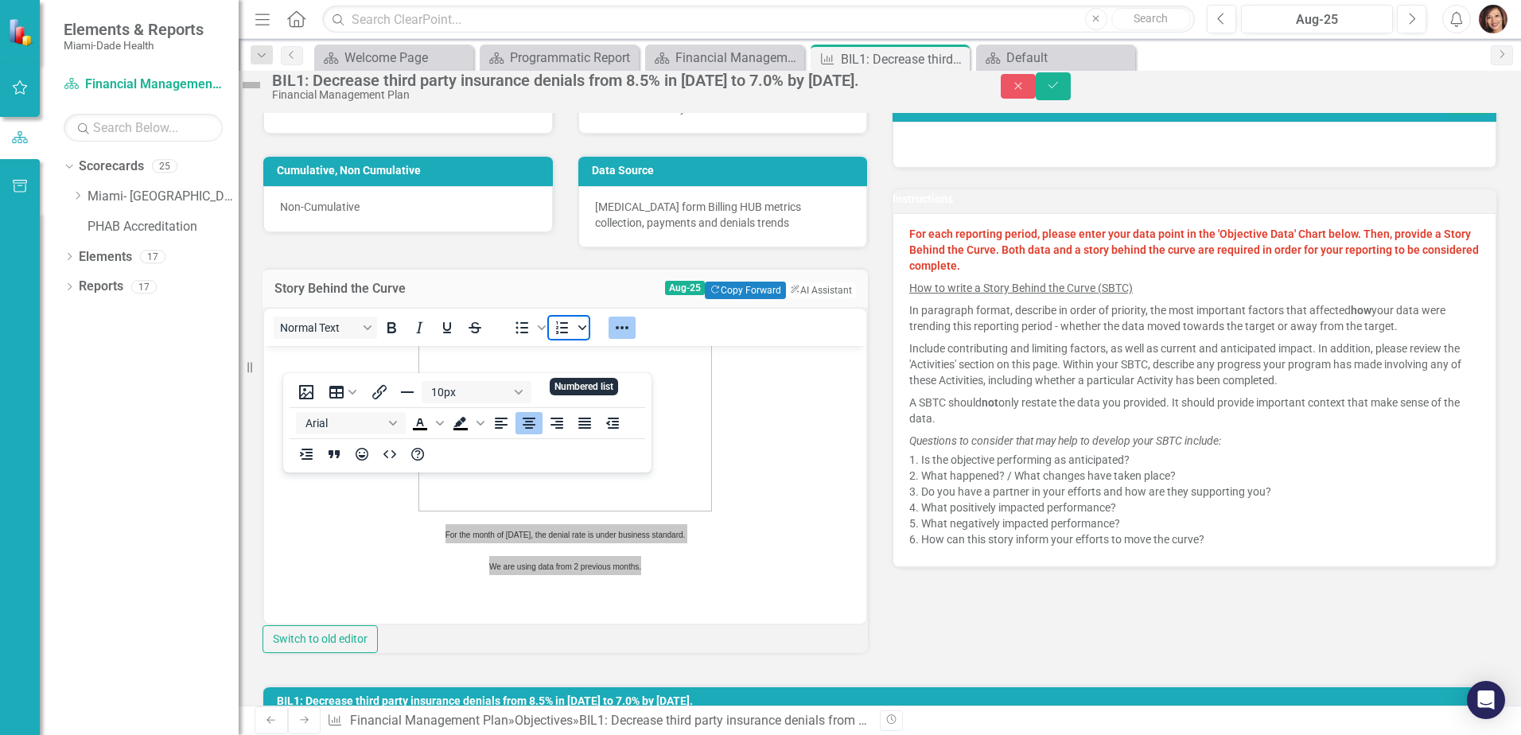
click at [586, 332] on icon "Numbered list" at bounding box center [582, 328] width 8 height 8
click at [631, 337] on icon "Reveal or hide additional toolbar items" at bounding box center [621, 327] width 19 height 19
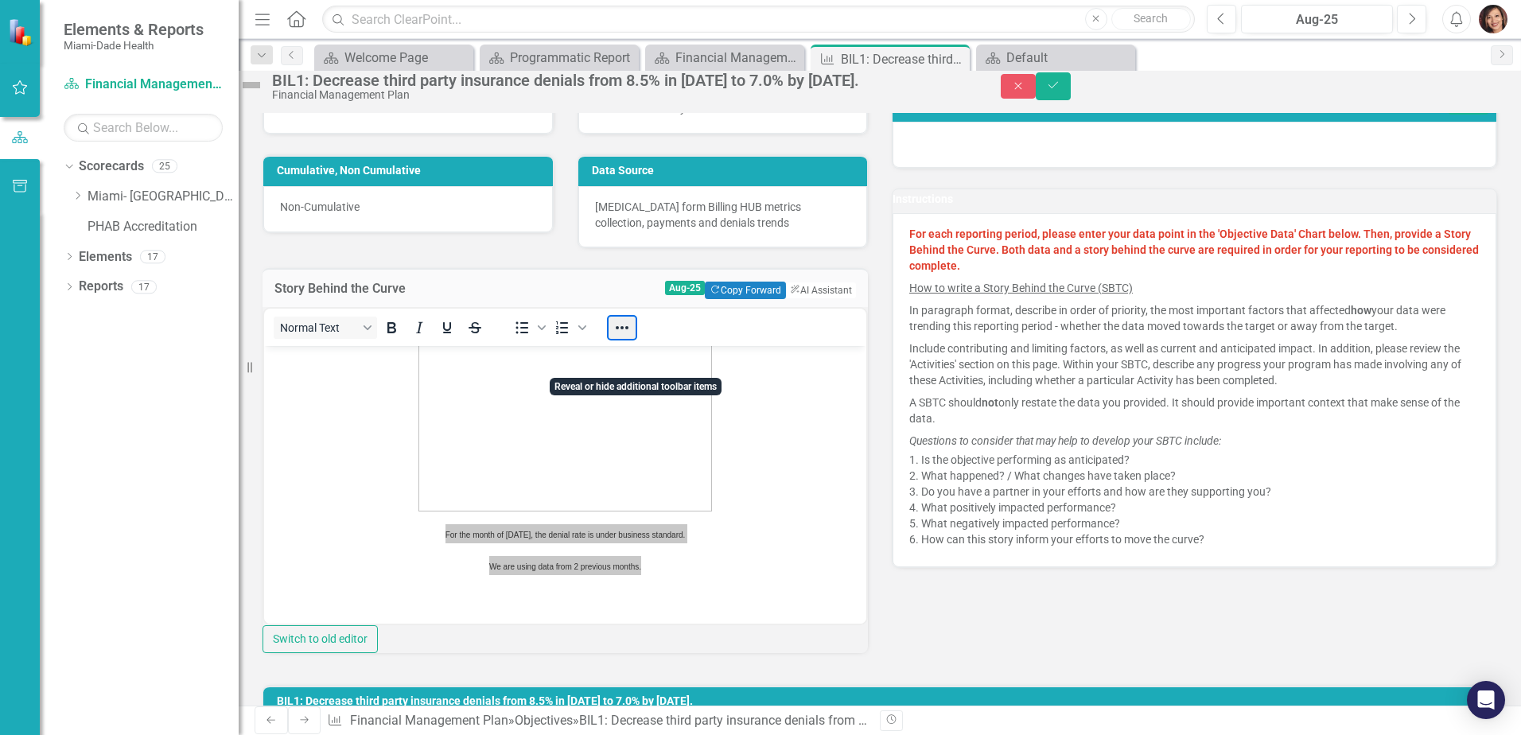
click at [635, 339] on button "Reveal or hide additional toolbar items" at bounding box center [621, 328] width 27 height 22
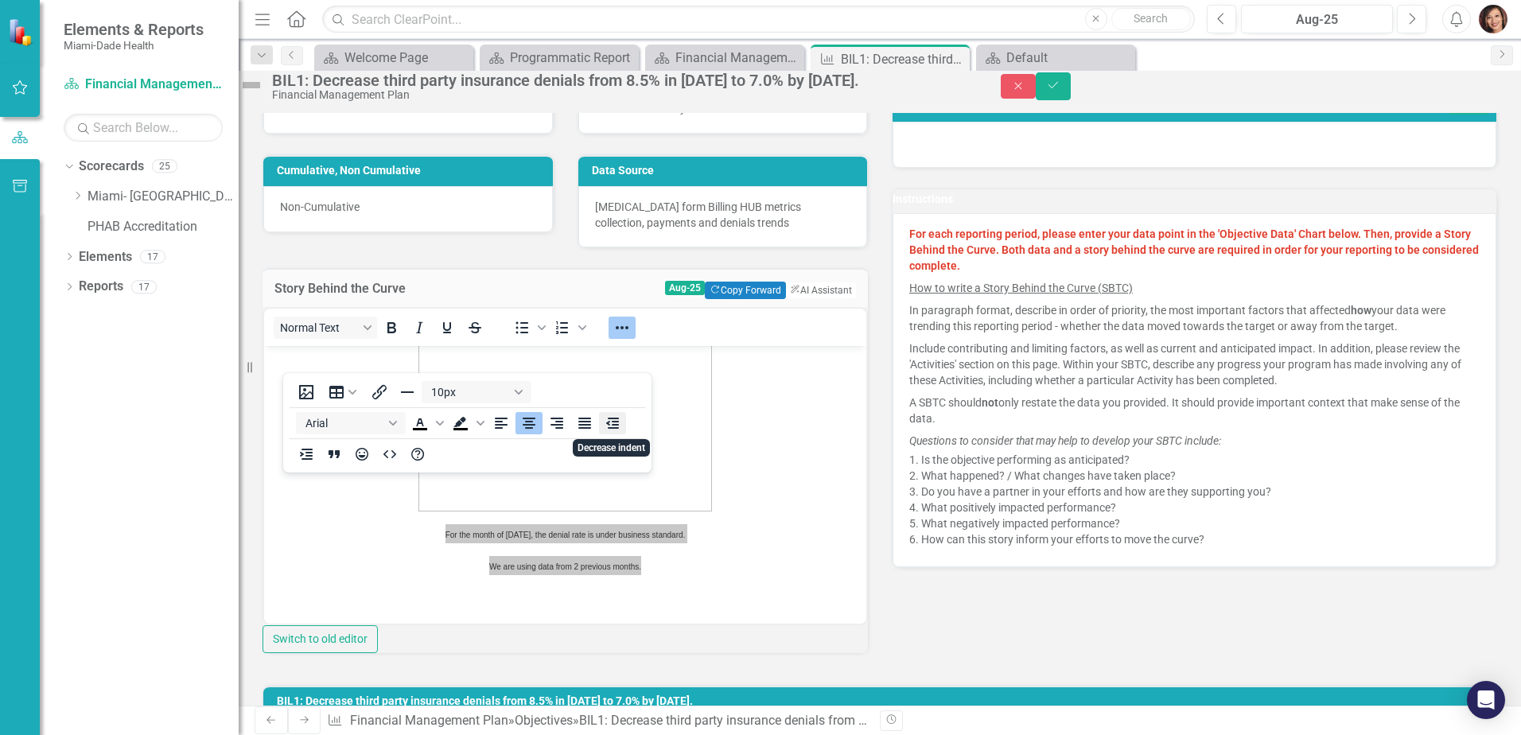
click at [612, 422] on icon "Decrease indent" at bounding box center [612, 423] width 19 height 19
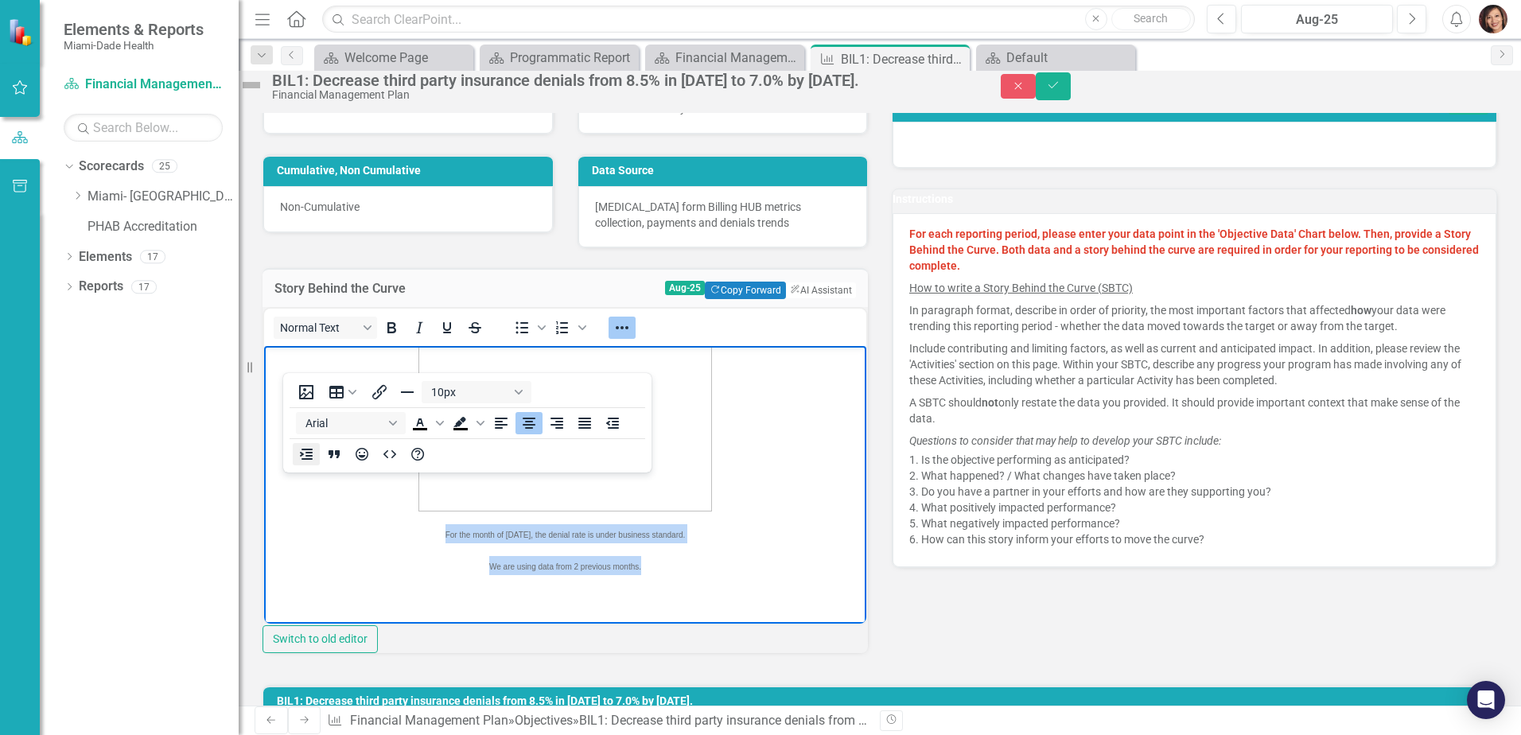
click at [305, 454] on icon "Increase indent" at bounding box center [306, 454] width 19 height 19
click at [308, 460] on icon "Increase indent" at bounding box center [306, 454] width 19 height 19
click at [301, 458] on icon "Increase indent" at bounding box center [306, 454] width 19 height 19
click at [686, 573] on p "We are using data from 2 previous months." at bounding box center [565, 564] width 594 height 19
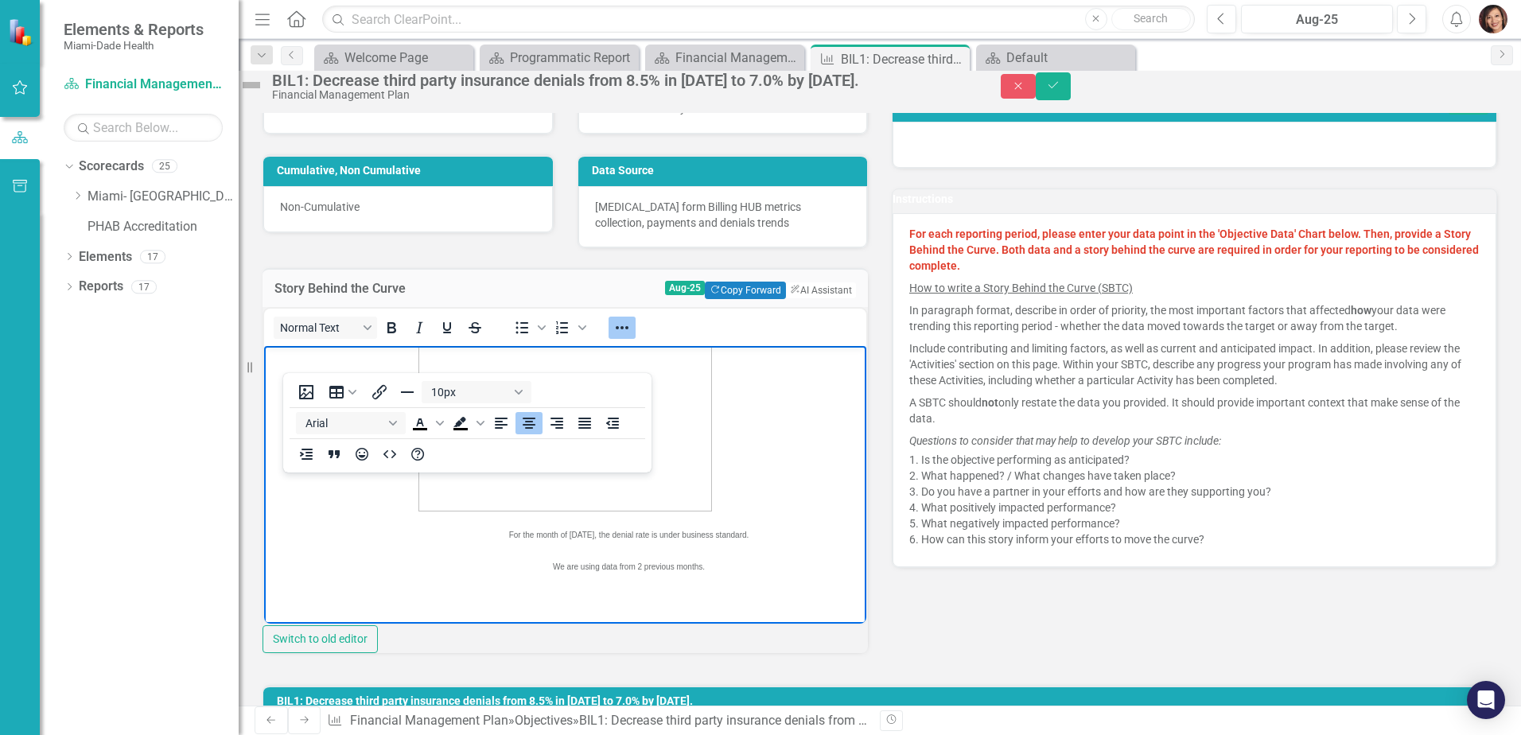
click at [692, 573] on p "We are using data from 2 previous months." at bounding box center [565, 564] width 594 height 19
click at [649, 554] on body "For the month of [DATE], the denial rate is under business standard. We are usi…" at bounding box center [565, 411] width 602 height 422
drag, startPoint x: 682, startPoint y: 565, endPoint x: 474, endPoint y: 526, distance: 211.3
click at [474, 526] on body "For the month of [DATE], the denial rate is under business standard. We are usi…" at bounding box center [565, 411] width 602 height 422
drag, startPoint x: 488, startPoint y: 532, endPoint x: 439, endPoint y: 552, distance: 52.4
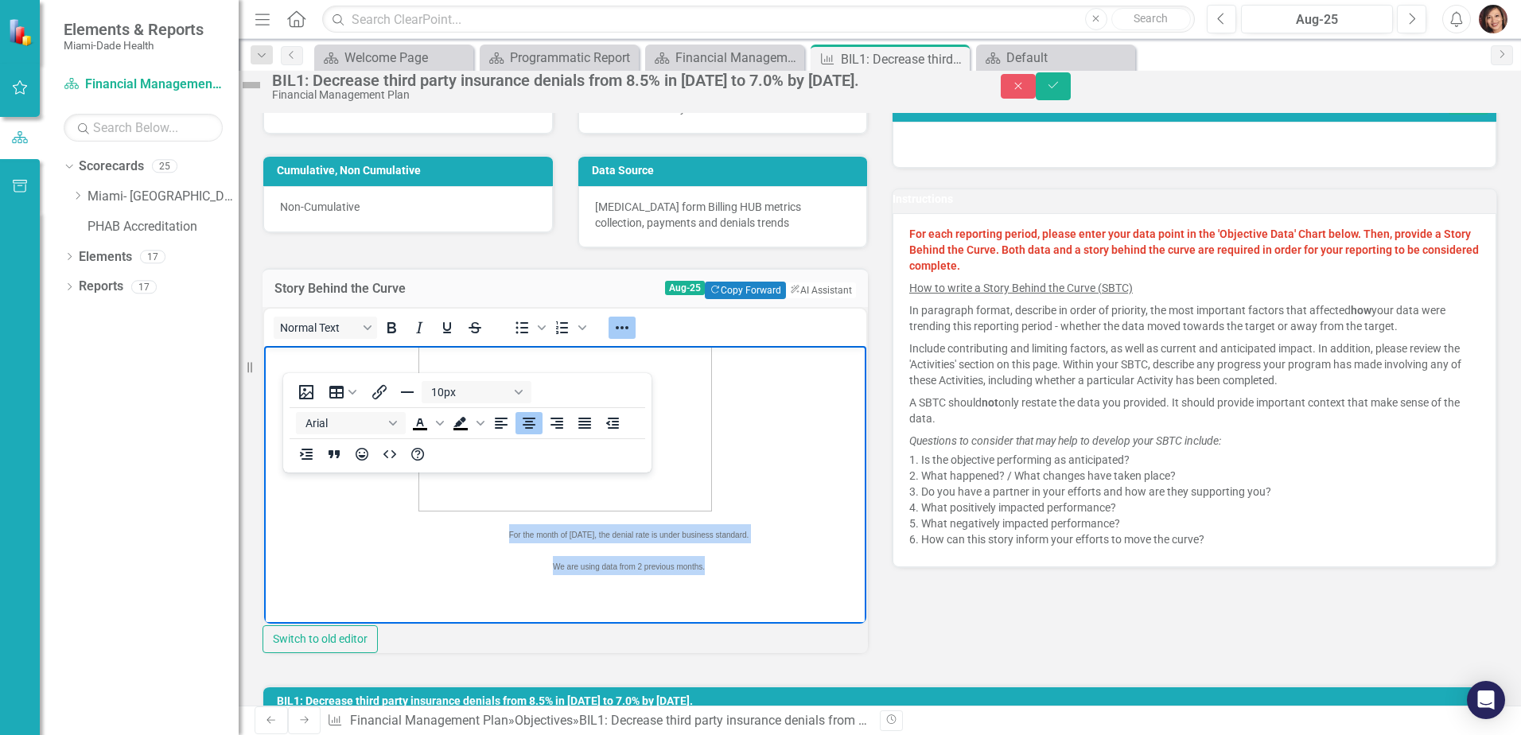
click at [439, 552] on body "For the month of [DATE], the denial rate is under business standard. We are usi…" at bounding box center [565, 411] width 602 height 422
click at [699, 589] on p "Rich Text Area. Press ALT-0 for help." at bounding box center [565, 596] width 594 height 19
drag, startPoint x: 670, startPoint y: 571, endPoint x: 476, endPoint y: 528, distance: 199.5
click at [476, 528] on body "For the month of [DATE], the denial rate is under business standard. We are usi…" at bounding box center [565, 411] width 602 height 422
copy body "For the month of [DATE], the denial rate is under business standard. We are usi…"
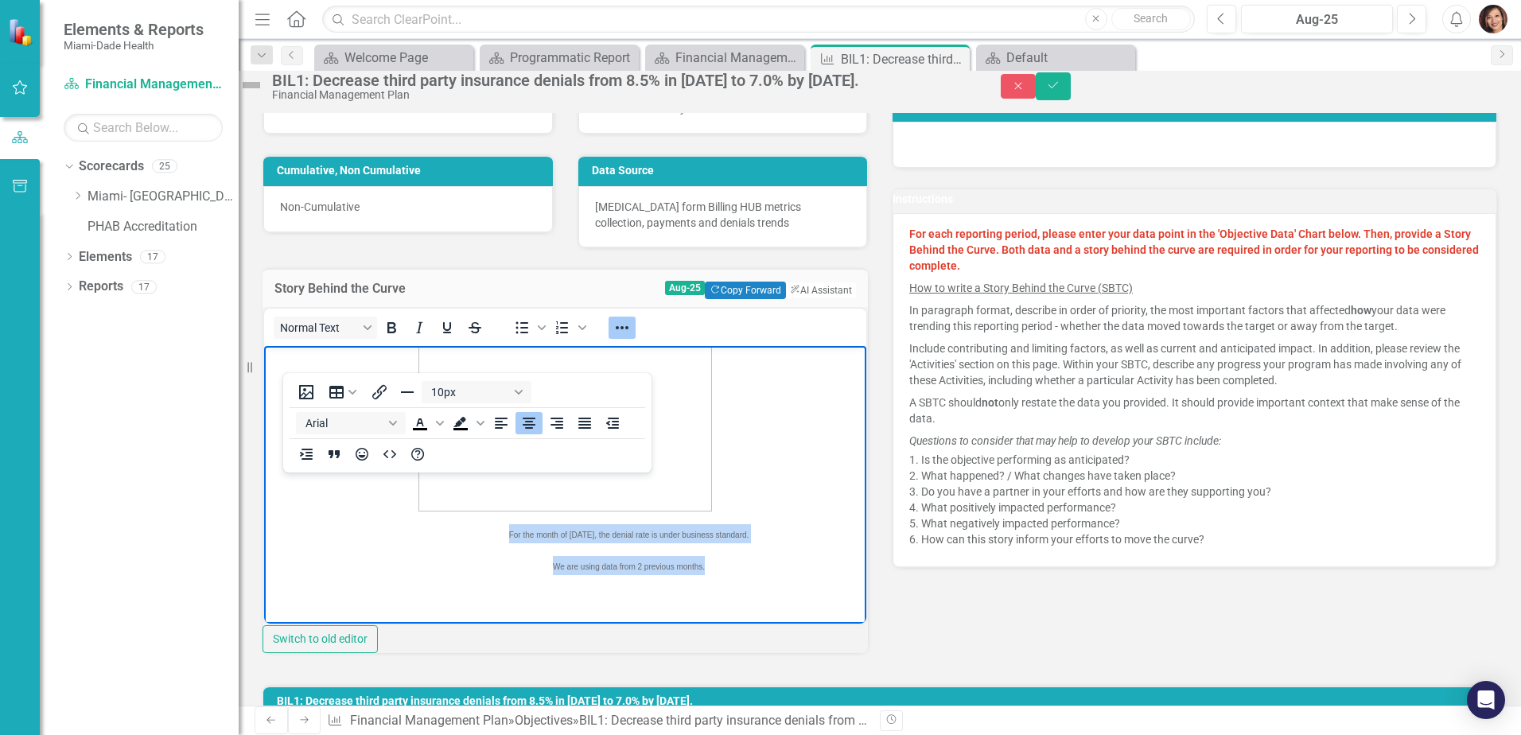
click at [683, 570] on p "We are using data from 2 previous months." at bounding box center [565, 564] width 594 height 19
drag, startPoint x: 635, startPoint y: 562, endPoint x: 473, endPoint y: 532, distance: 165.0
click at [473, 532] on body "For the month of [DATE], the denial rate is under business standard. We are usi…" at bounding box center [565, 411] width 602 height 422
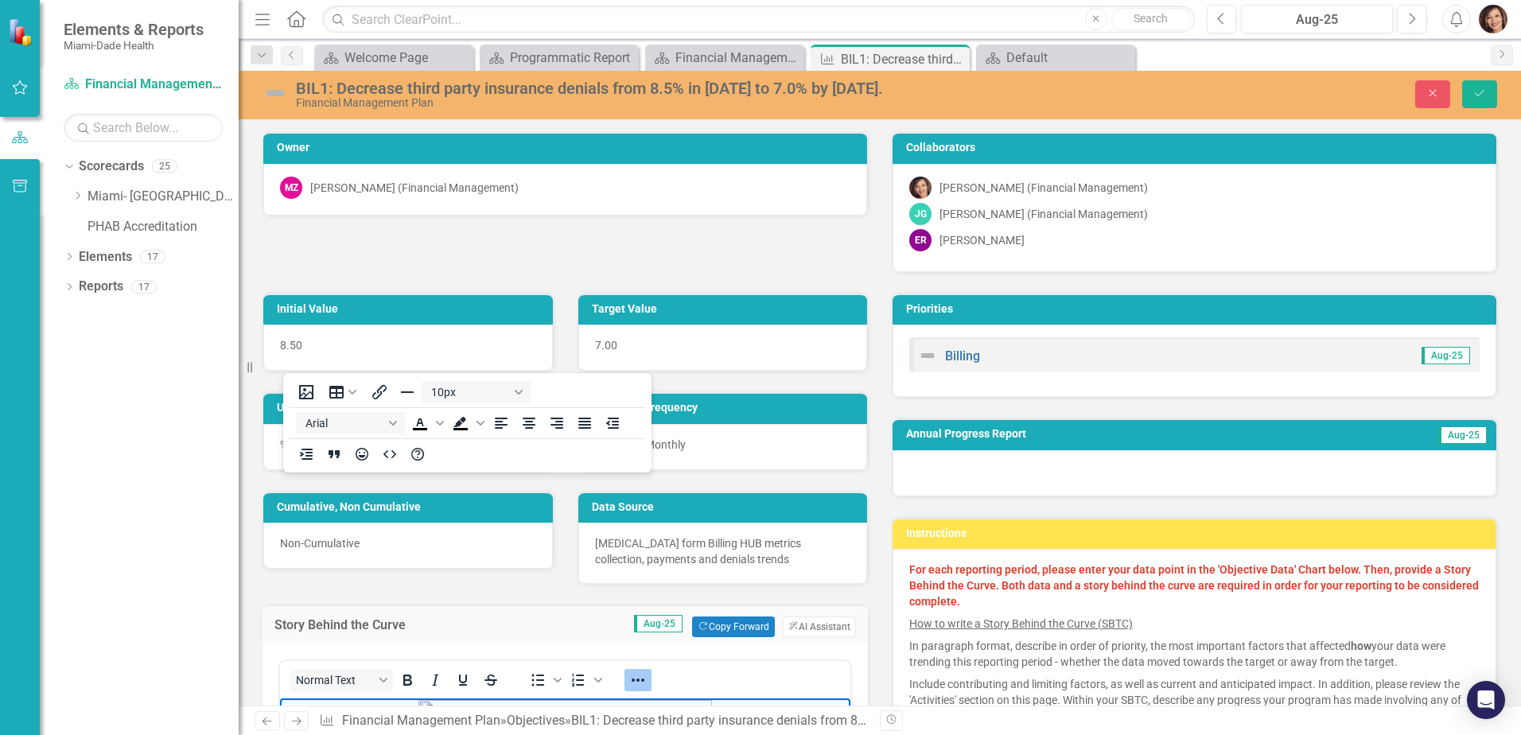
scroll to position [318, 0]
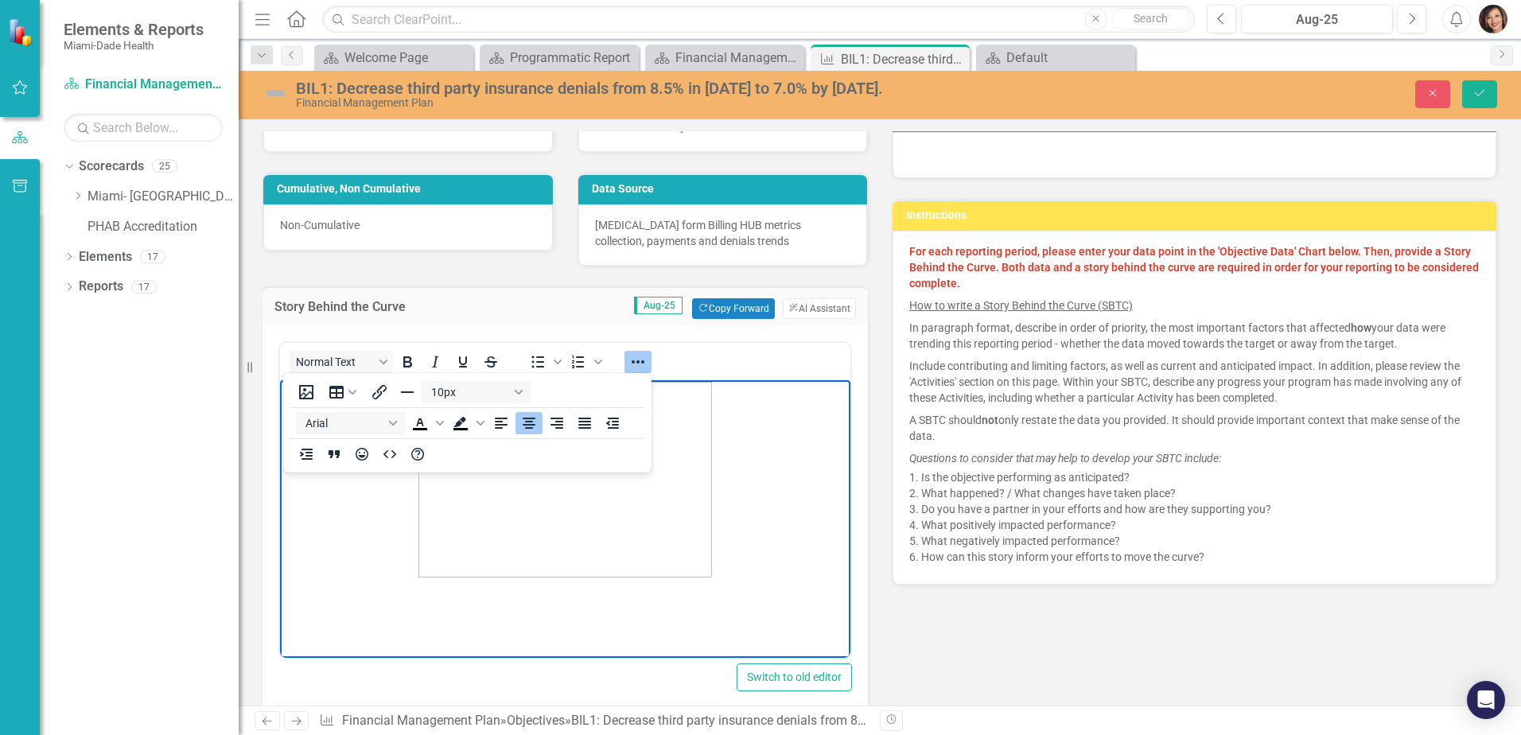
click at [451, 602] on p "Rich Text Area. Press ALT-0 for help." at bounding box center [565, 599] width 562 height 19
click at [307, 453] on icon "Increase indent" at bounding box center [306, 454] width 13 height 11
click at [306, 453] on icon "Increase indent" at bounding box center [306, 454] width 13 height 11
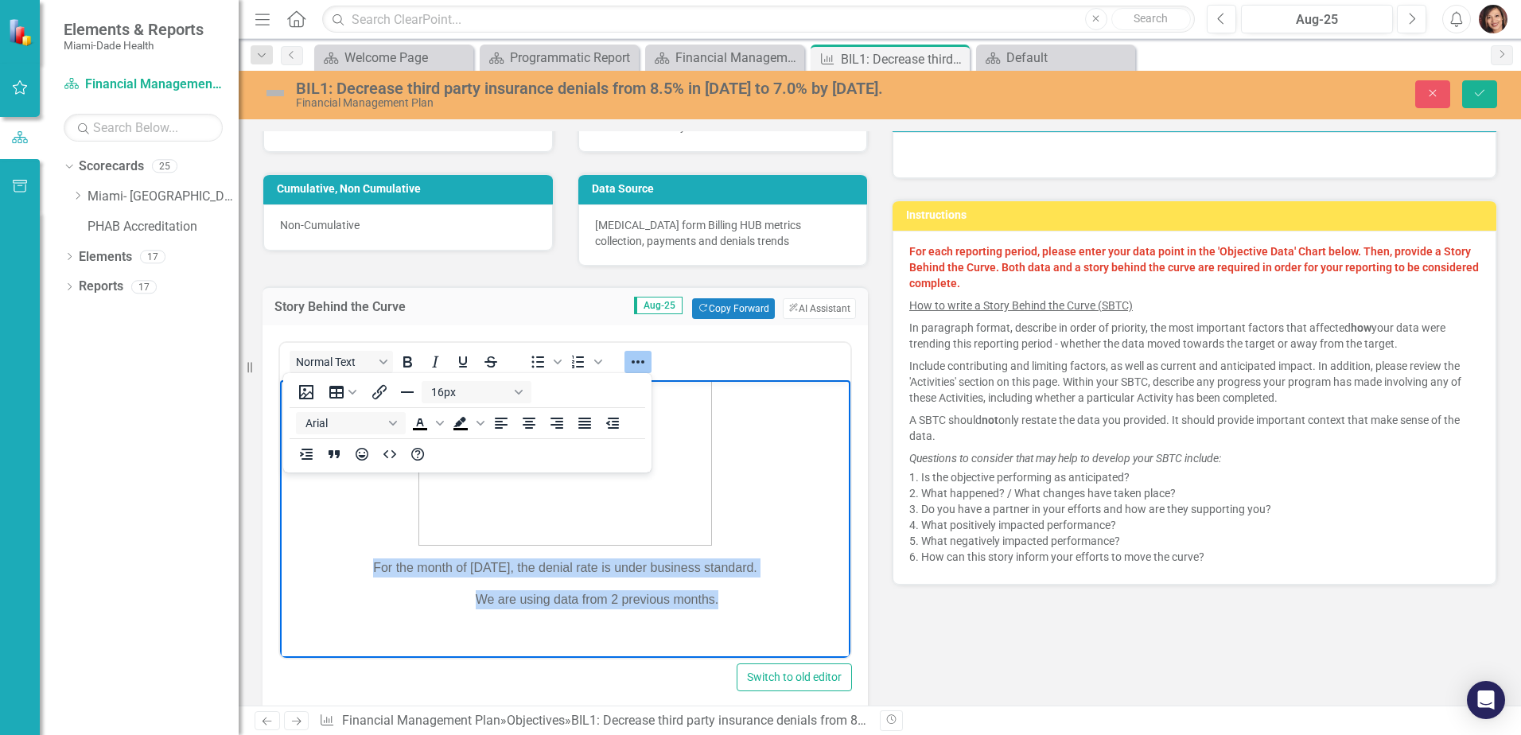
drag, startPoint x: 659, startPoint y: 600, endPoint x: 348, endPoint y: 569, distance: 313.2
click at [348, 569] on body "For the month of [DATE], the denial rate is under business standard. We are usi…" at bounding box center [565, 446] width 570 height 422
click at [631, 362] on icon "Reveal or hide additional toolbar items" at bounding box center [637, 361] width 13 height 3
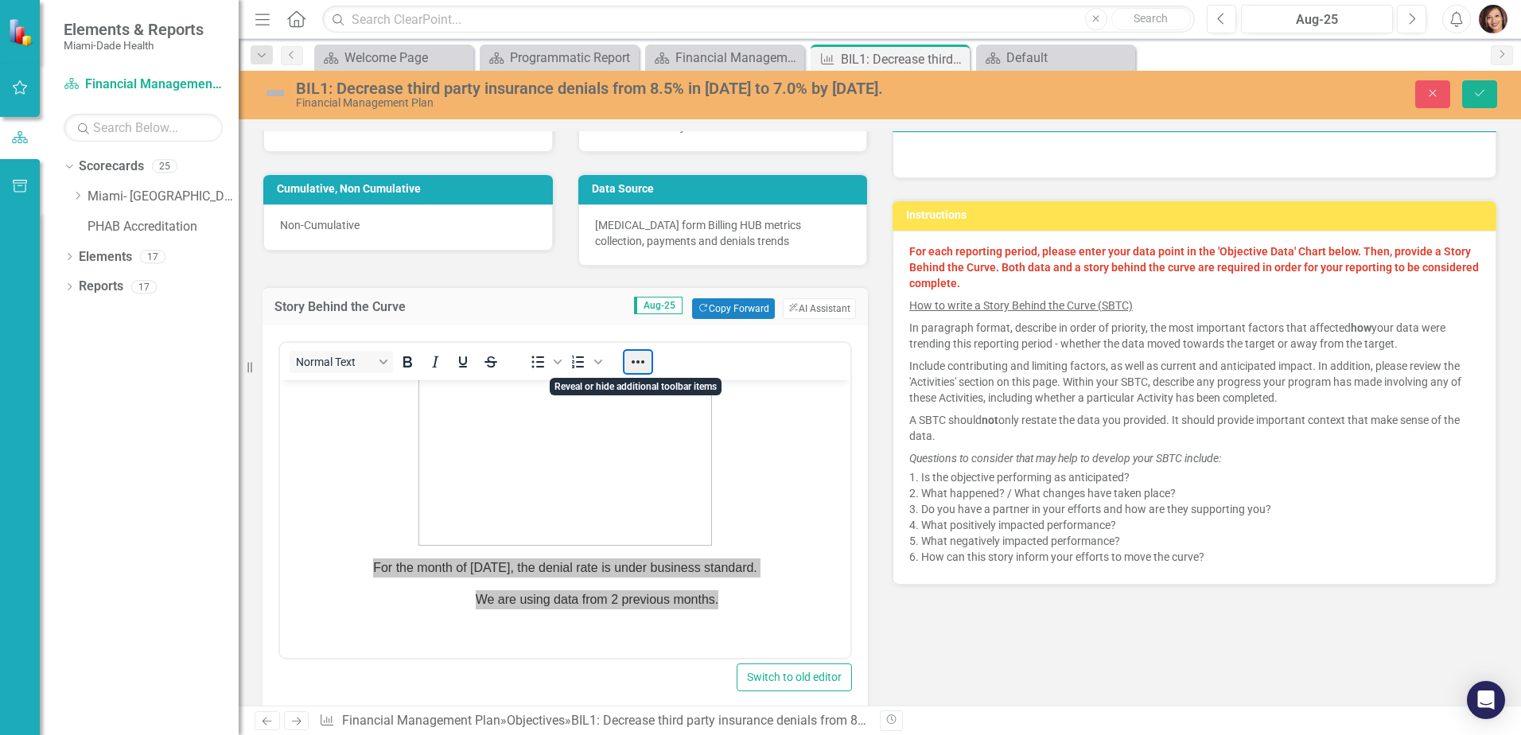
click at [639, 367] on button "Reveal or hide additional toolbar items" at bounding box center [637, 362] width 27 height 22
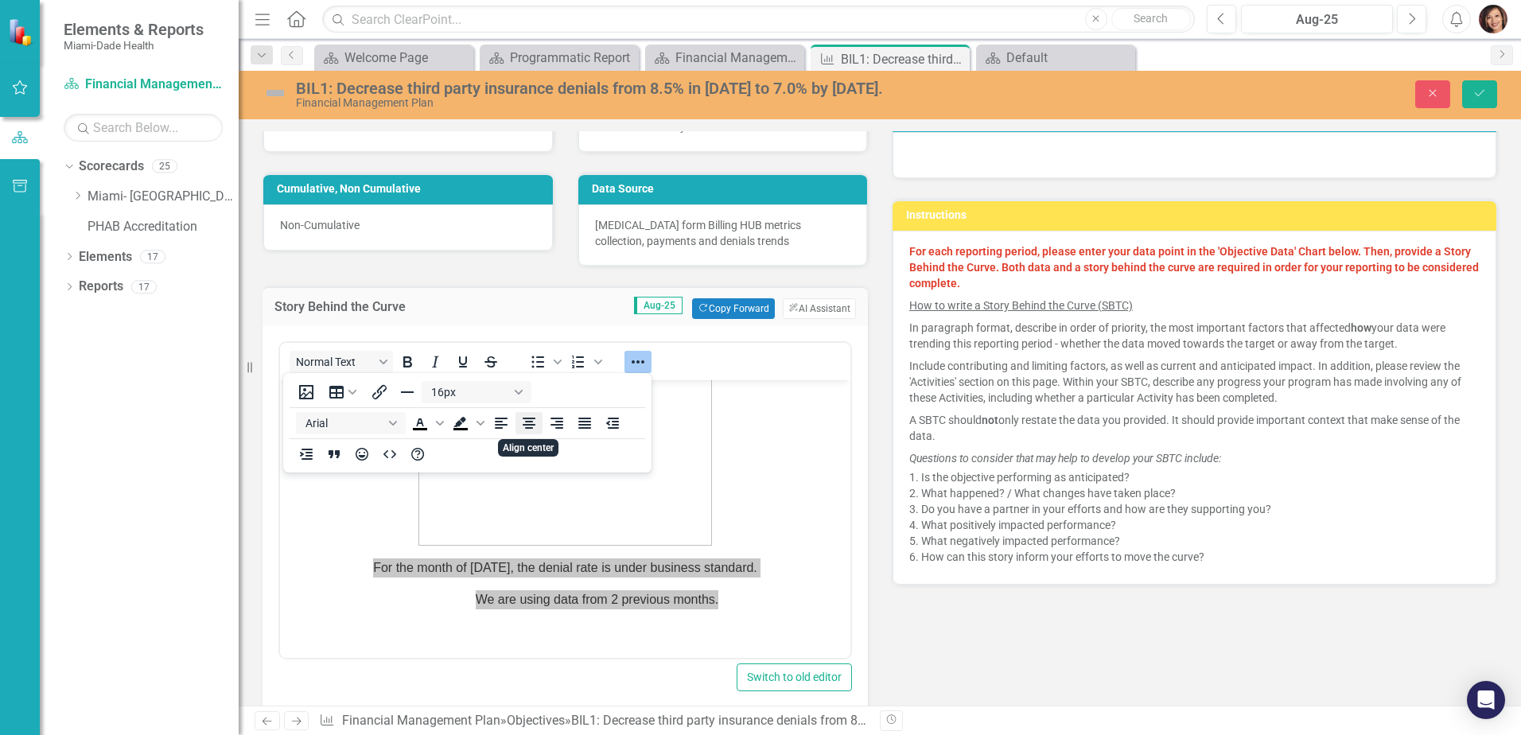
click at [526, 422] on icon "Align center" at bounding box center [529, 423] width 13 height 11
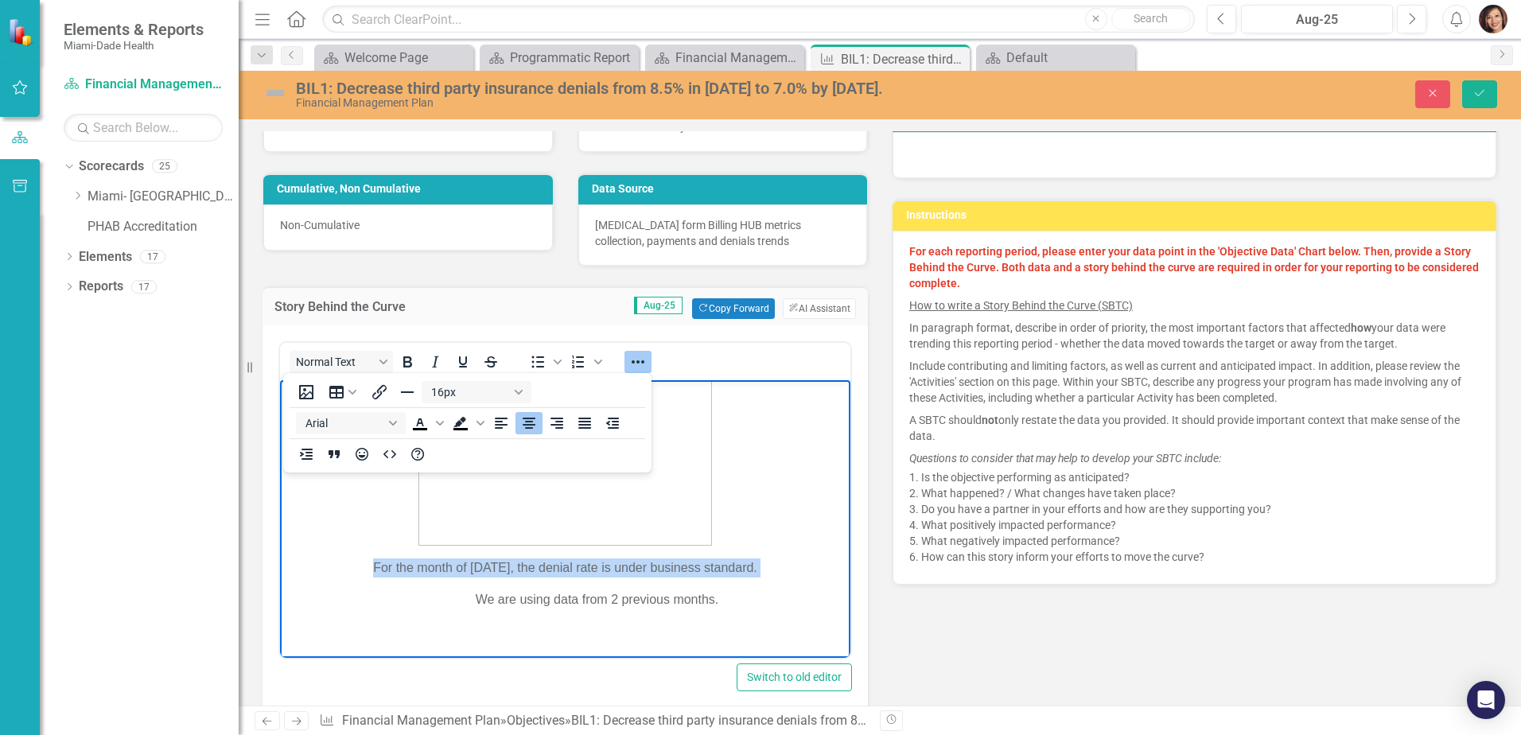
click at [481, 593] on p "We are using data from 2 previous months." at bounding box center [565, 599] width 562 height 19
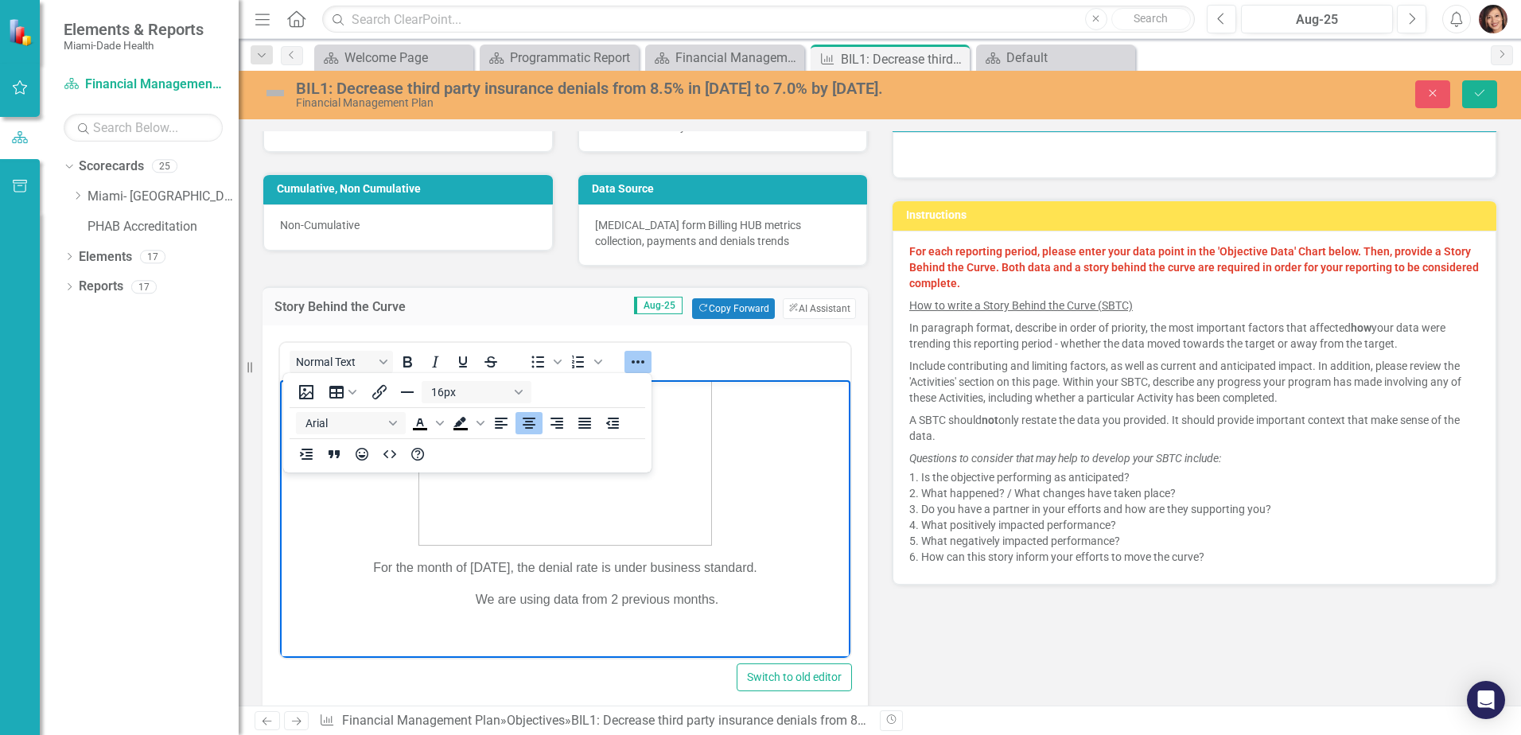
click at [657, 605] on p "We are using data from 2 previous months." at bounding box center [565, 599] width 562 height 19
click at [724, 572] on p "For the month of [DATE], the denial rate is under business standard." at bounding box center [565, 567] width 562 height 19
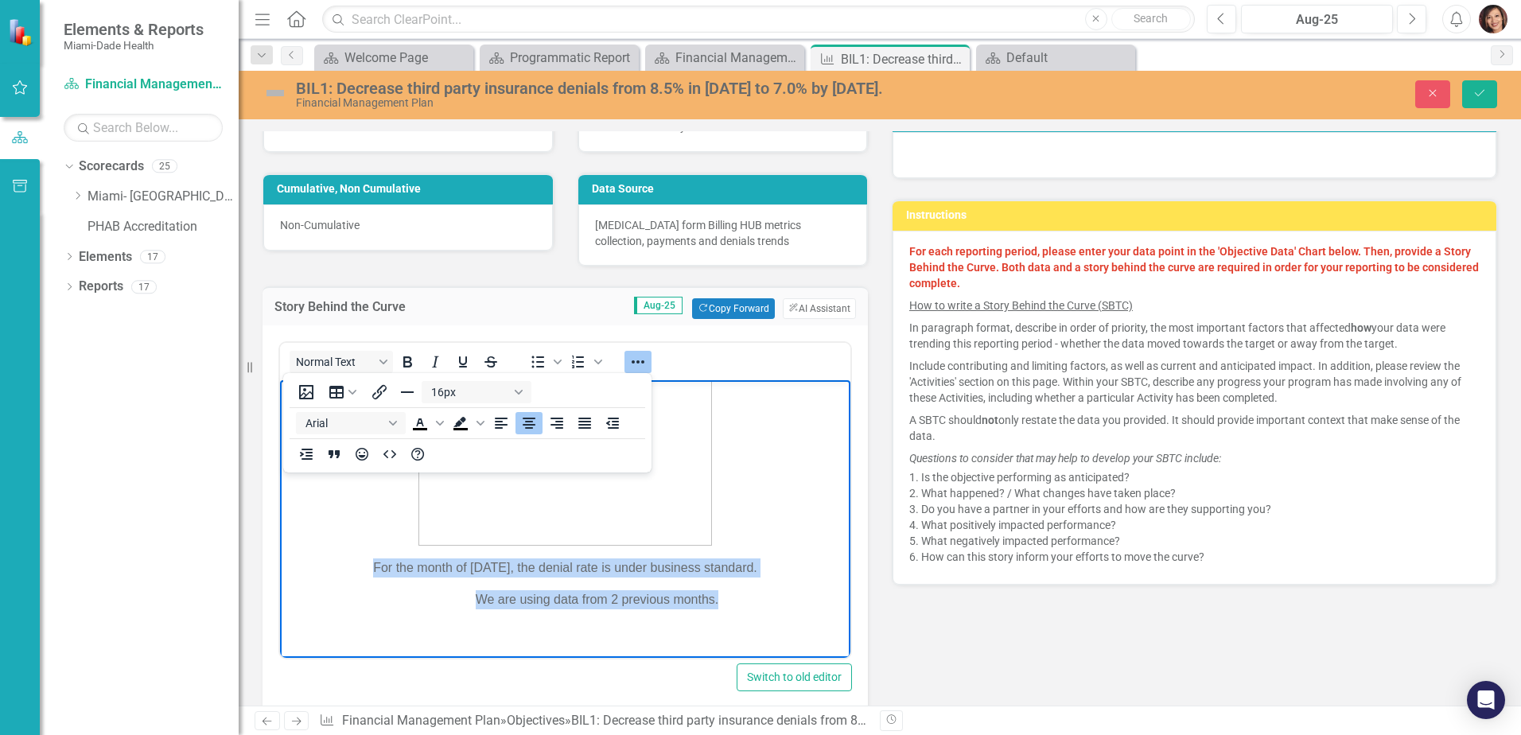
drag, startPoint x: 681, startPoint y: 596, endPoint x: 346, endPoint y: 546, distance: 338.5
click at [346, 546] on body "For the month of [DATE], the denial rate is under business standard. We are usi…" at bounding box center [565, 446] width 570 height 422
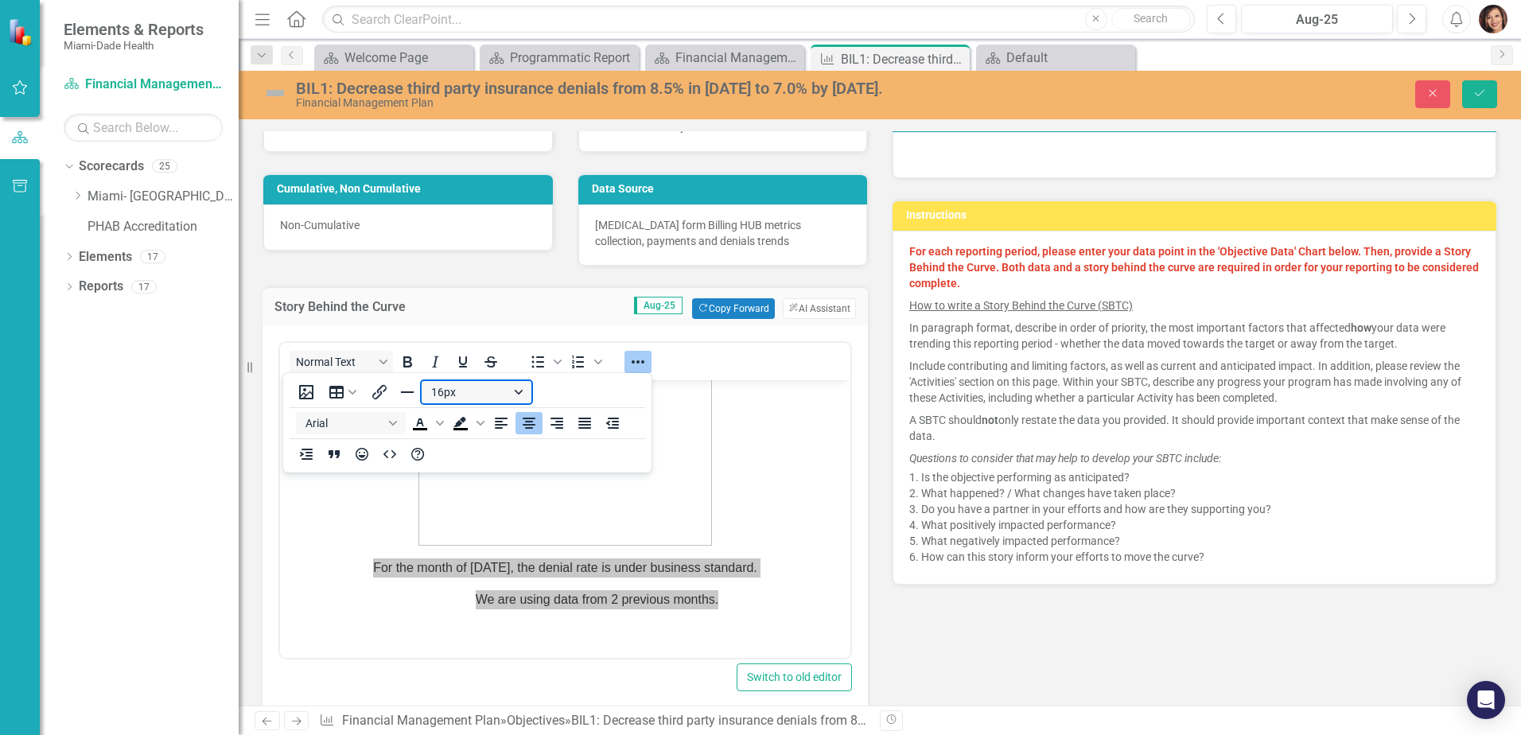
click at [514, 391] on button "16px" at bounding box center [477, 392] width 110 height 22
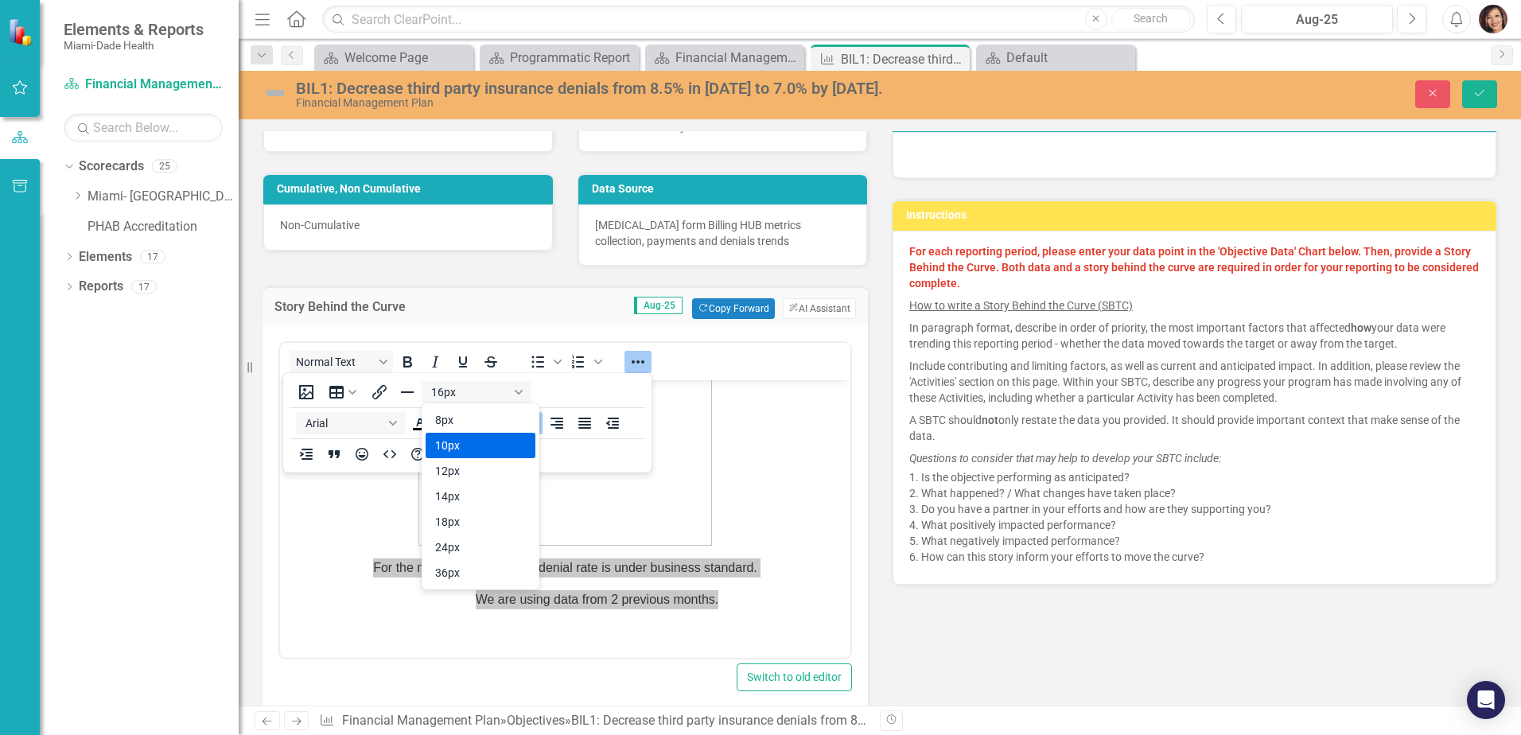
click at [441, 425] on div "8px" at bounding box center [469, 419] width 68 height 19
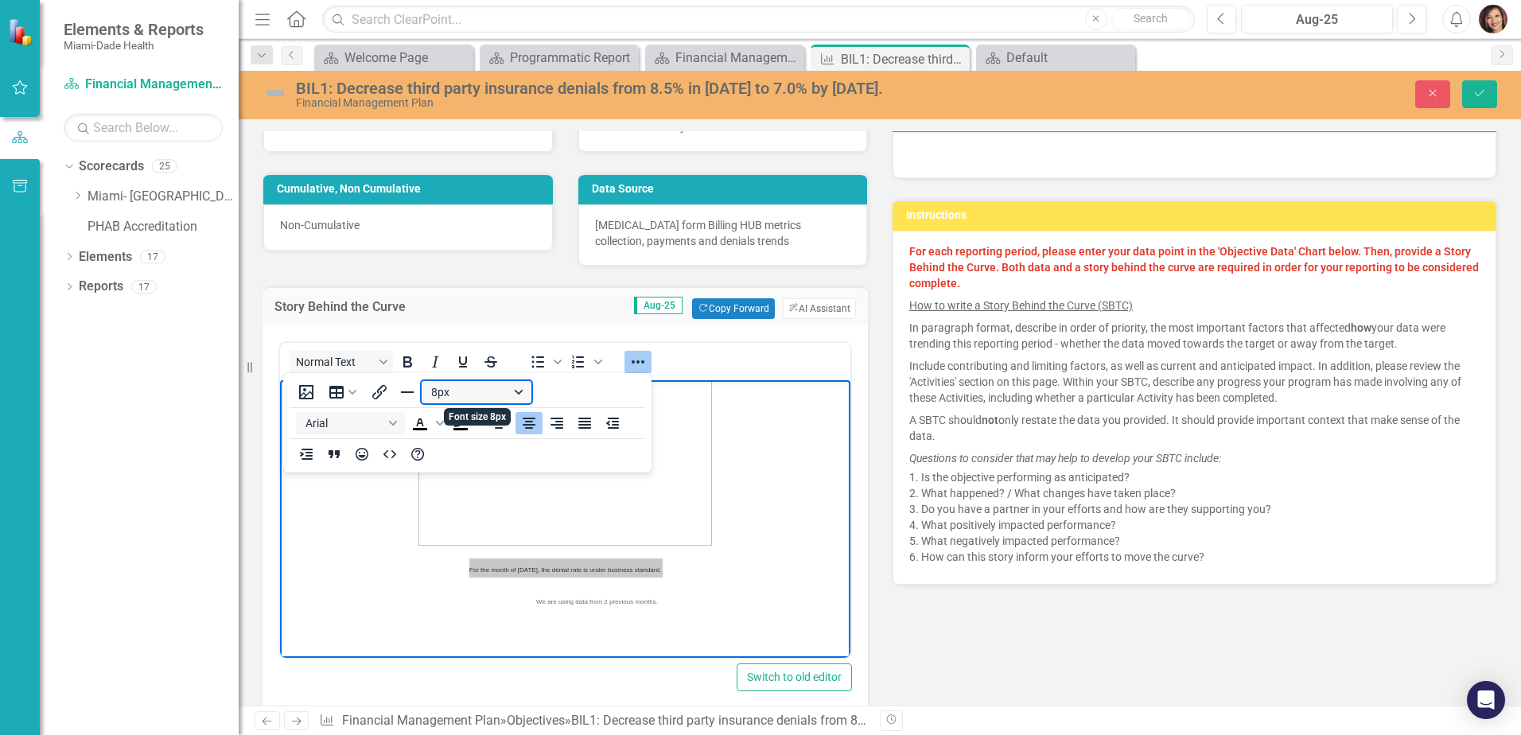
click at [514, 394] on button "8px" at bounding box center [477, 392] width 110 height 22
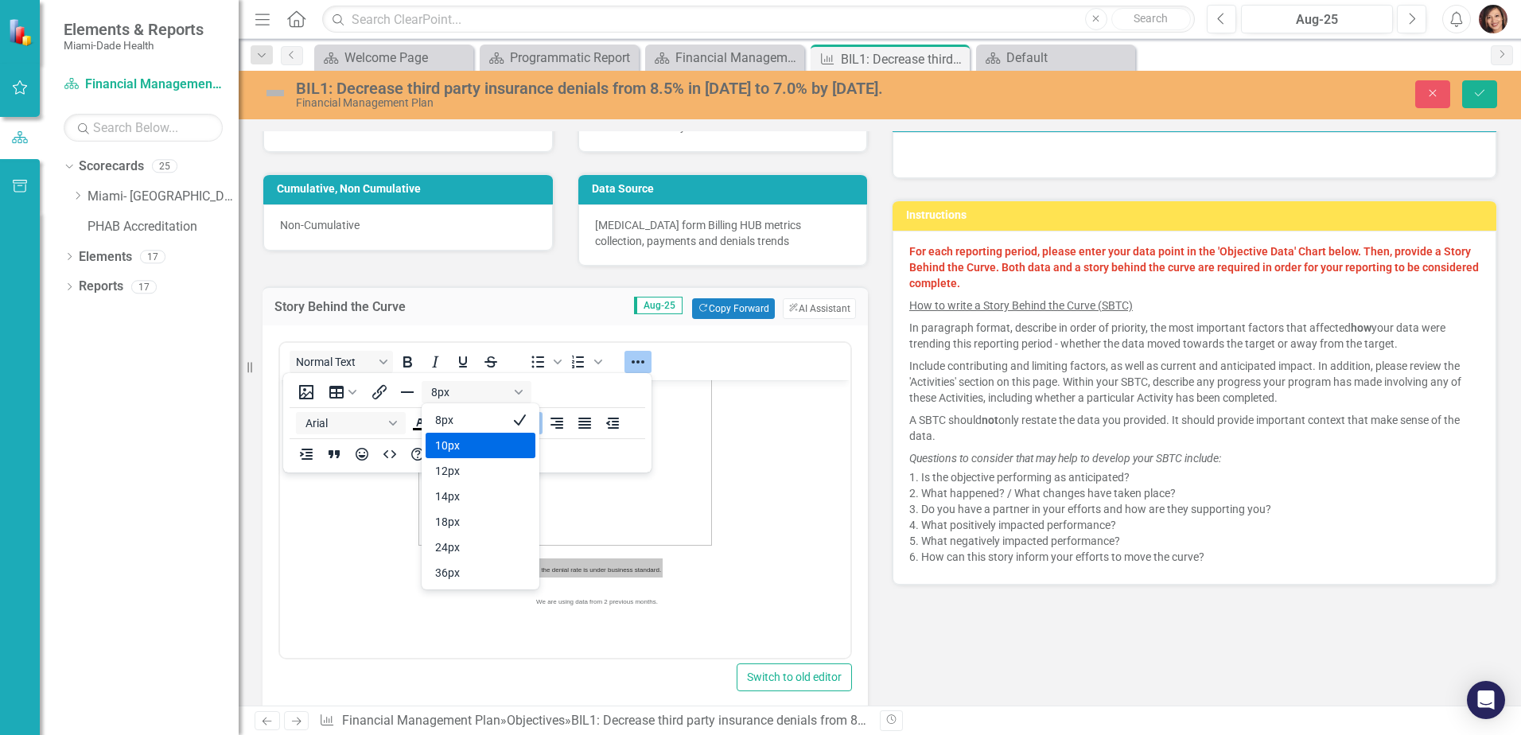
click at [460, 449] on div "10px" at bounding box center [469, 445] width 68 height 19
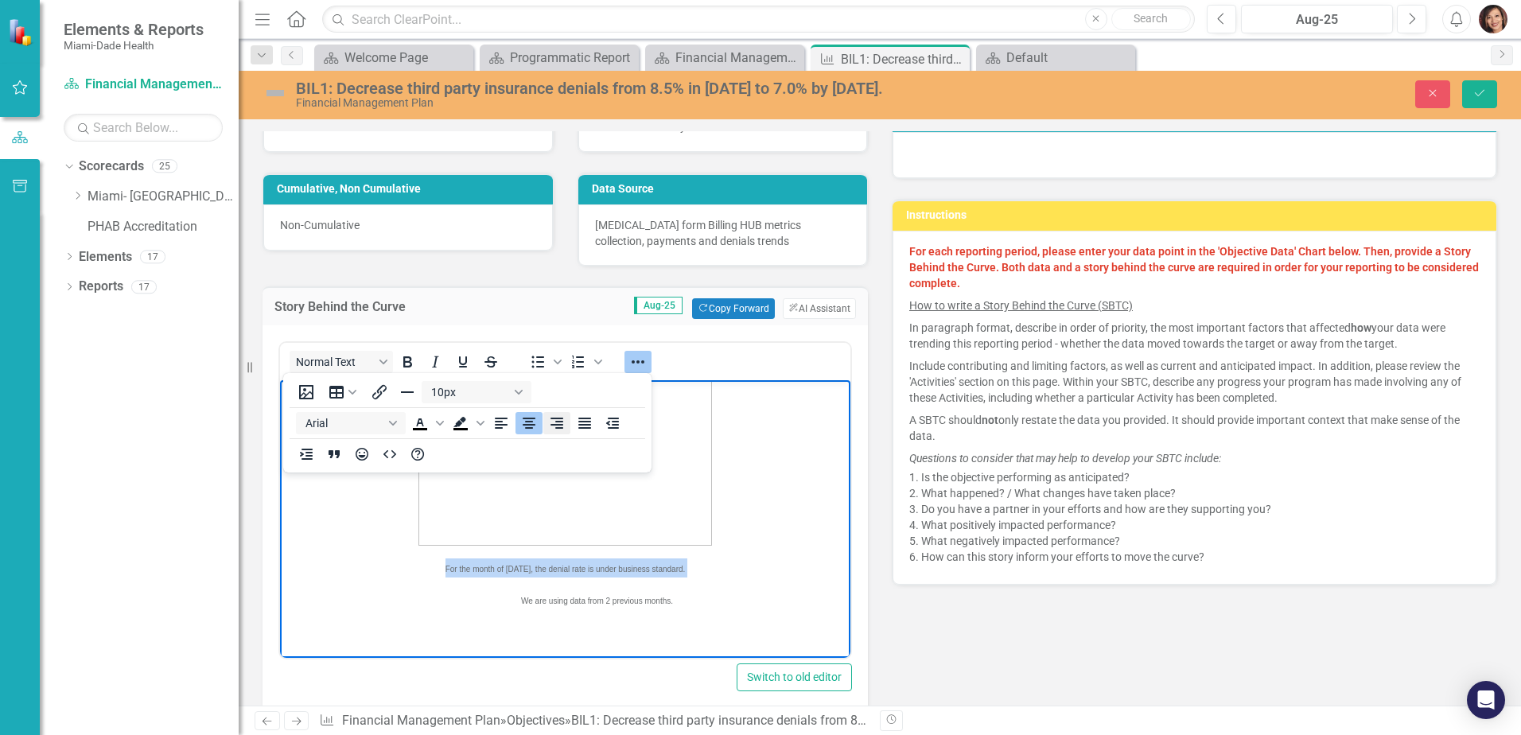
click at [552, 424] on icon "Align right" at bounding box center [556, 423] width 13 height 11
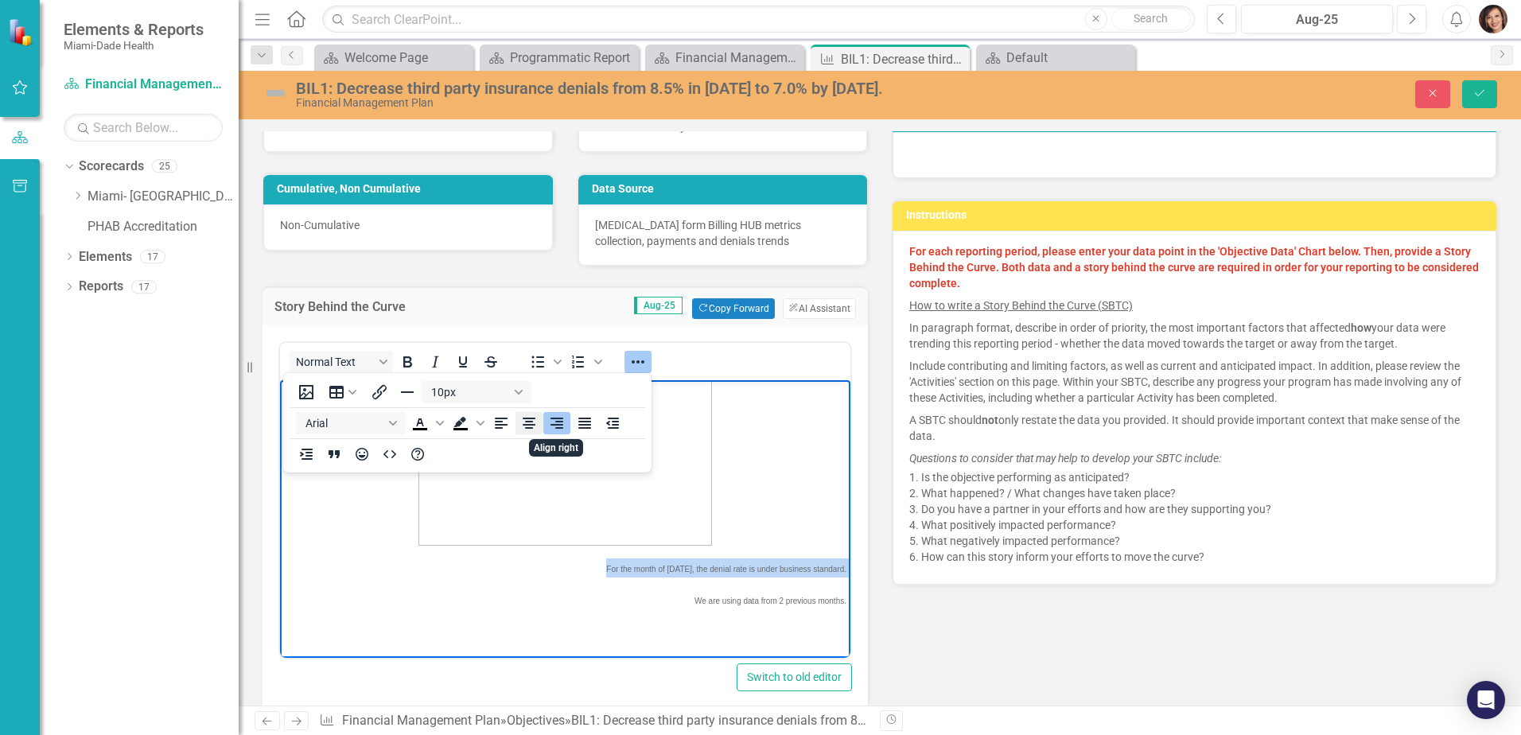
click at [529, 424] on icon "Align center" at bounding box center [529, 423] width 13 height 11
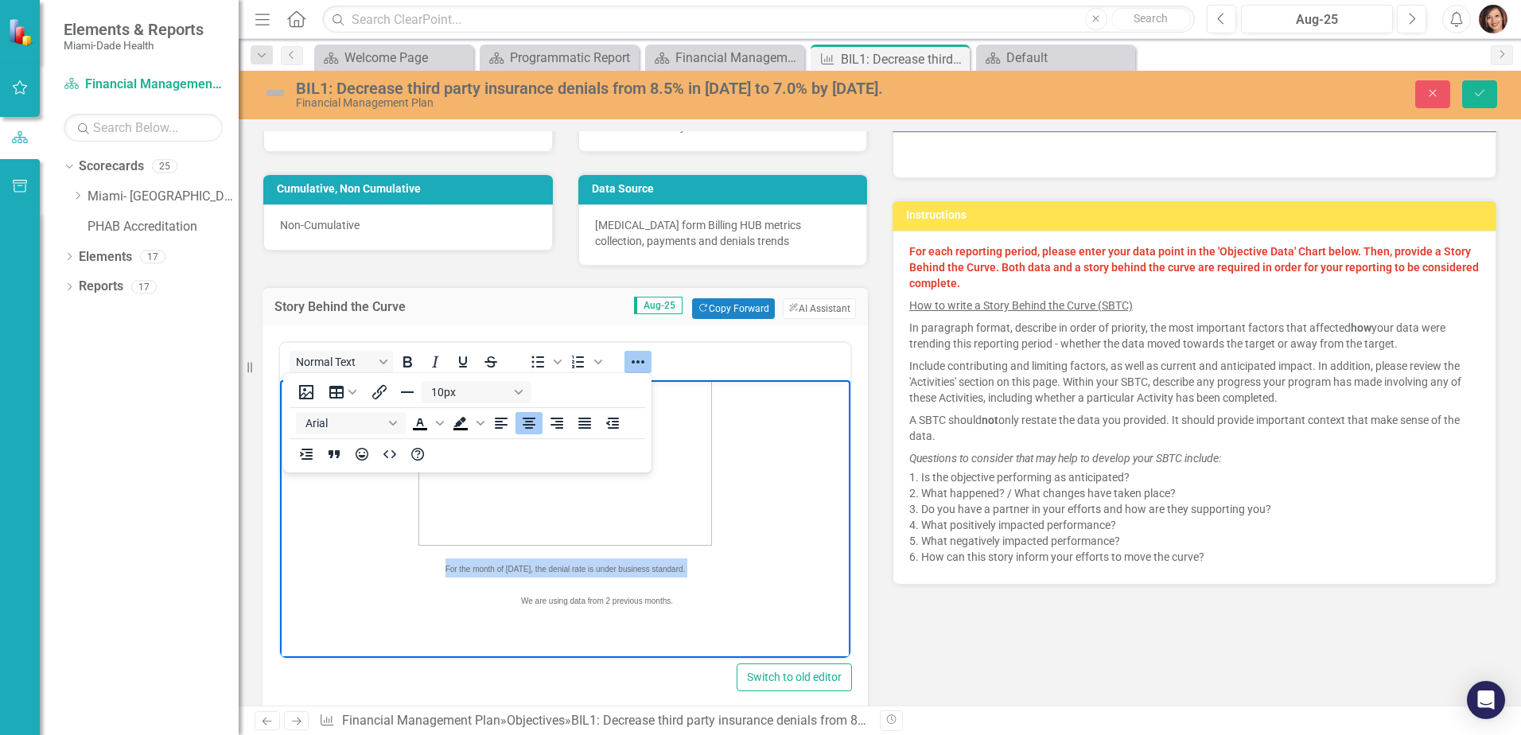
click at [561, 598] on span "We are using data from 2 previous months." at bounding box center [597, 600] width 152 height 9
click at [565, 605] on p "We are using data from 2 previous months." at bounding box center [565, 599] width 562 height 19
click at [564, 605] on p "We are using data from 2 previous months." at bounding box center [565, 599] width 562 height 19
click at [557, 427] on icon "Align right" at bounding box center [556, 423] width 13 height 11
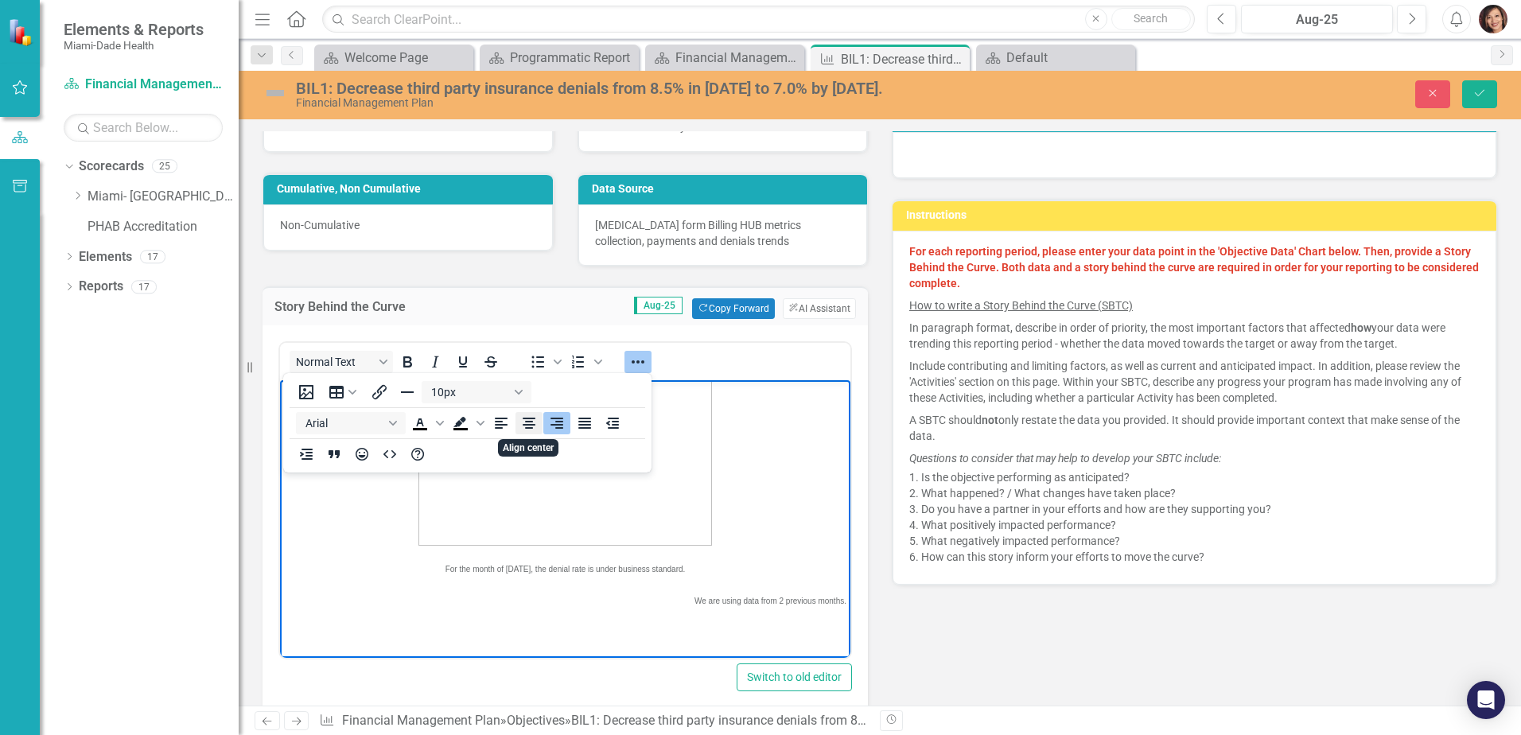
click at [530, 429] on icon "Align center" at bounding box center [529, 423] width 13 height 11
click at [502, 425] on icon "Align left" at bounding box center [501, 423] width 13 height 11
click at [531, 419] on icon "Align center" at bounding box center [529, 423] width 13 height 11
click at [535, 607] on p "We are using data from 2 previous months." at bounding box center [565, 599] width 562 height 19
click at [521, 604] on span "We are using data from 2 previous months." at bounding box center [597, 600] width 152 height 9
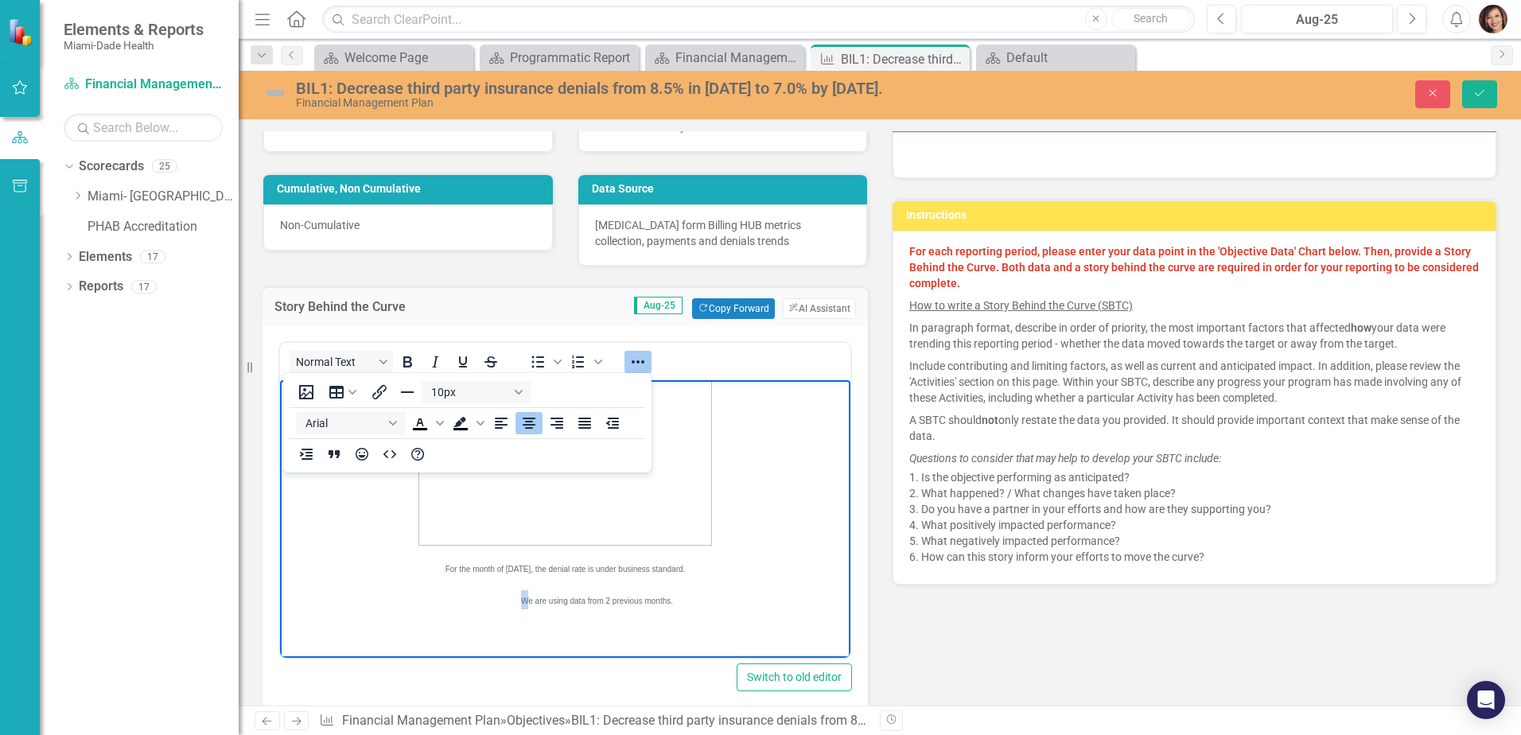
click at [521, 604] on span "We are using data from 2 previous months." at bounding box center [597, 600] width 152 height 9
click at [629, 616] on body "For the month of [DATE], the denial rate is under business standard. We are usi…" at bounding box center [565, 462] width 570 height 390
click at [665, 624] on p "Rich Text Area. Press ALT-0 for help." at bounding box center [565, 631] width 562 height 19
click at [754, 546] on span "Rich Text Area. Press ALT-0 for help." at bounding box center [565, 480] width 562 height 196
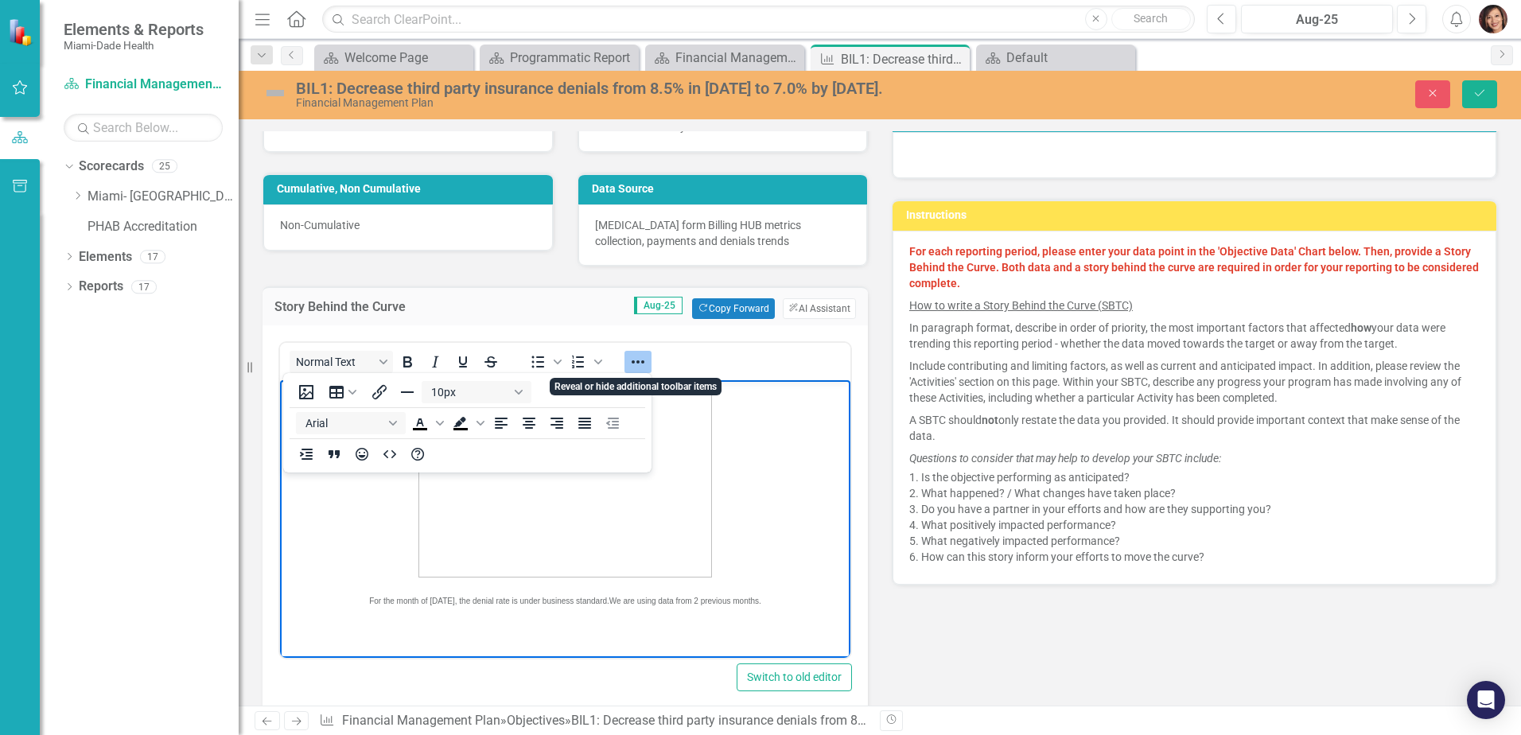
click at [636, 362] on icon "Reveal or hide additional toolbar items" at bounding box center [637, 361] width 19 height 19
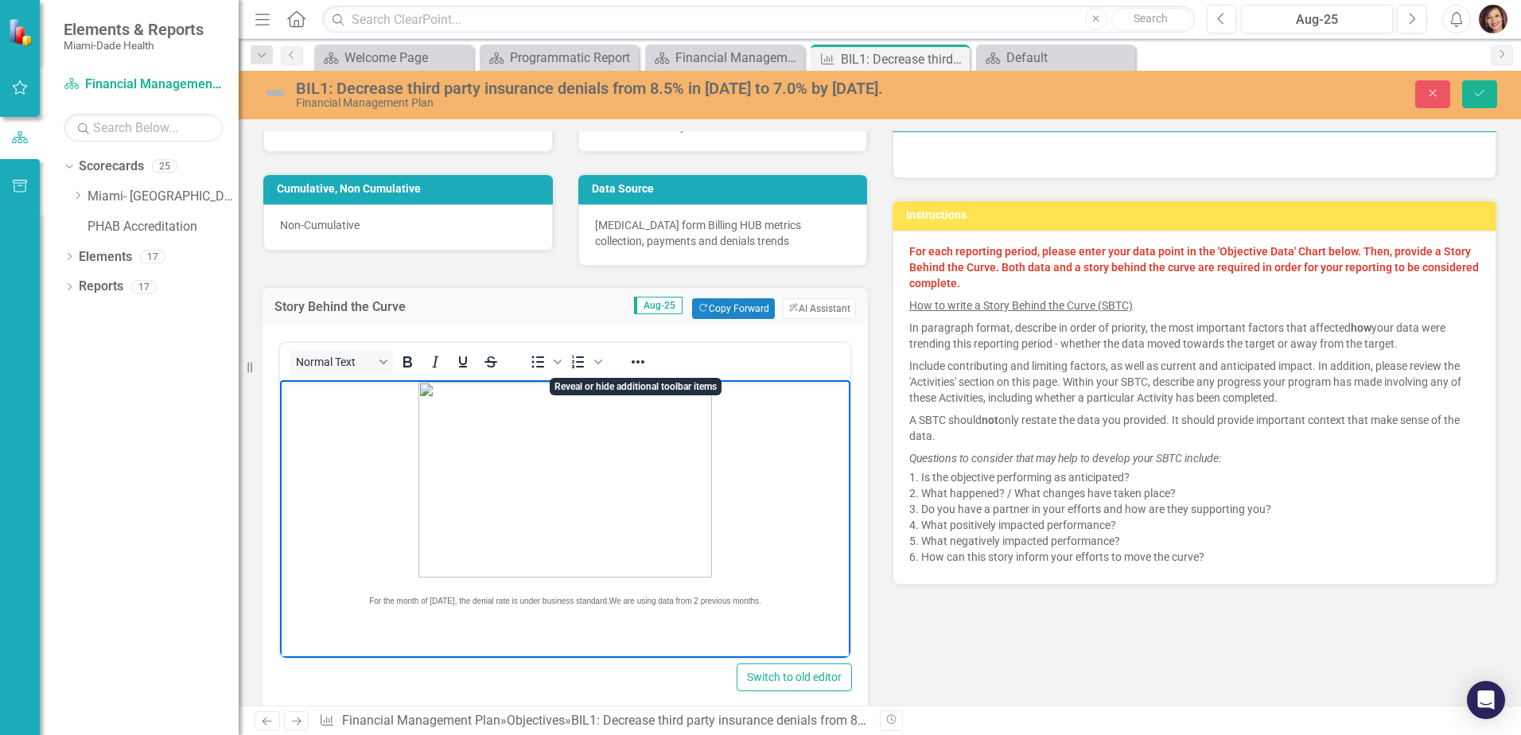
click at [756, 455] on span "Rich Text Area. Press ALT-0 for help." at bounding box center [565, 480] width 562 height 196
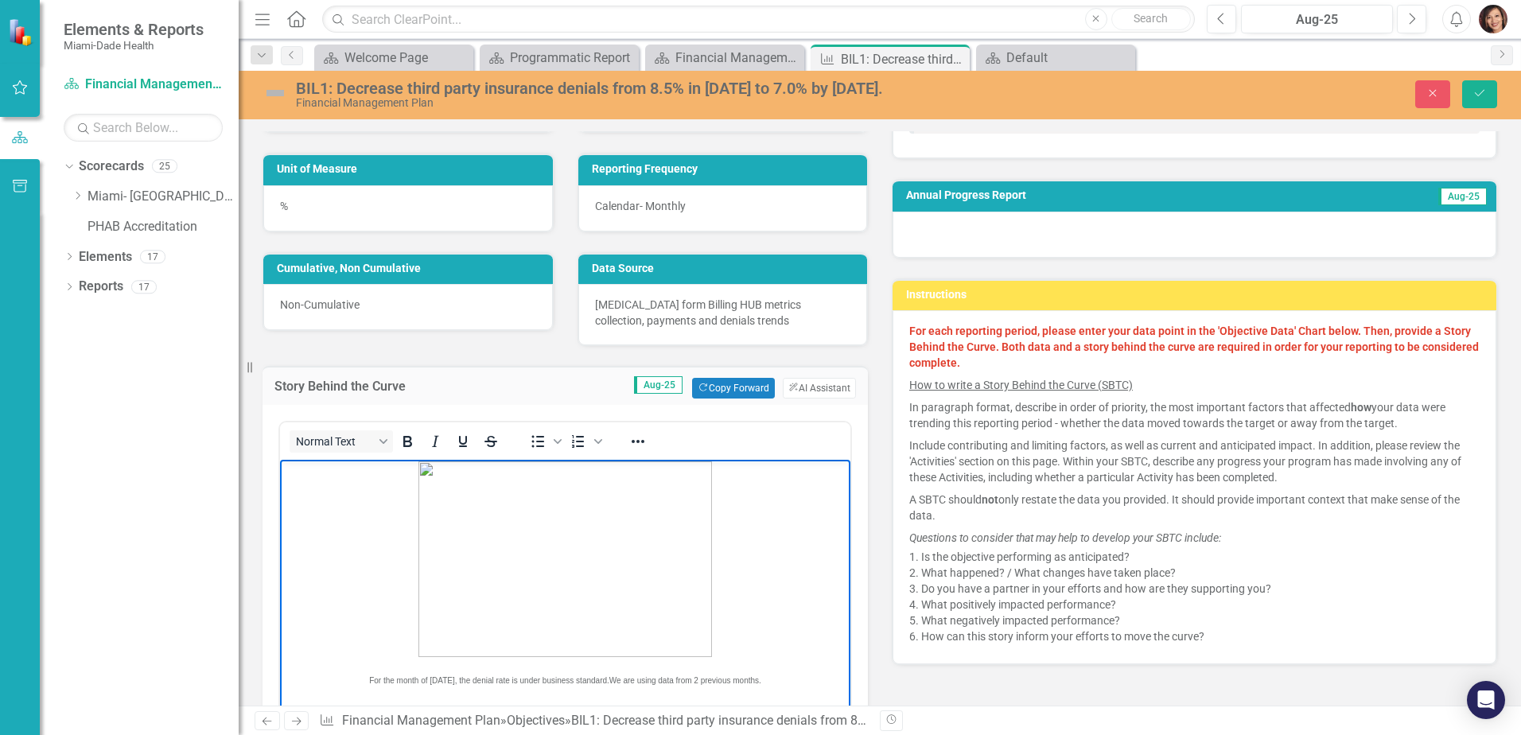
click at [754, 624] on span "Rich Text Area. Press ALT-0 for help." at bounding box center [565, 559] width 562 height 196
click at [1478, 97] on icon "Save" at bounding box center [1479, 92] width 14 height 11
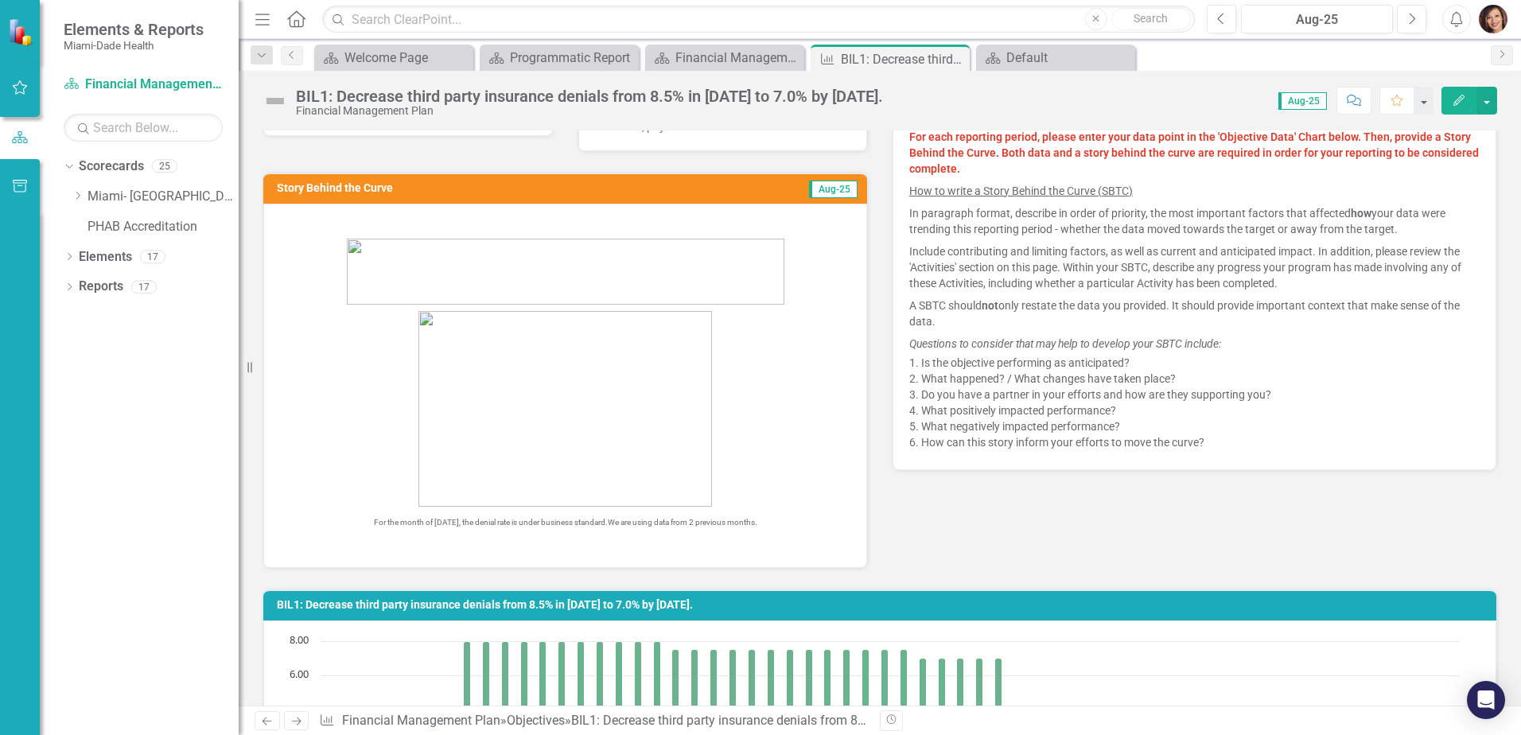
scroll to position [352, 0]
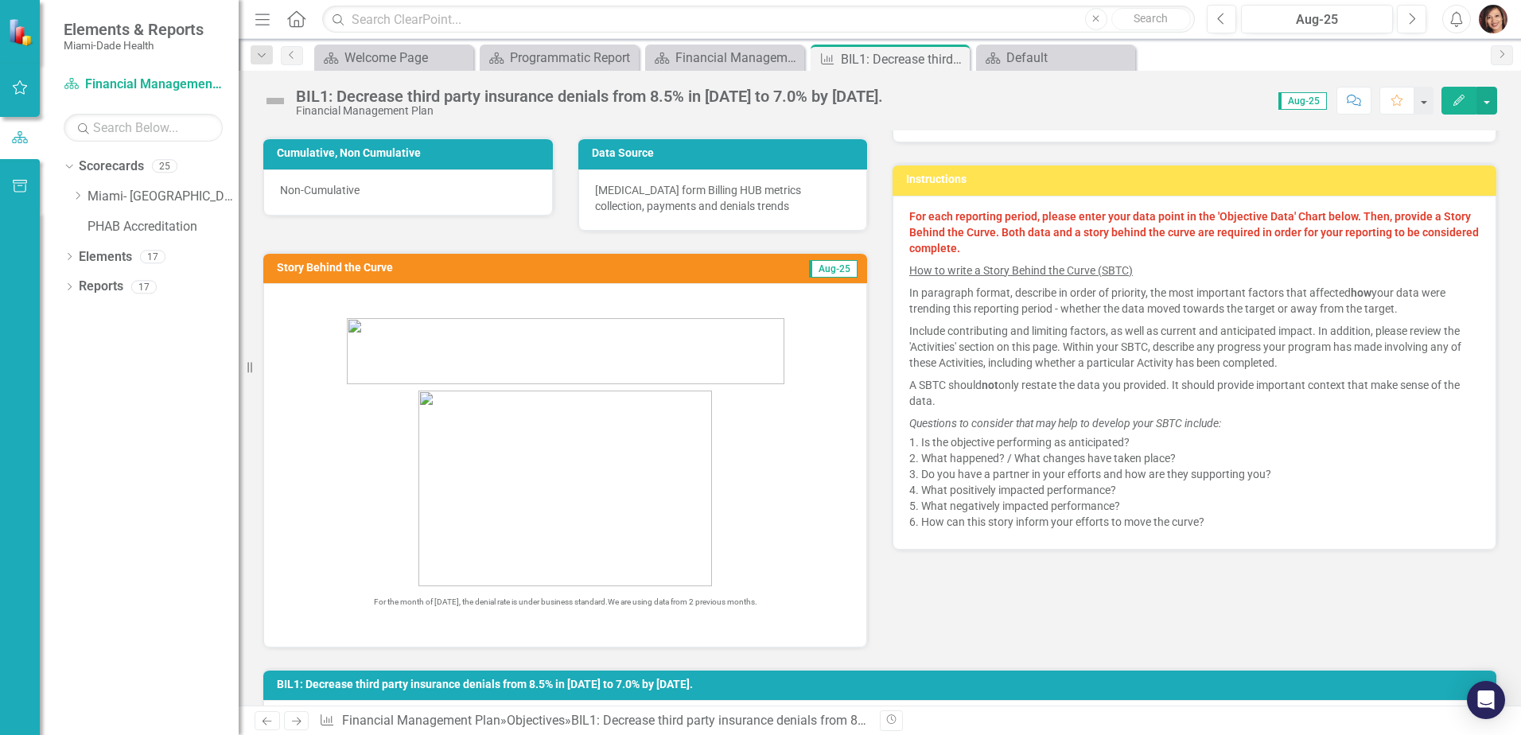
click at [814, 560] on span at bounding box center [565, 488] width 570 height 196
click at [911, 625] on div "Initial Value 8.50 Target Value 7.00 Unit of Measure % Reporting Frequency Cale…" at bounding box center [880, 283] width 1258 height 729
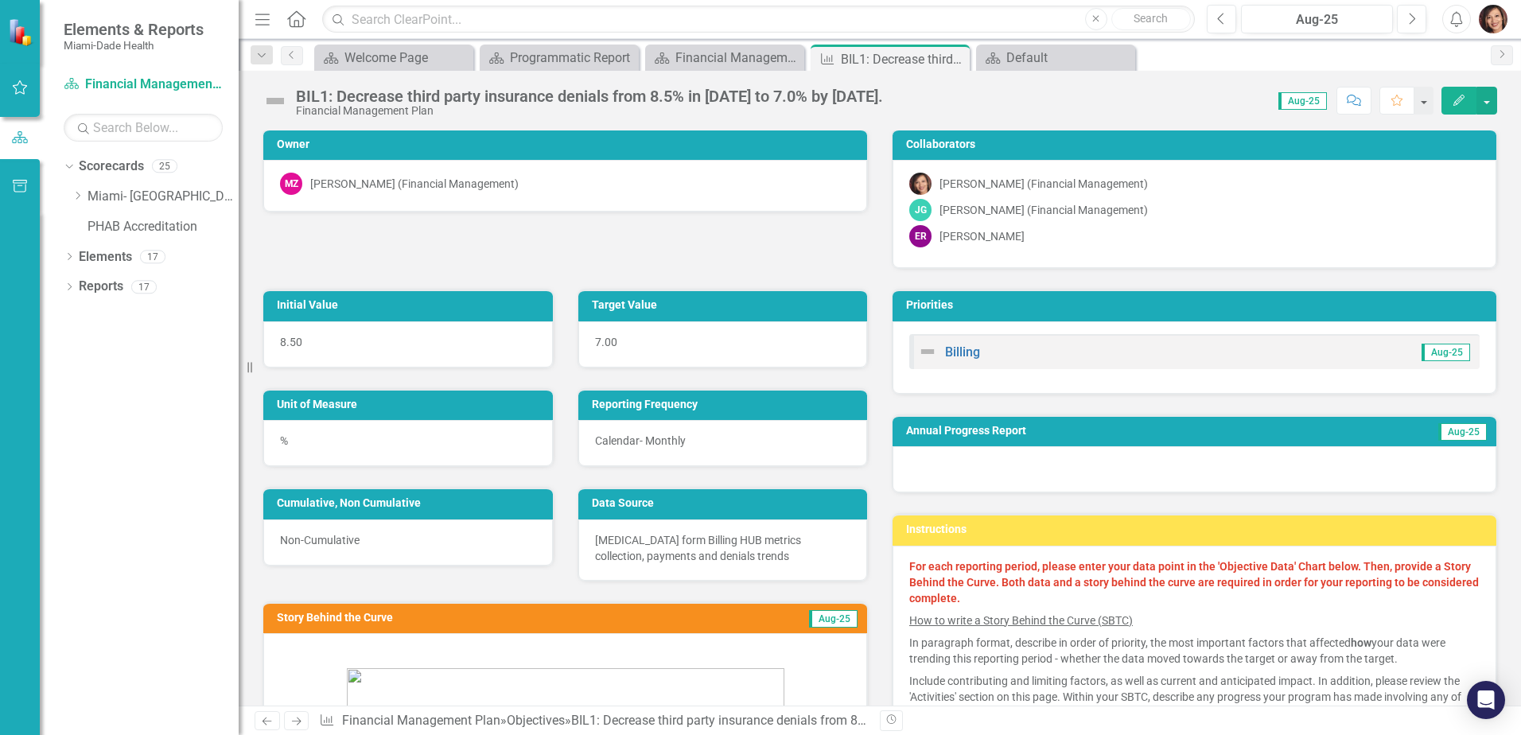
scroll to position [0, 0]
